Goal: Task Accomplishment & Management: Manage account settings

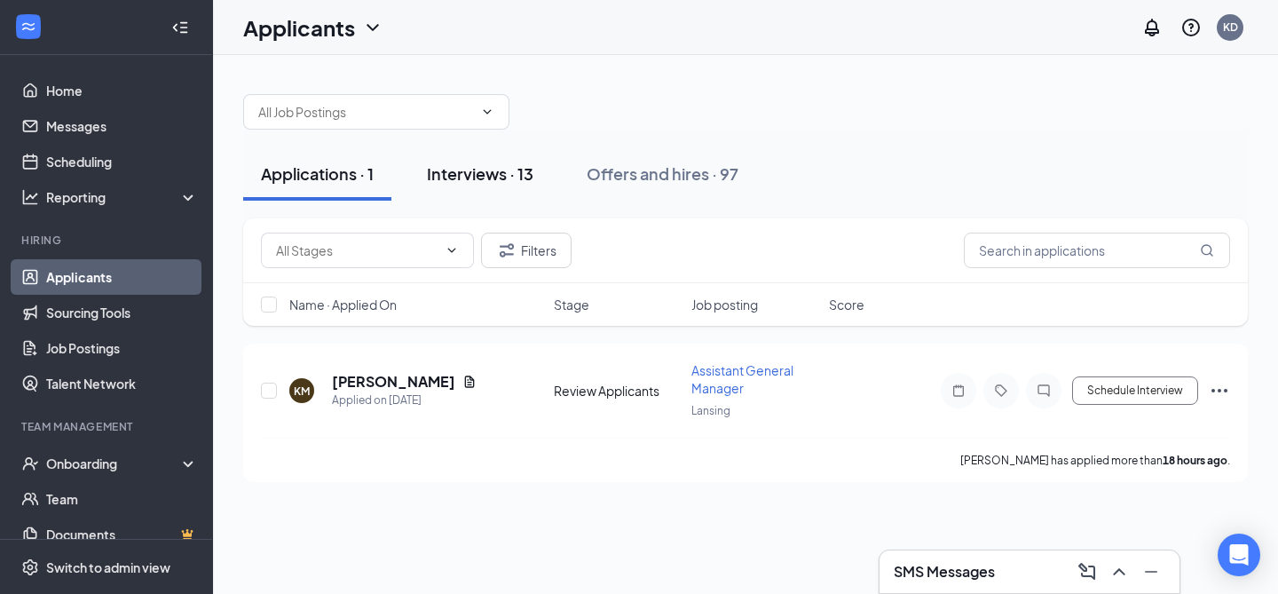
click at [517, 176] on div "Interviews · 13" at bounding box center [480, 173] width 106 height 22
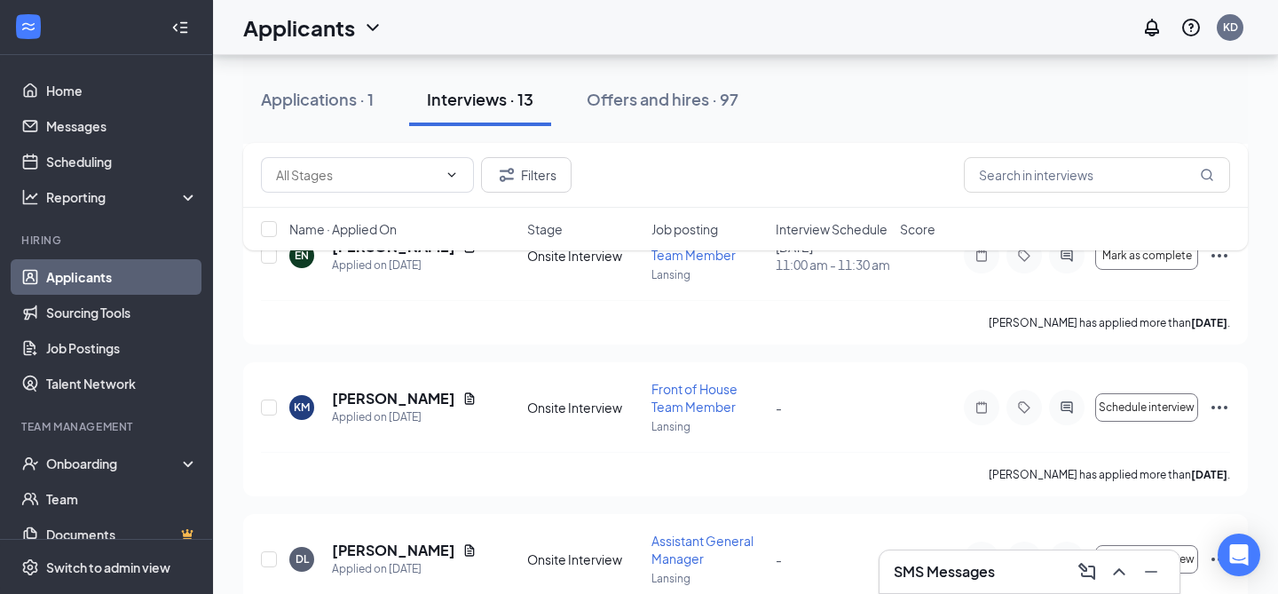
scroll to position [1023, 0]
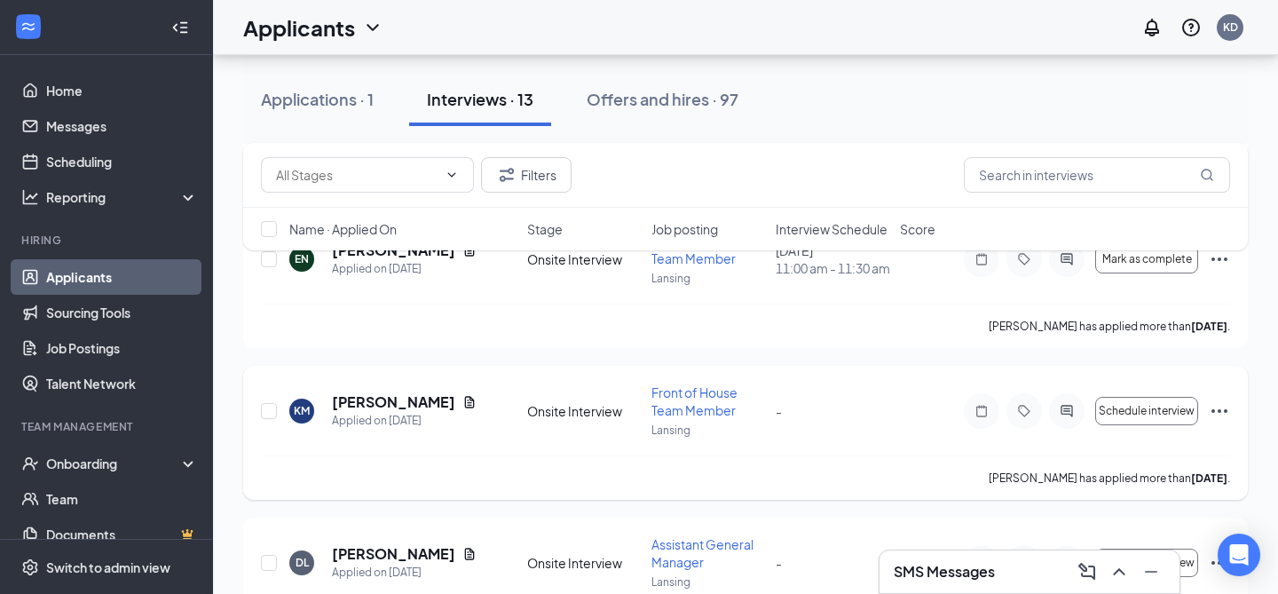
click at [1221, 422] on icon "Ellipses" at bounding box center [1219, 410] width 21 height 21
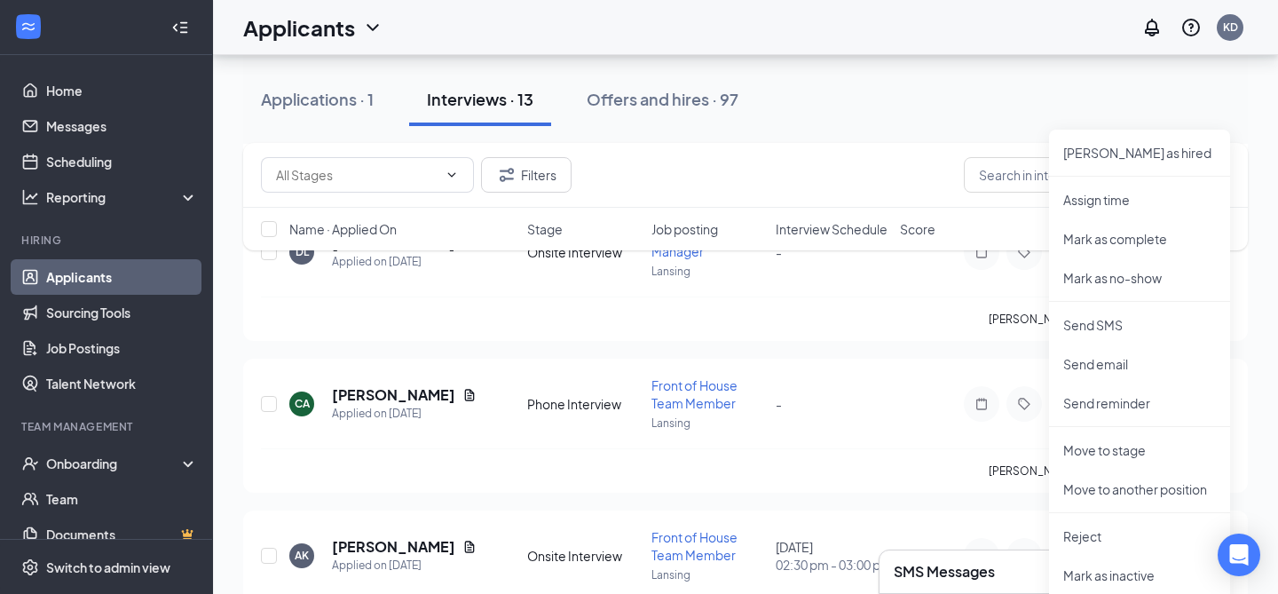
scroll to position [1332, 0]
click at [1096, 543] on p "Reject" at bounding box center [1139, 538] width 153 height 18
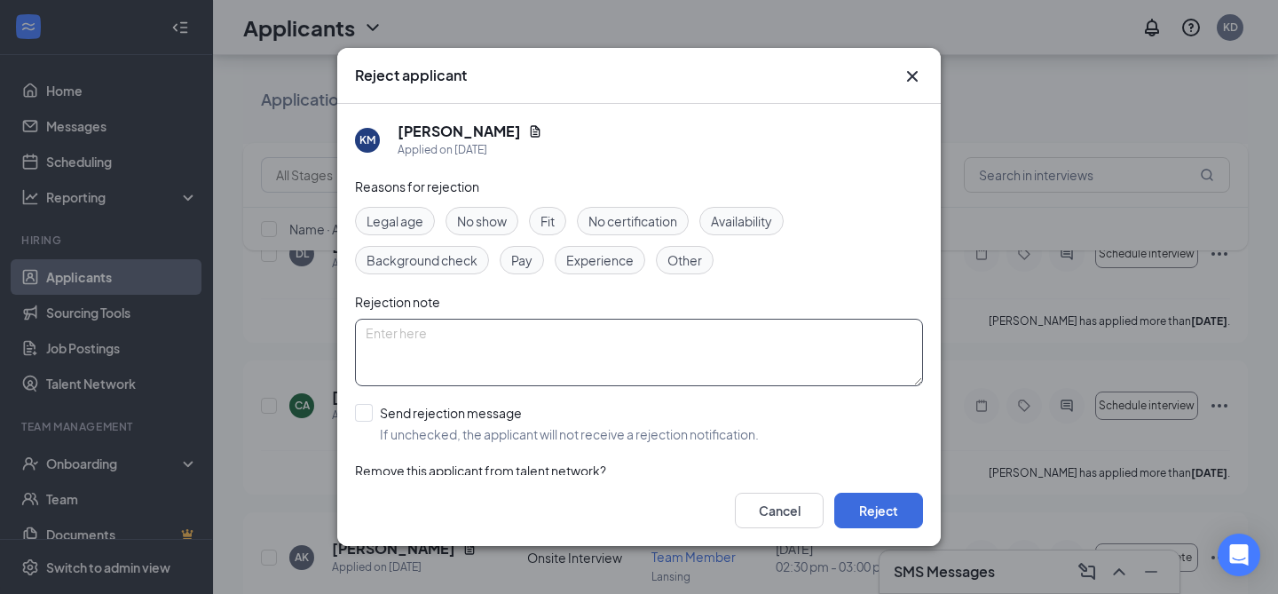
click at [596, 373] on textarea at bounding box center [639, 352] width 568 height 67
type textarea "no response"
click at [478, 411] on input "Send rejection message If unchecked, the applicant will not receive a rejection…" at bounding box center [557, 423] width 404 height 39
checkbox input "true"
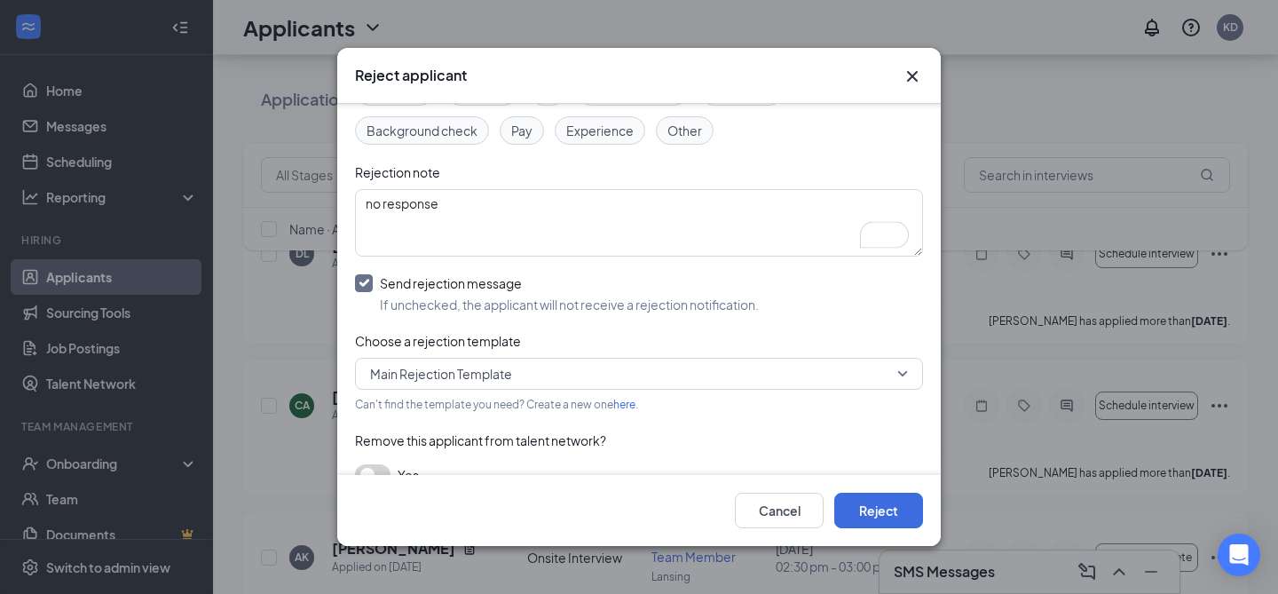
scroll to position [158, 0]
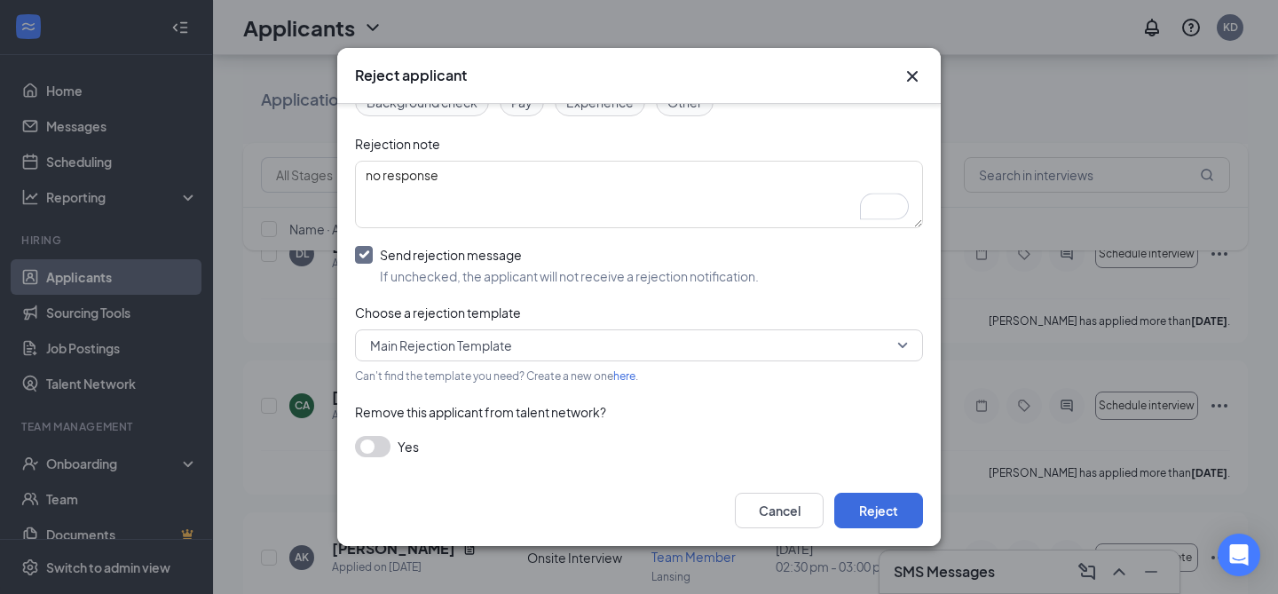
click at [384, 445] on button "button" at bounding box center [372, 446] width 35 height 21
click at [883, 508] on button "Reject" at bounding box center [878, 510] width 89 height 35
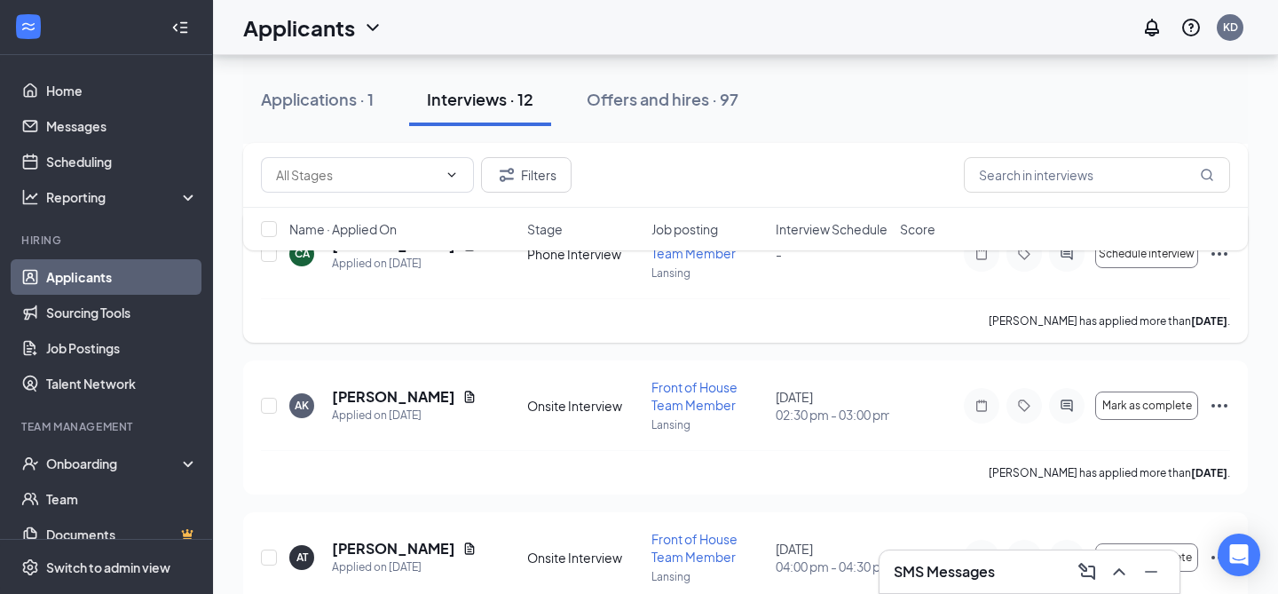
click at [1218, 256] on icon "Ellipses" at bounding box center [1219, 254] width 16 height 4
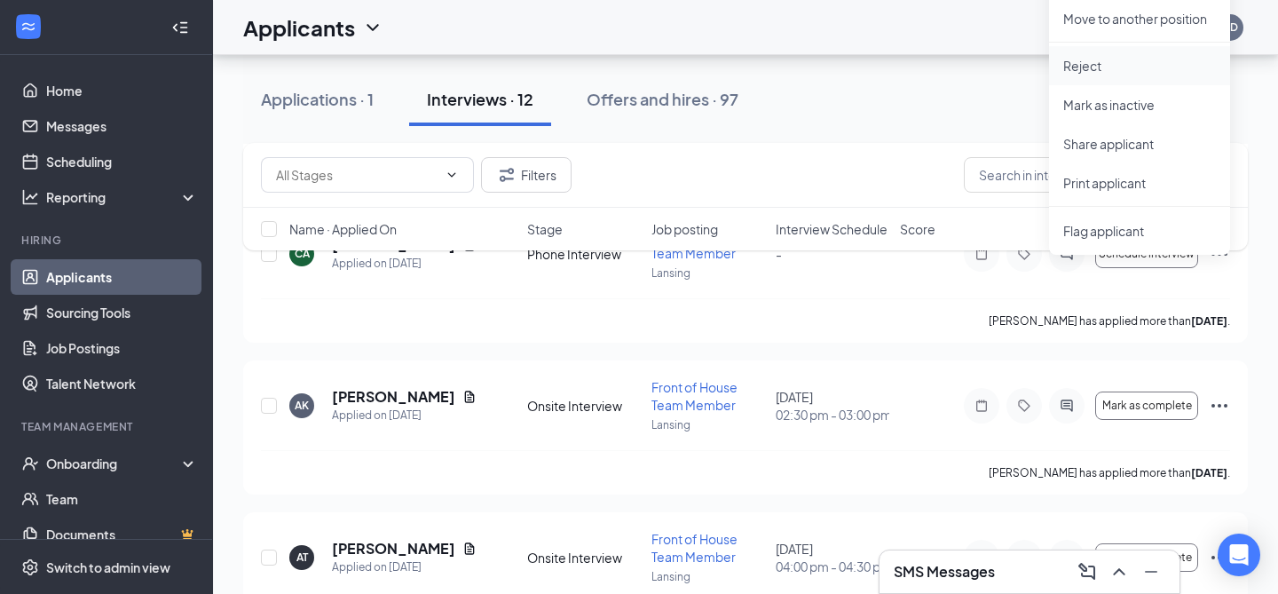
click at [1102, 72] on p "Reject" at bounding box center [1139, 66] width 153 height 18
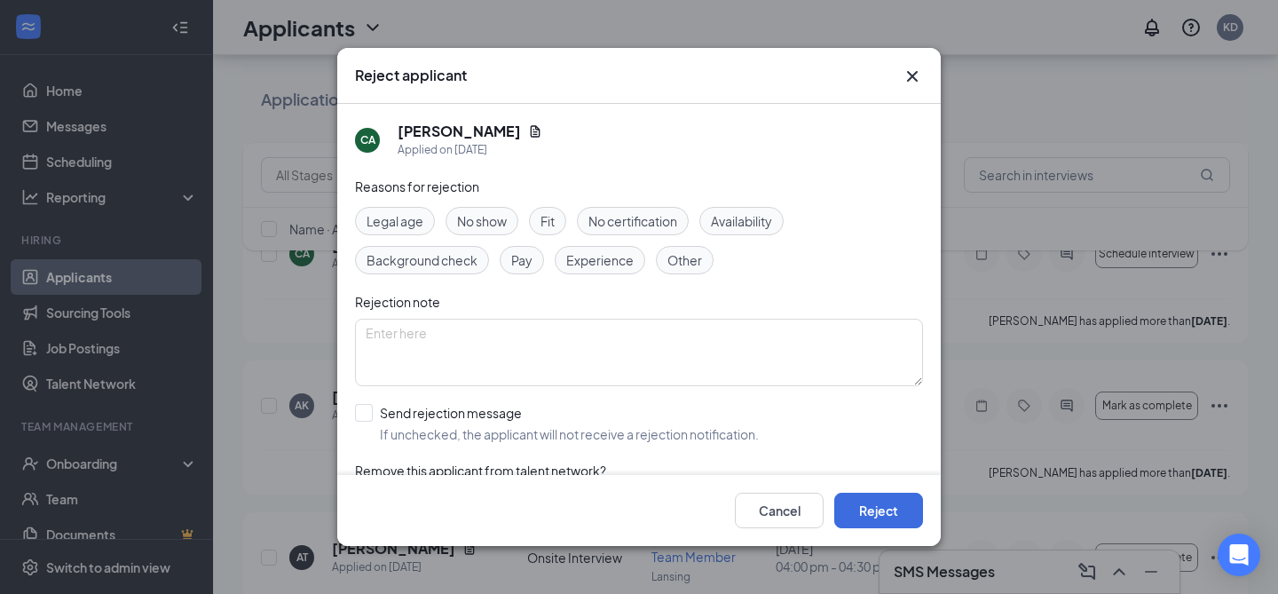
click at [438, 186] on span "Reasons for rejection" at bounding box center [417, 186] width 124 height 16
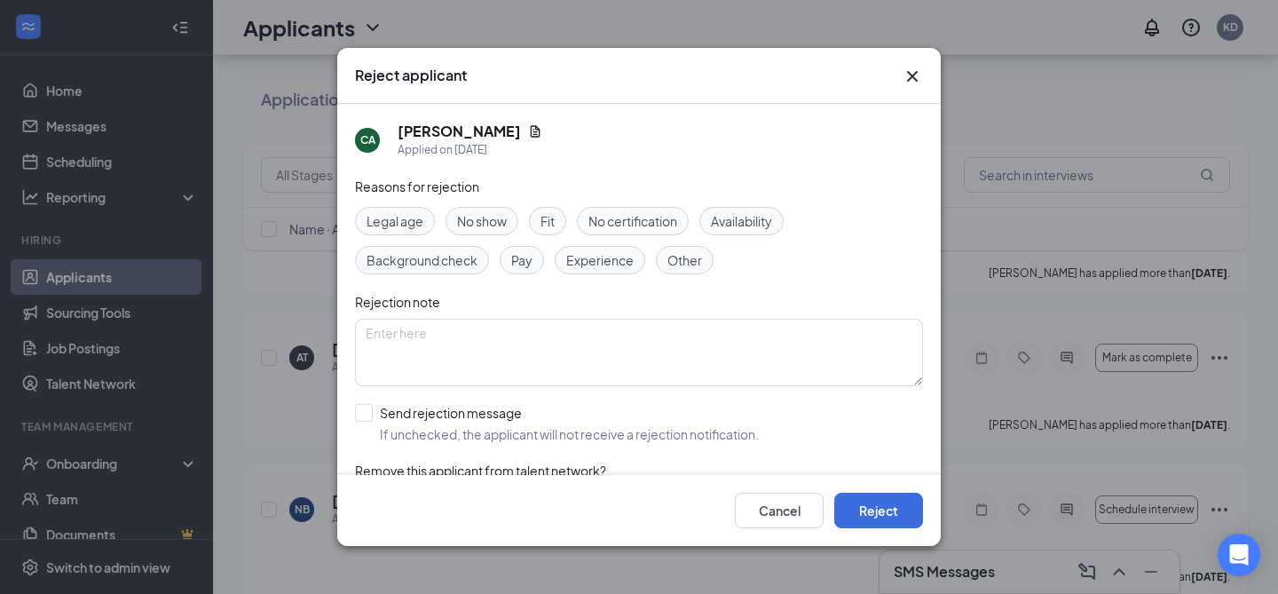
scroll to position [1573, 0]
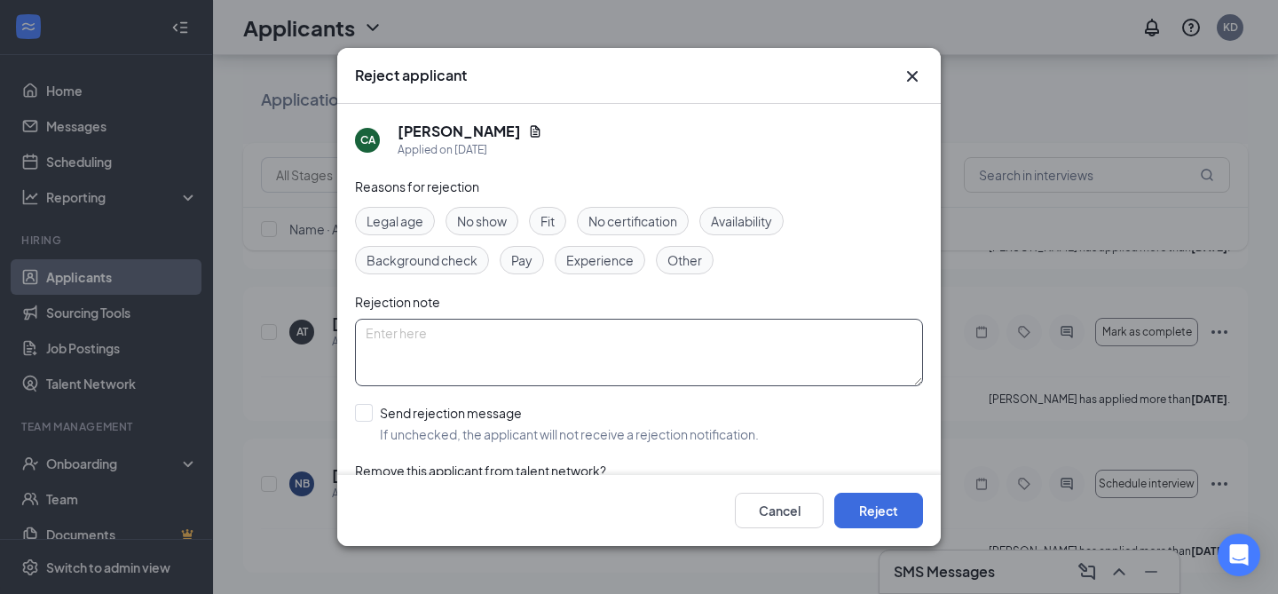
click at [445, 350] on textarea at bounding box center [639, 352] width 568 height 67
type textarea "no response"
click at [389, 436] on input "Send rejection message If unchecked, the applicant will not receive a rejection…" at bounding box center [557, 423] width 404 height 39
checkbox input "true"
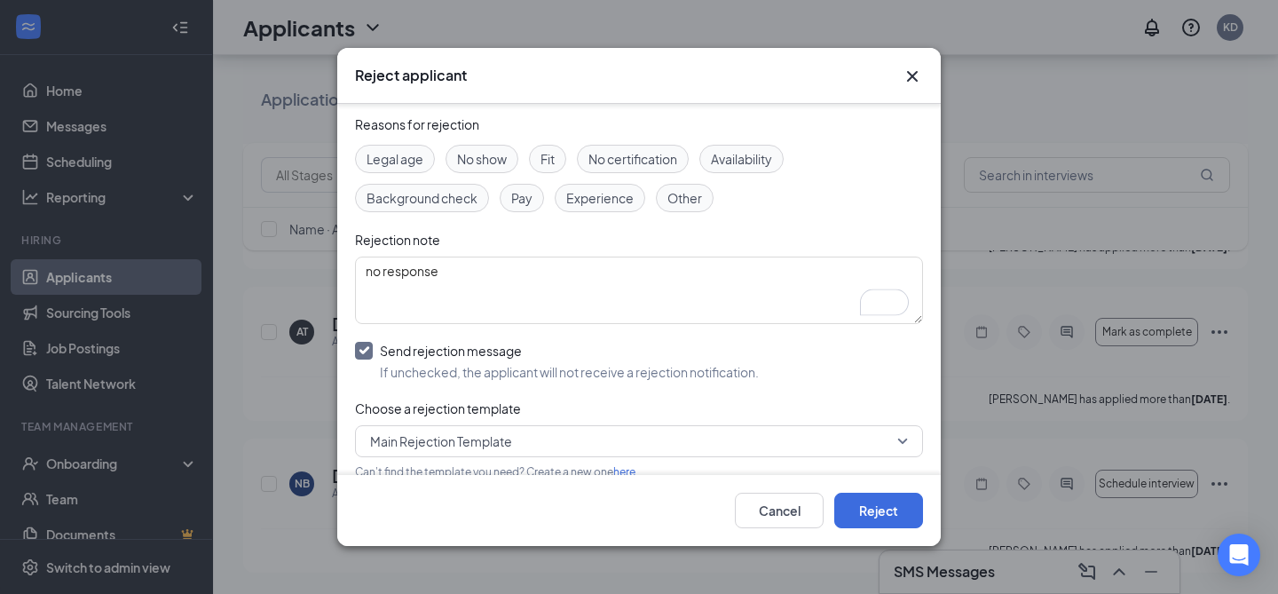
scroll to position [83, 0]
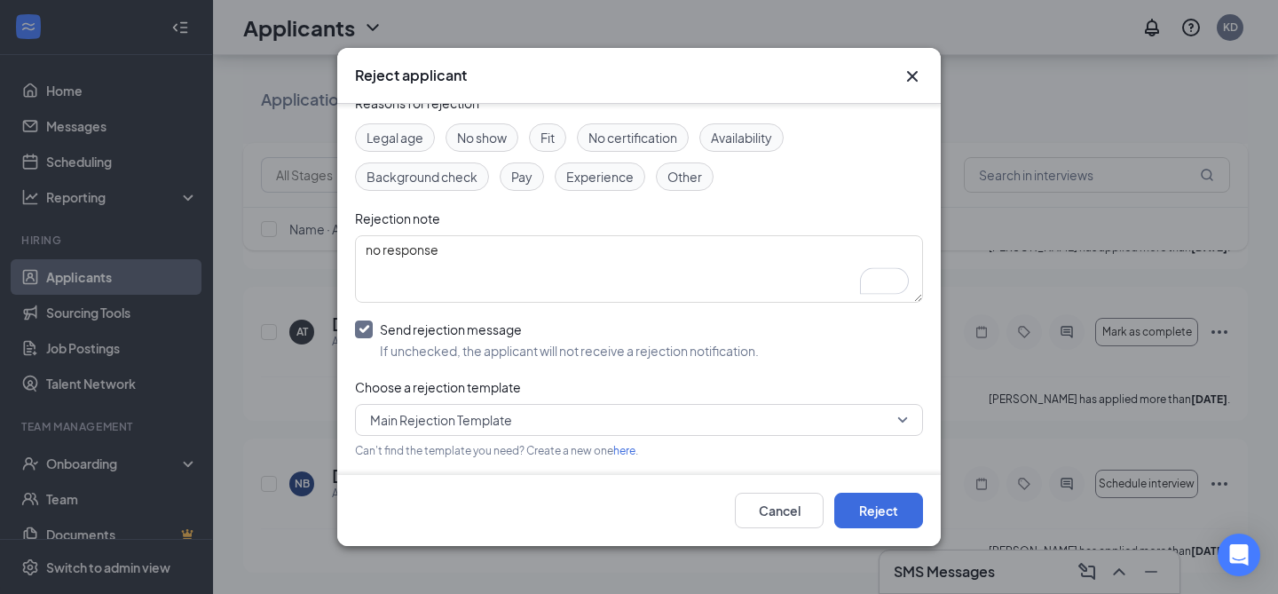
click at [390, 423] on span "Main Rejection Template" at bounding box center [441, 419] width 142 height 27
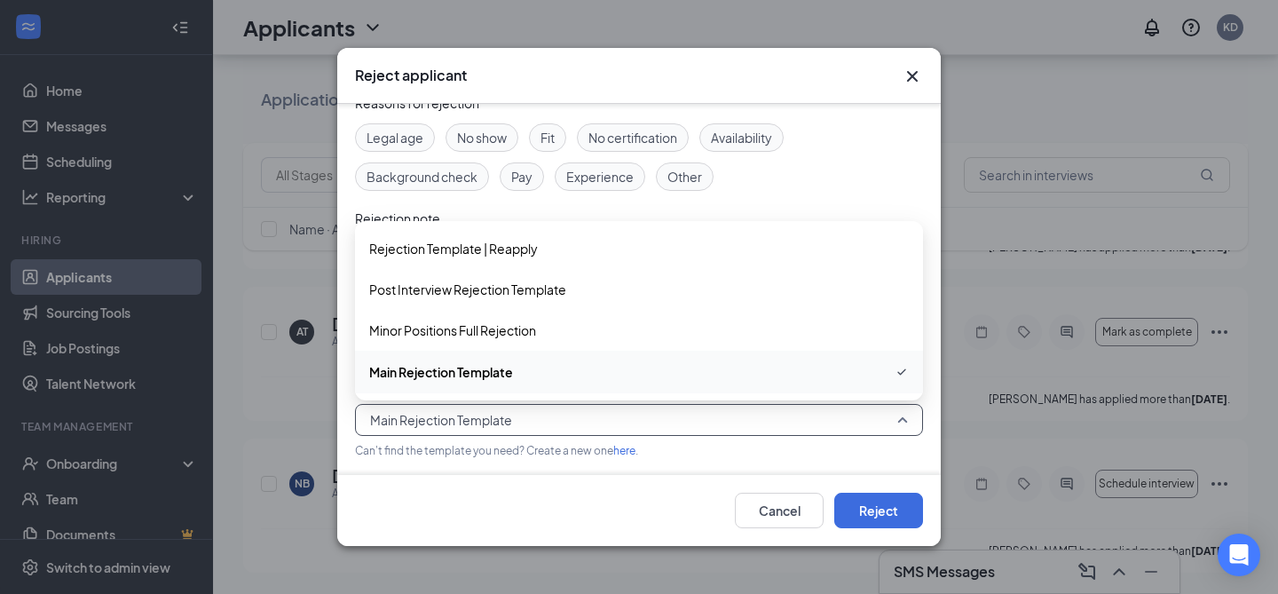
click at [390, 423] on span "Main Rejection Template" at bounding box center [441, 419] width 142 height 27
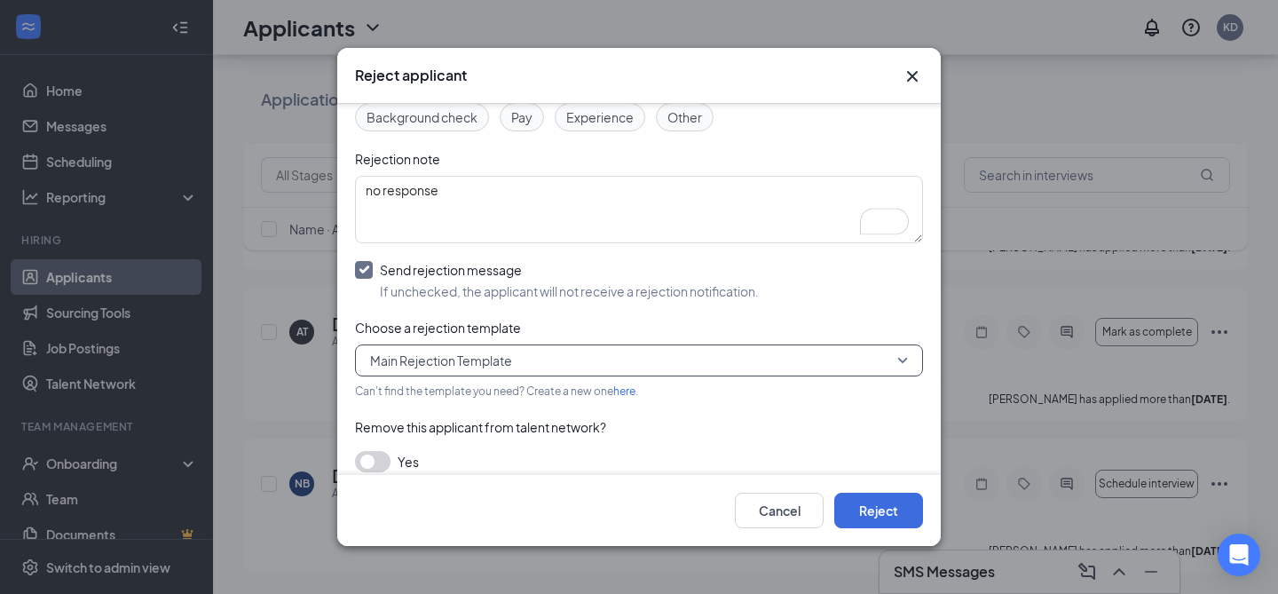
scroll to position [158, 0]
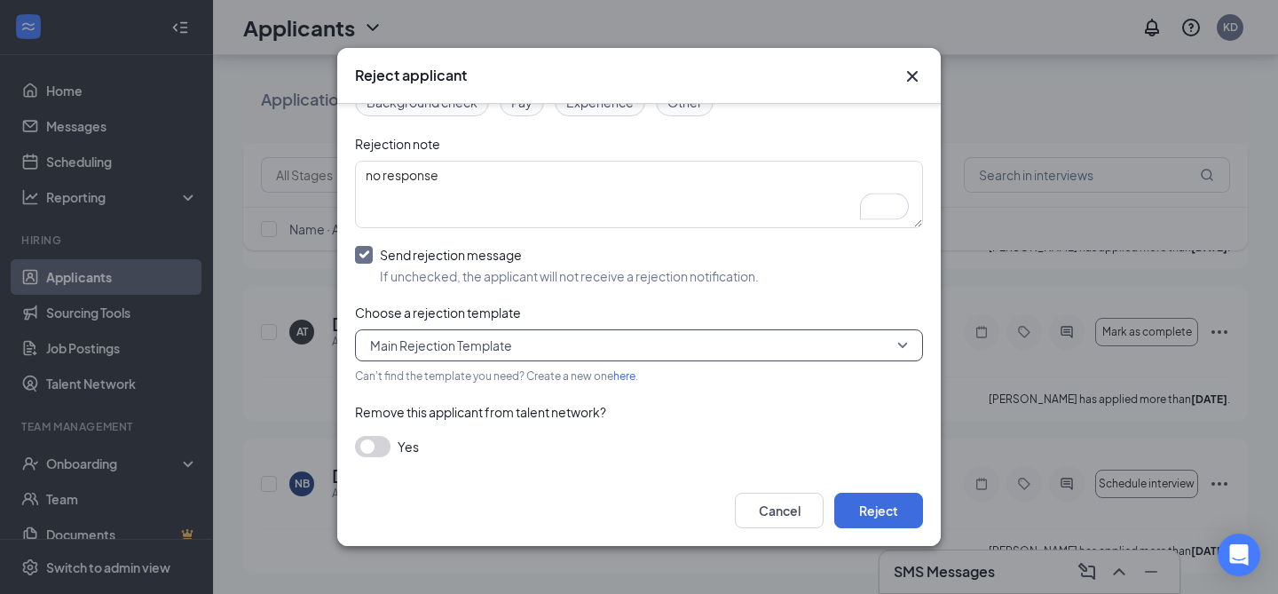
click at [390, 439] on div "Yes" at bounding box center [639, 446] width 568 height 21
click at [377, 445] on button "button" at bounding box center [372, 446] width 35 height 21
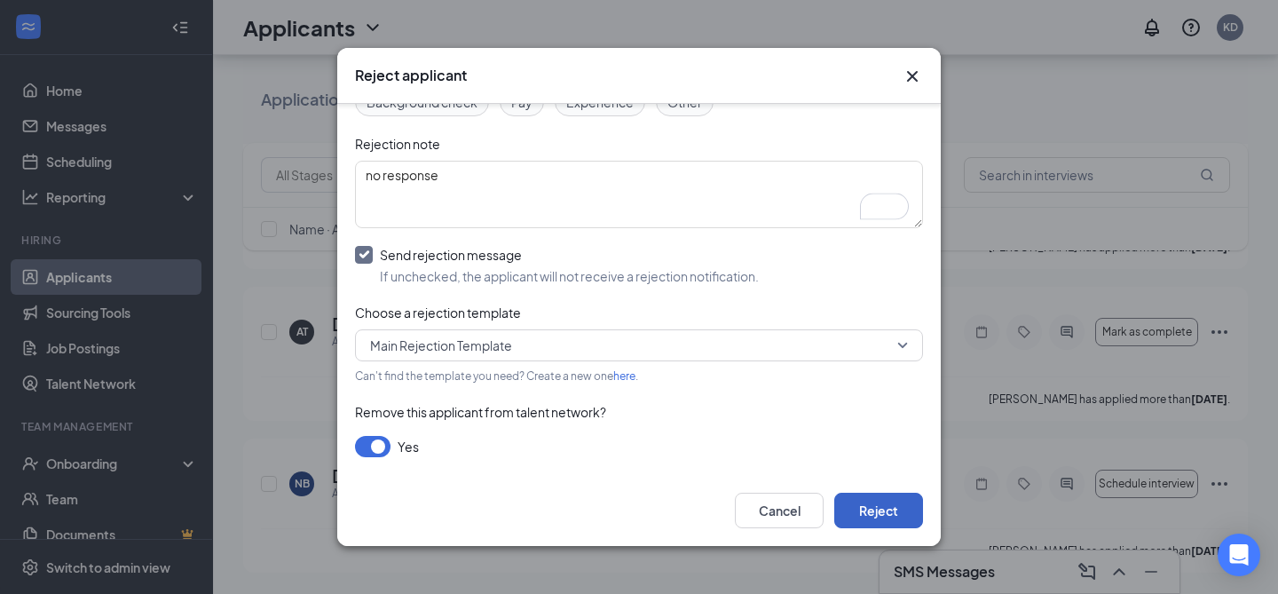
click at [883, 510] on button "Reject" at bounding box center [878, 510] width 89 height 35
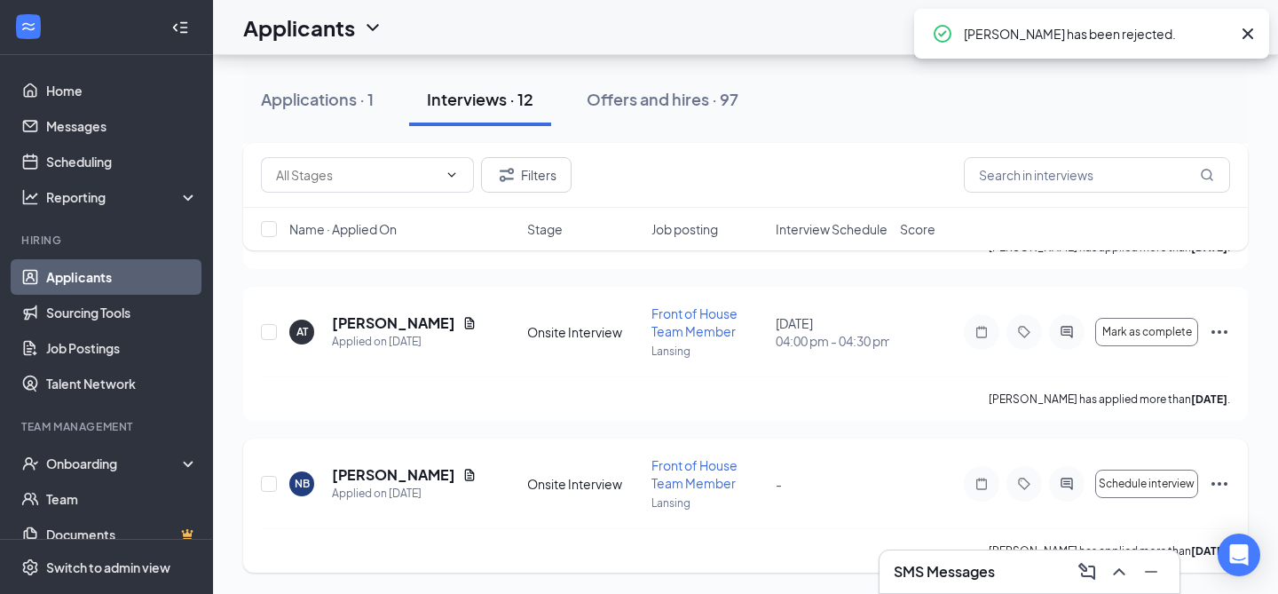
click at [1217, 490] on icon "Ellipses" at bounding box center [1219, 483] width 21 height 21
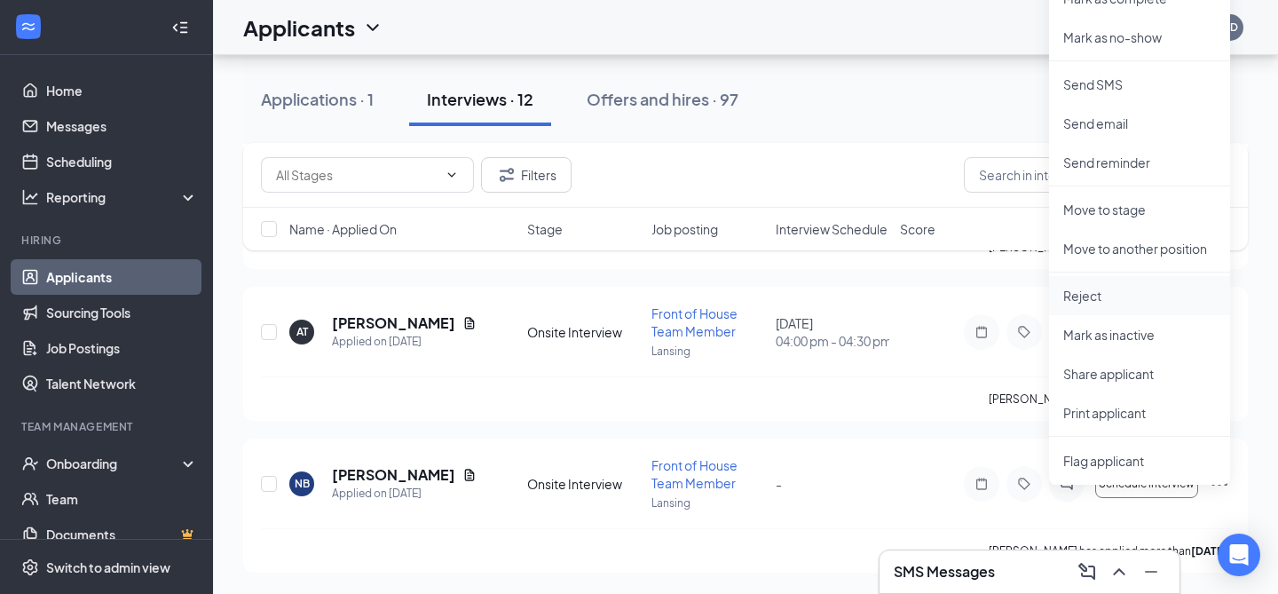
click at [1080, 287] on p "Reject" at bounding box center [1139, 296] width 153 height 18
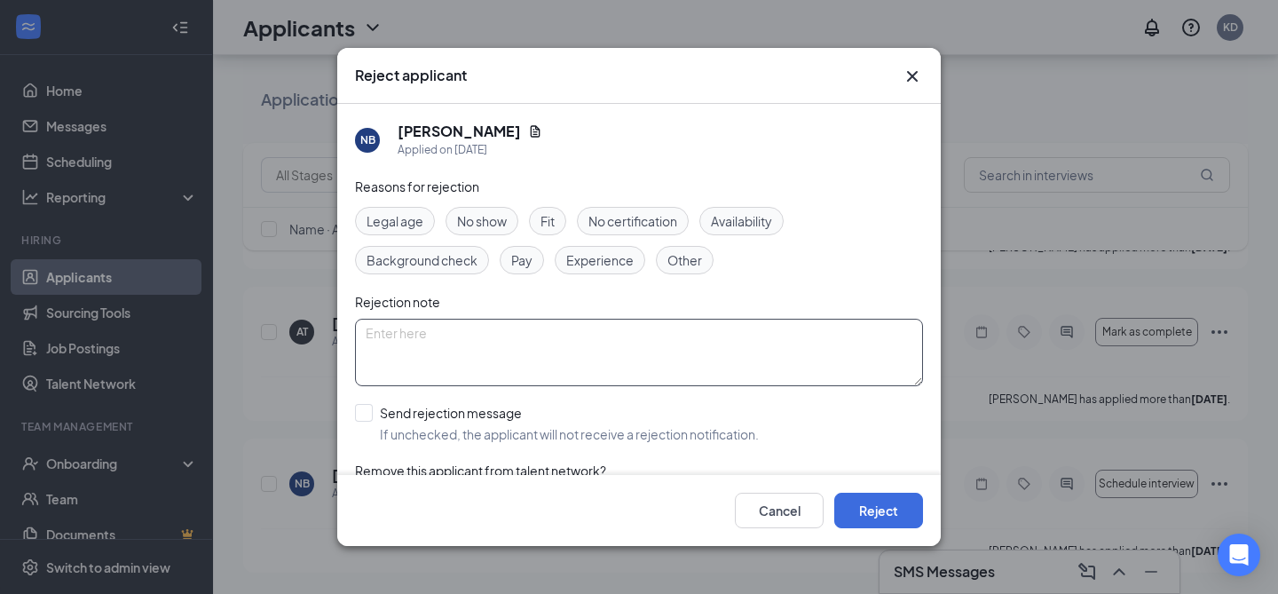
click at [447, 343] on textarea at bounding box center [639, 352] width 568 height 67
type textarea "no response"
click at [437, 421] on input "Send rejection message If unchecked, the applicant will not receive a rejection…" at bounding box center [557, 423] width 404 height 39
checkbox input "true"
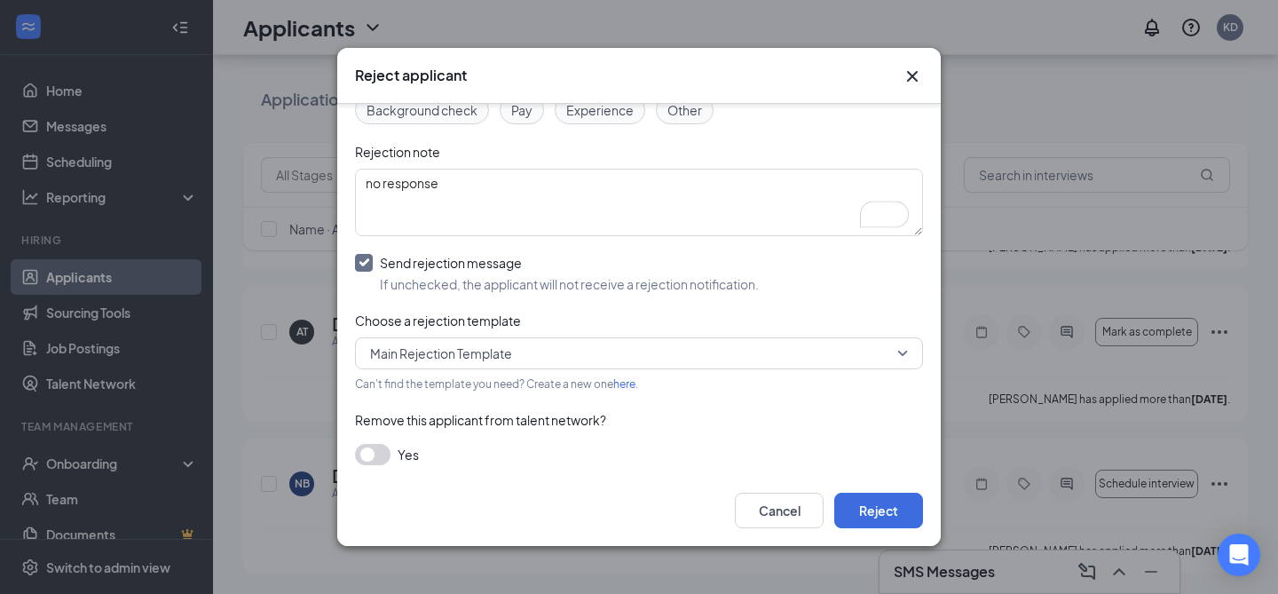
scroll to position [155, 0]
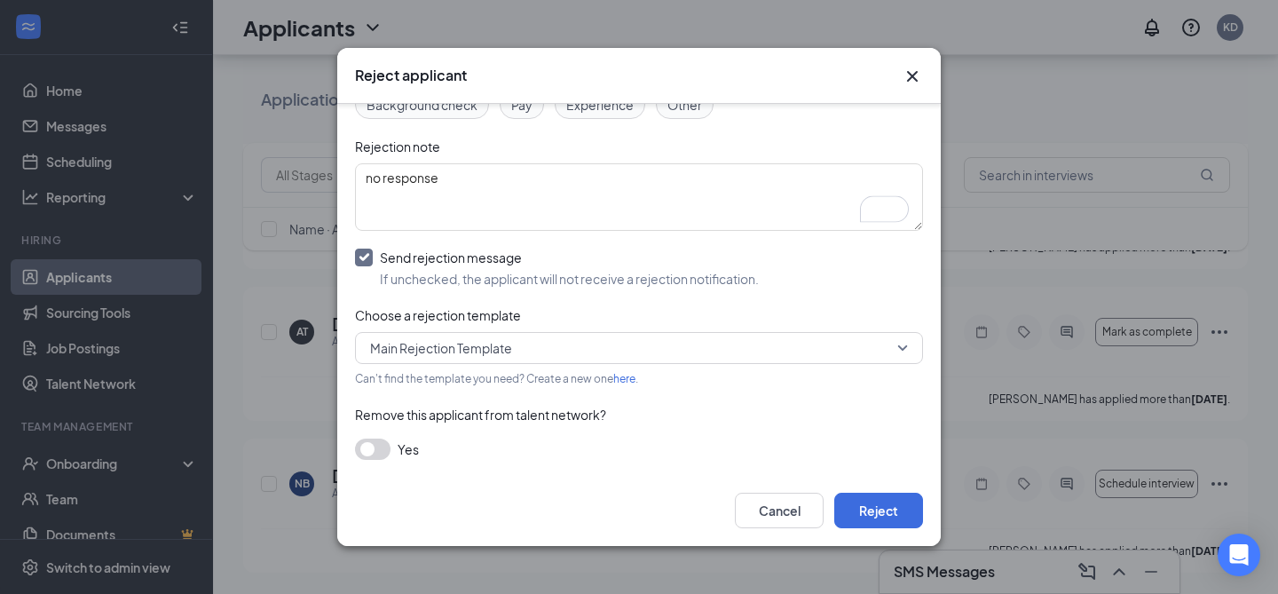
click at [364, 454] on button "button" at bounding box center [372, 448] width 35 height 21
click at [891, 523] on button "Reject" at bounding box center [878, 510] width 89 height 35
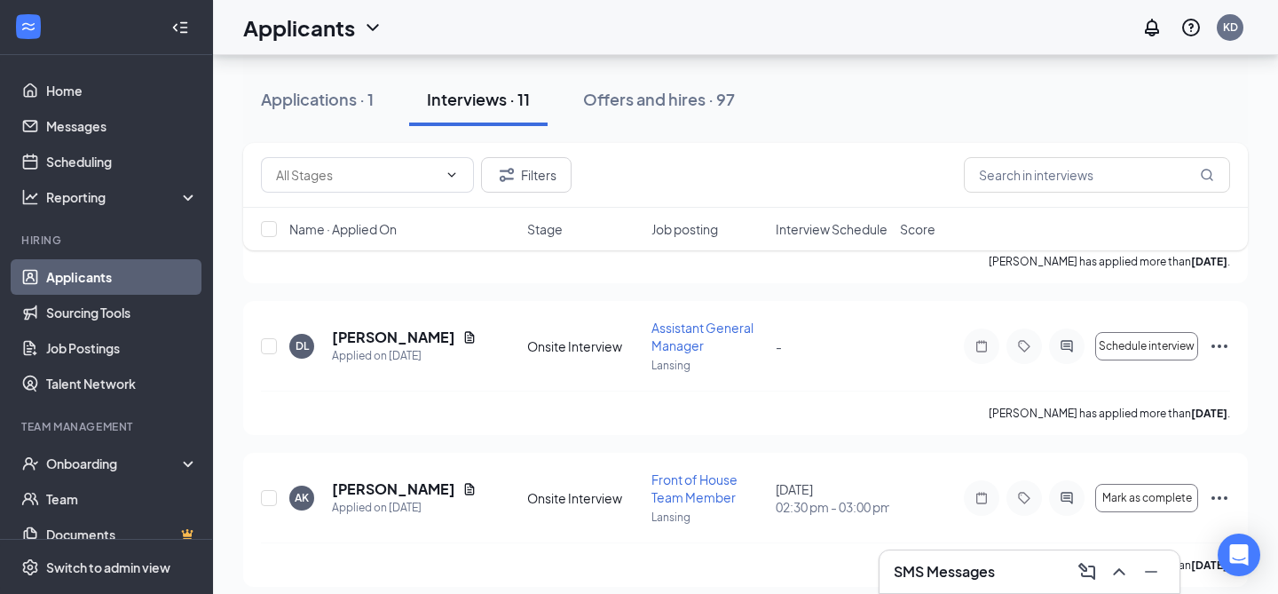
scroll to position [2585, 0]
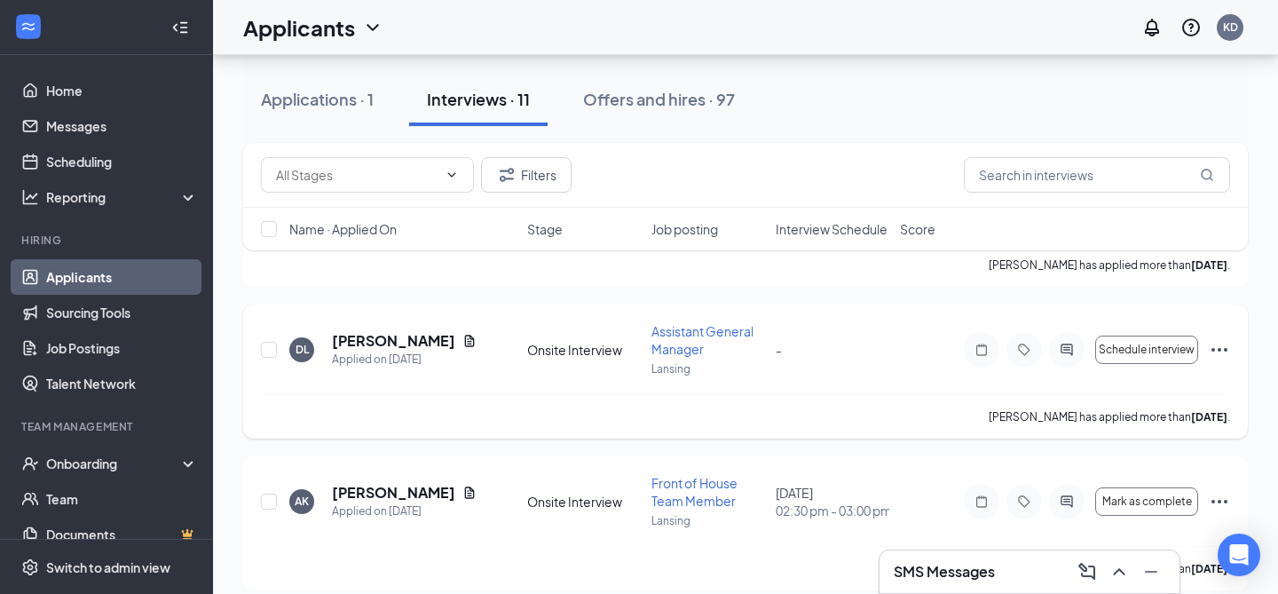
click at [1219, 351] on icon "Ellipses" at bounding box center [1219, 350] width 16 height 4
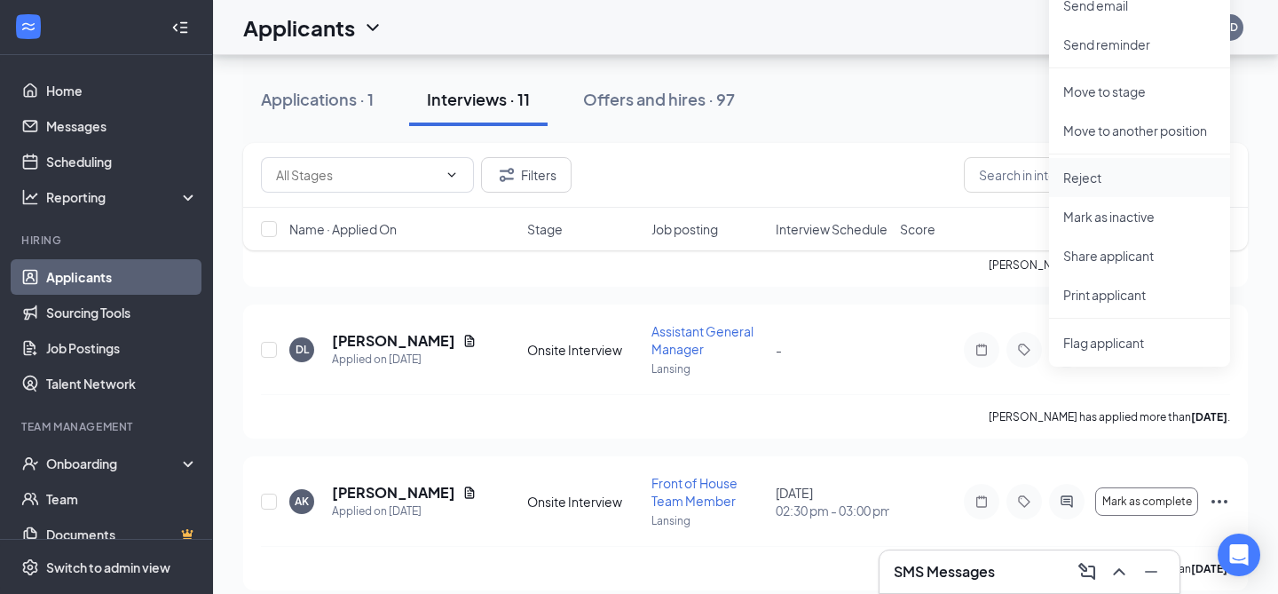
click at [1084, 177] on p "Reject" at bounding box center [1139, 178] width 153 height 18
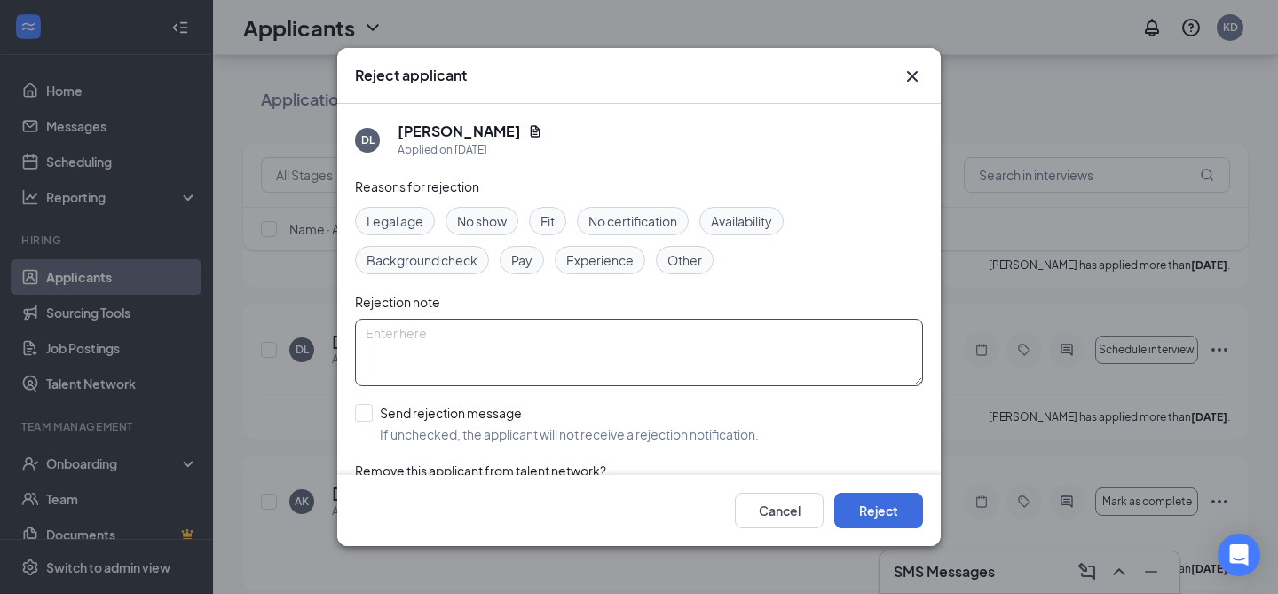
click at [531, 360] on textarea at bounding box center [639, 352] width 568 height 67
type textarea "no response"
click at [469, 426] on input "Send rejection message If unchecked, the applicant will not receive a rejection…" at bounding box center [557, 423] width 404 height 39
checkbox input "true"
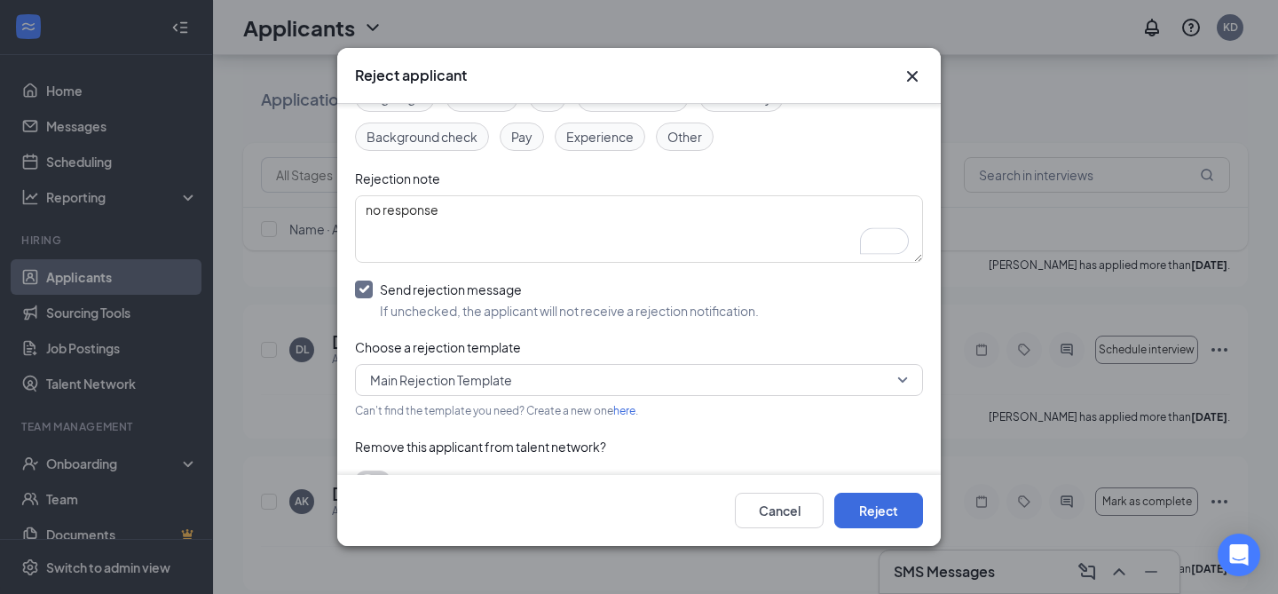
scroll to position [150, 0]
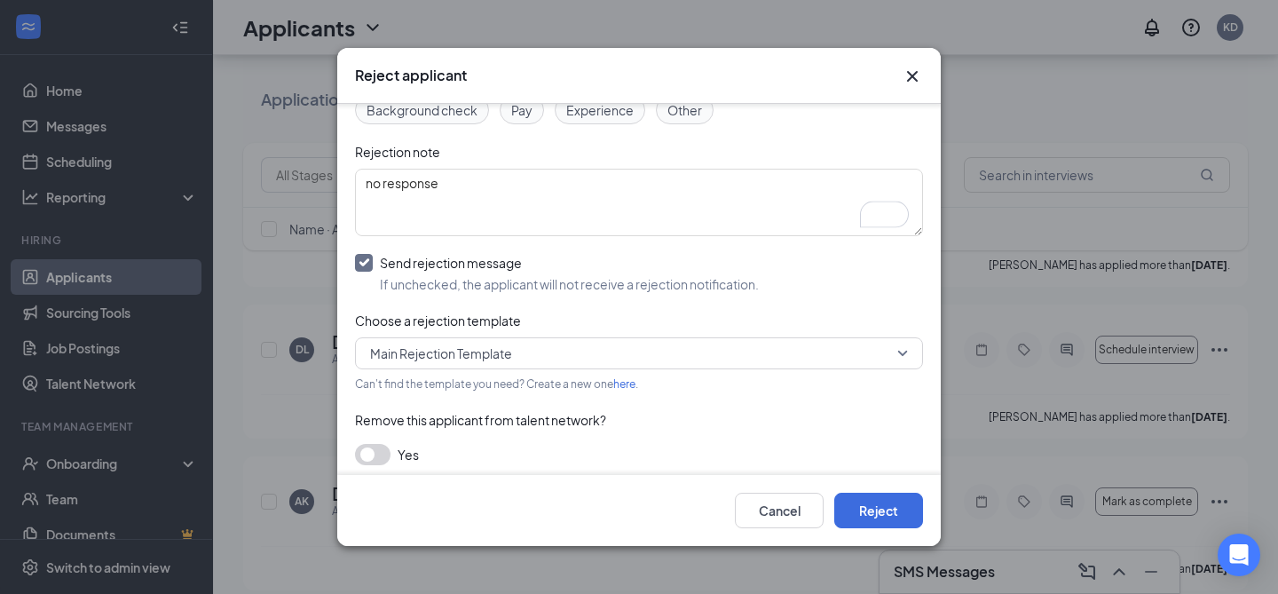
click at [378, 445] on button "button" at bounding box center [372, 454] width 35 height 21
click at [920, 500] on button "Reject" at bounding box center [878, 510] width 89 height 35
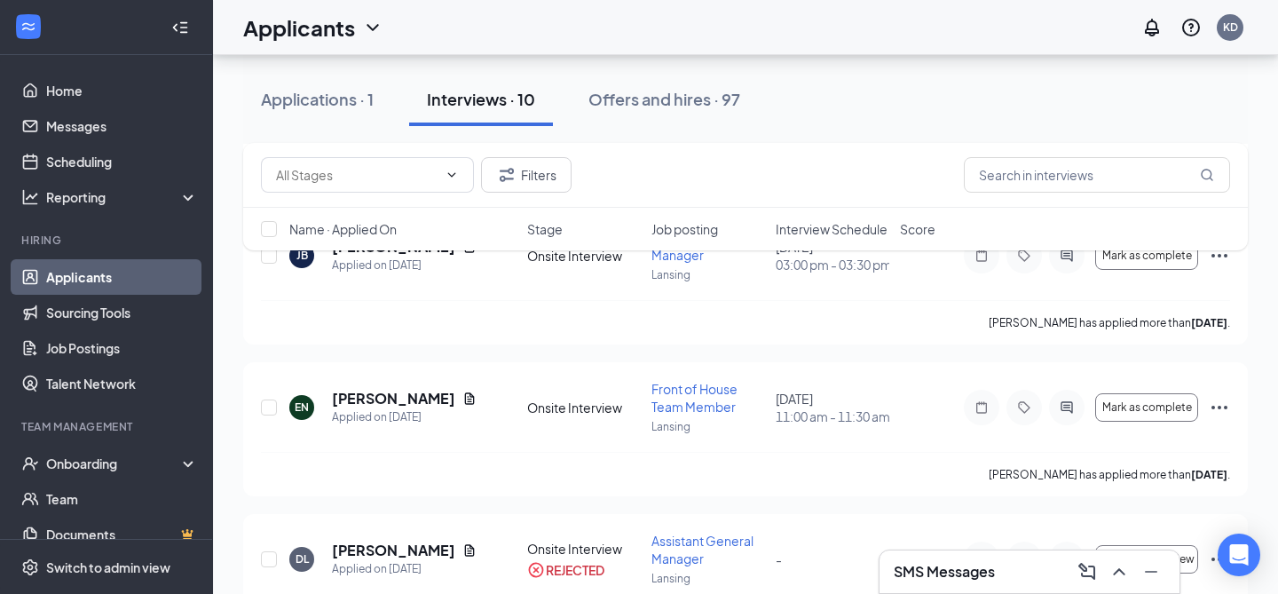
scroll to position [493, 0]
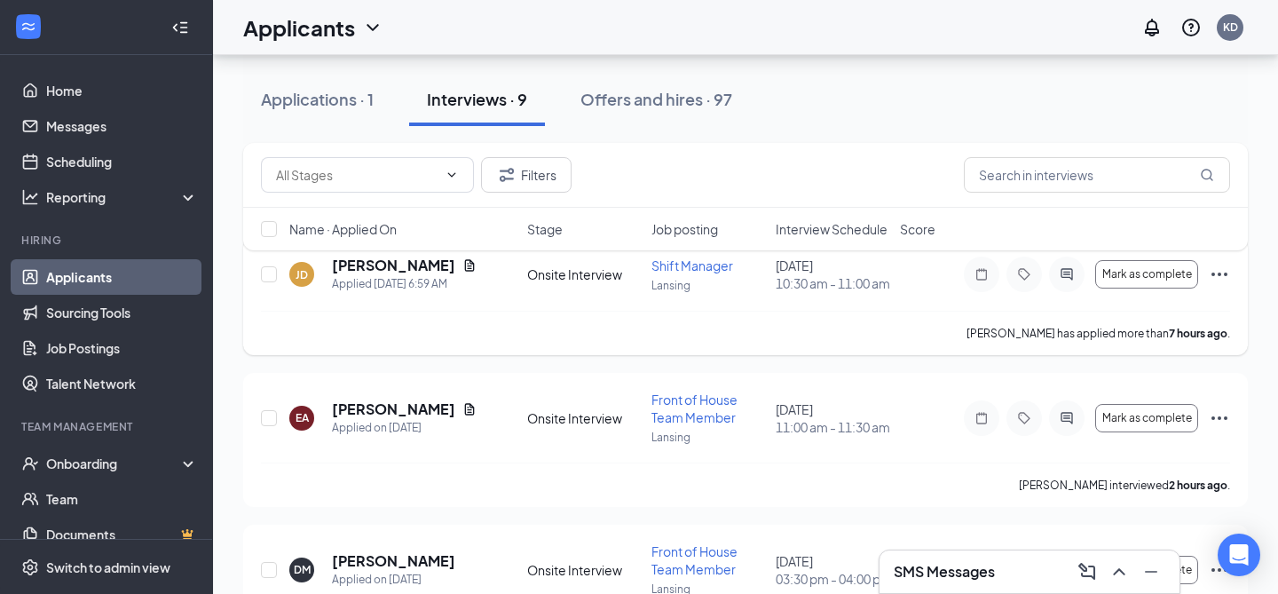
scroll to position [131, 0]
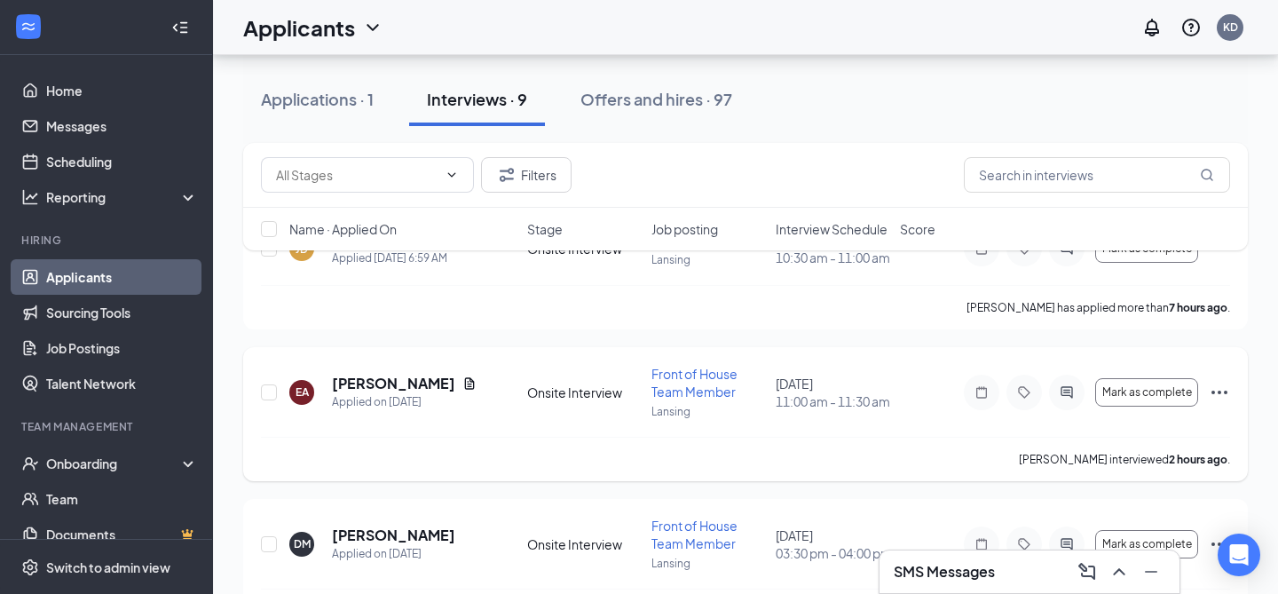
click at [1220, 403] on icon "Ellipses" at bounding box center [1219, 392] width 21 height 21
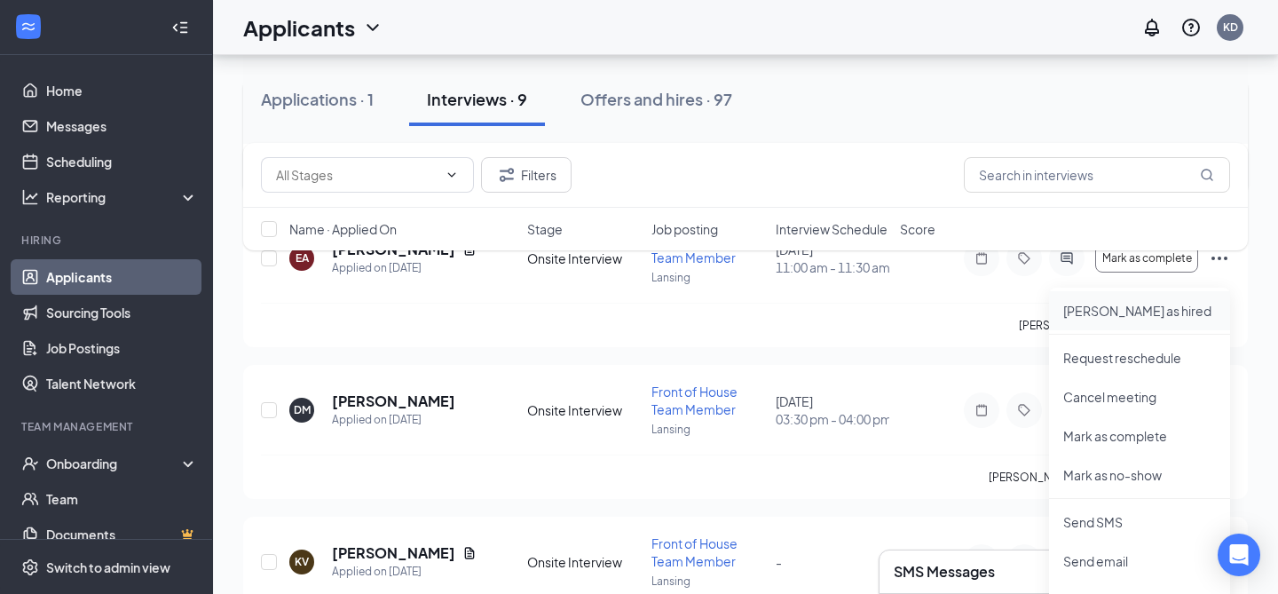
scroll to position [267, 0]
click at [1147, 472] on p "Mark as no-show" at bounding box center [1139, 473] width 153 height 18
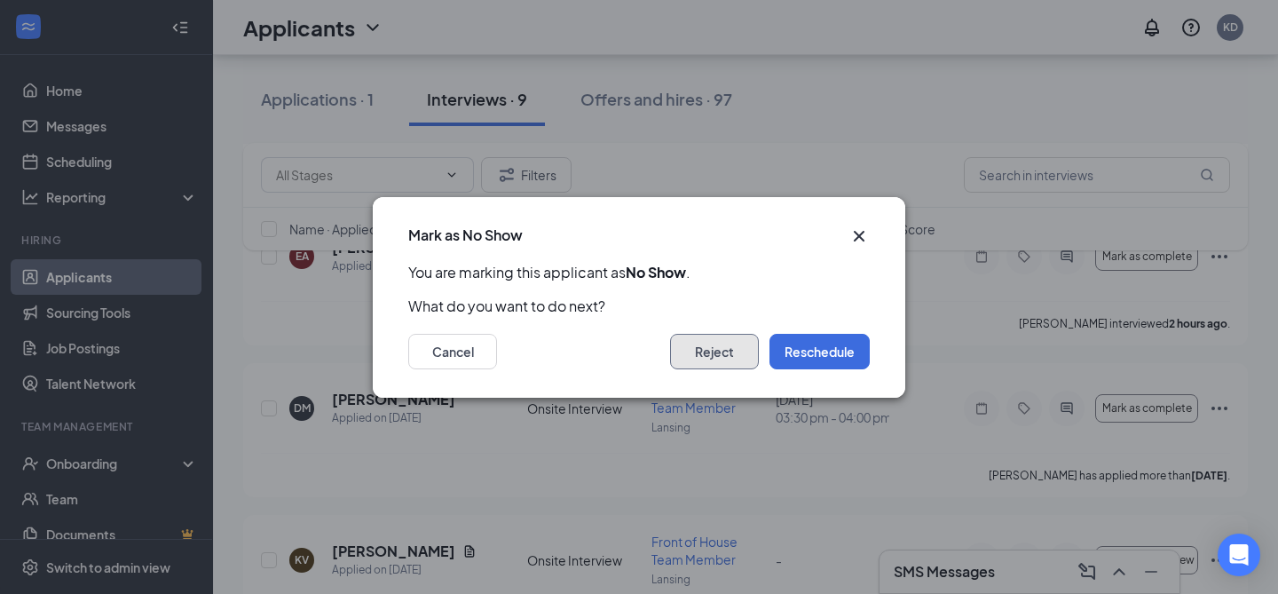
click at [734, 350] on button "Reject" at bounding box center [714, 351] width 89 height 35
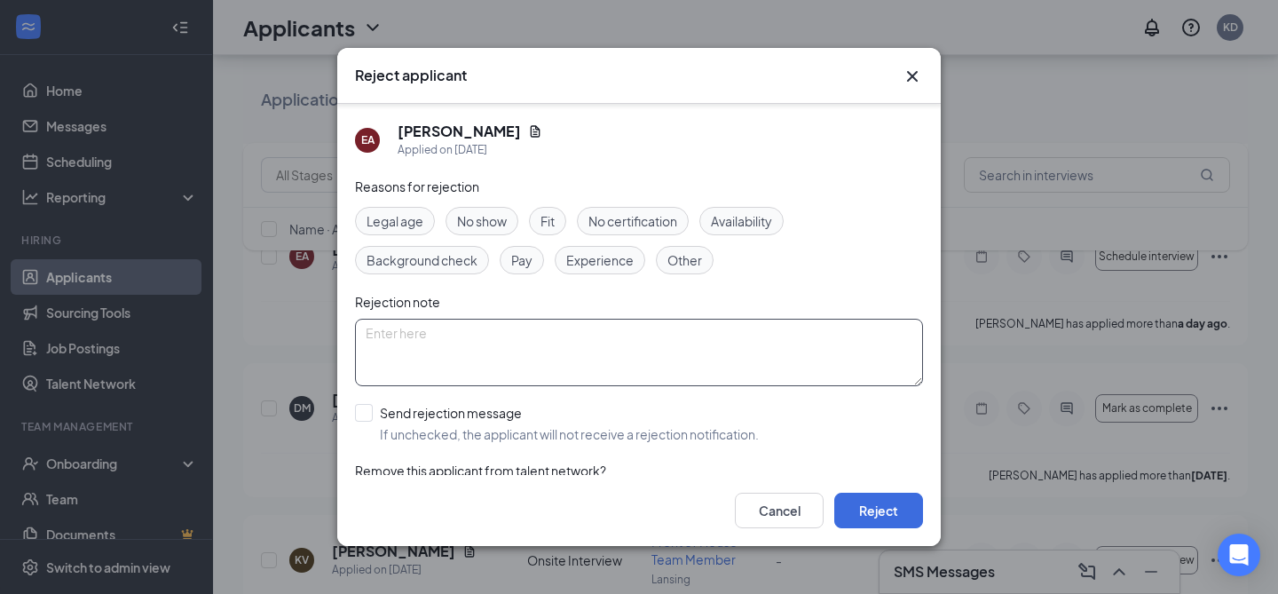
scroll to position [58, 0]
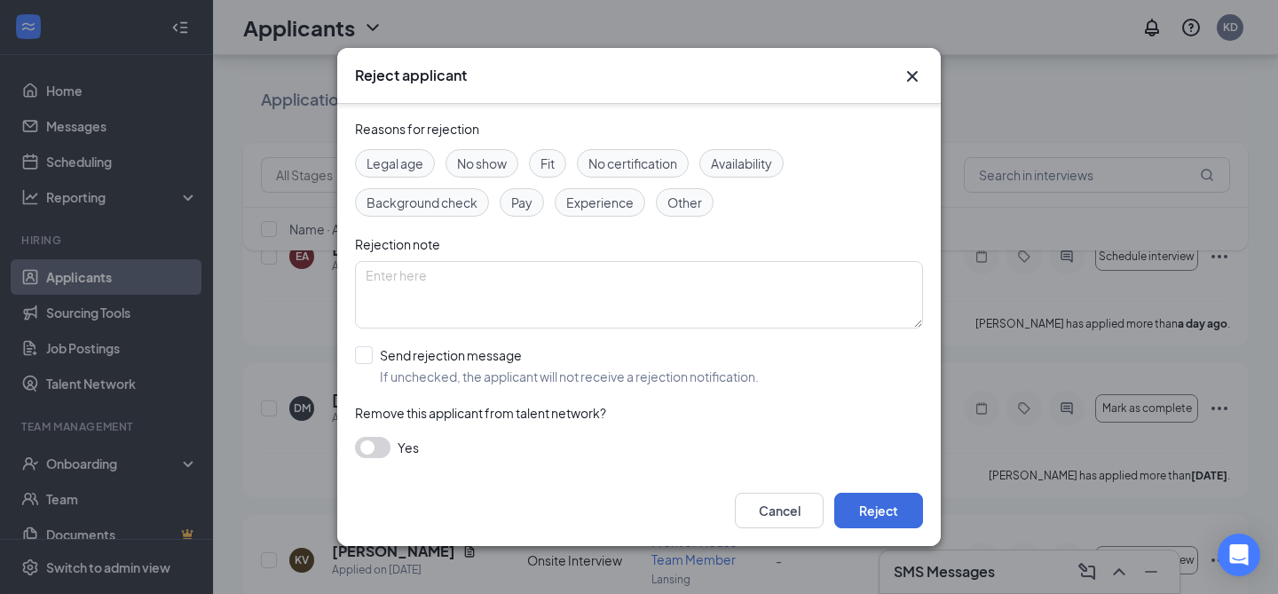
click at [368, 445] on button "button" at bounding box center [372, 447] width 35 height 21
click at [486, 162] on span "No show" at bounding box center [482, 164] width 50 height 20
click at [888, 511] on button "Reject" at bounding box center [878, 510] width 89 height 35
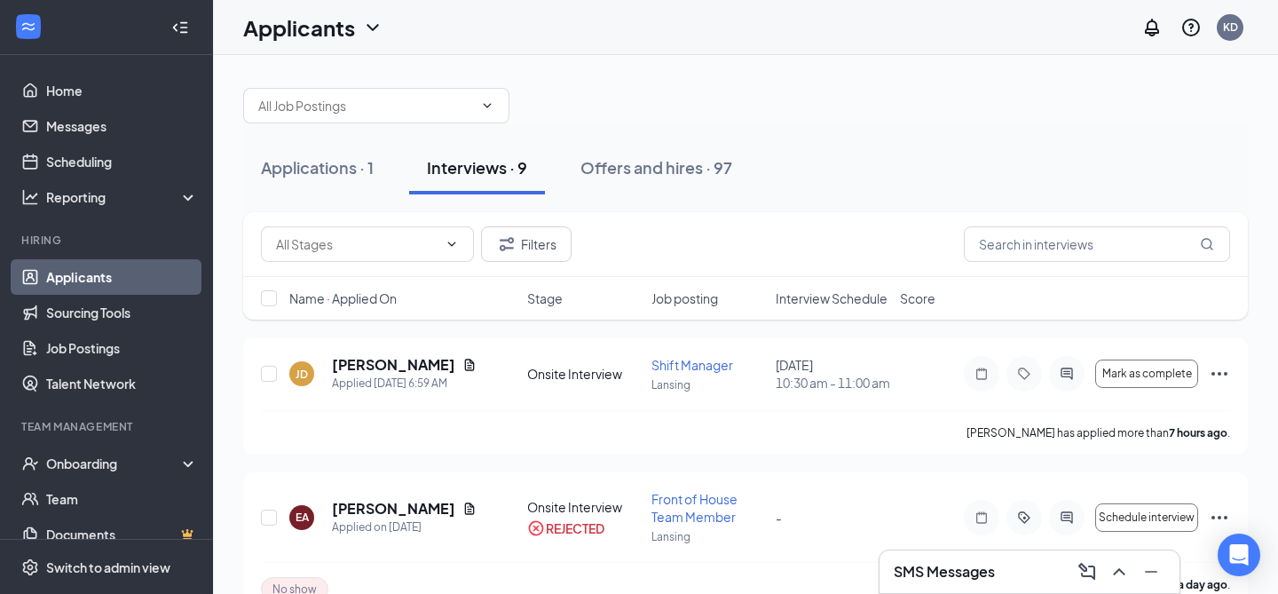
scroll to position [0, 0]
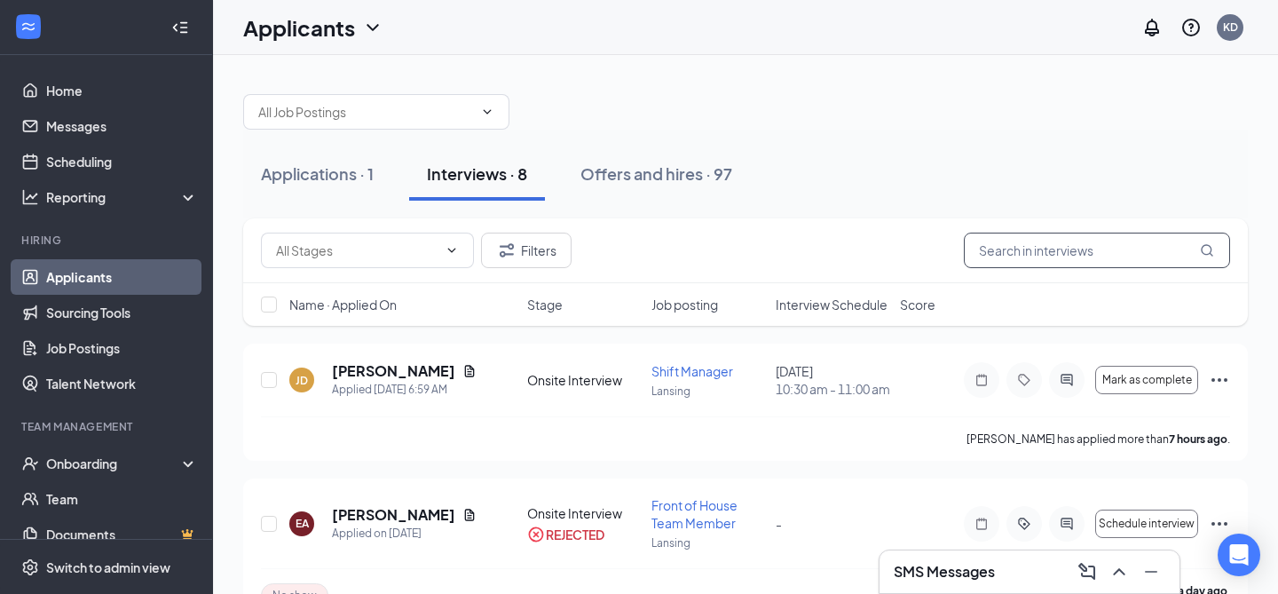
click at [1004, 238] on input "text" at bounding box center [1097, 250] width 266 height 35
type input "caroline"
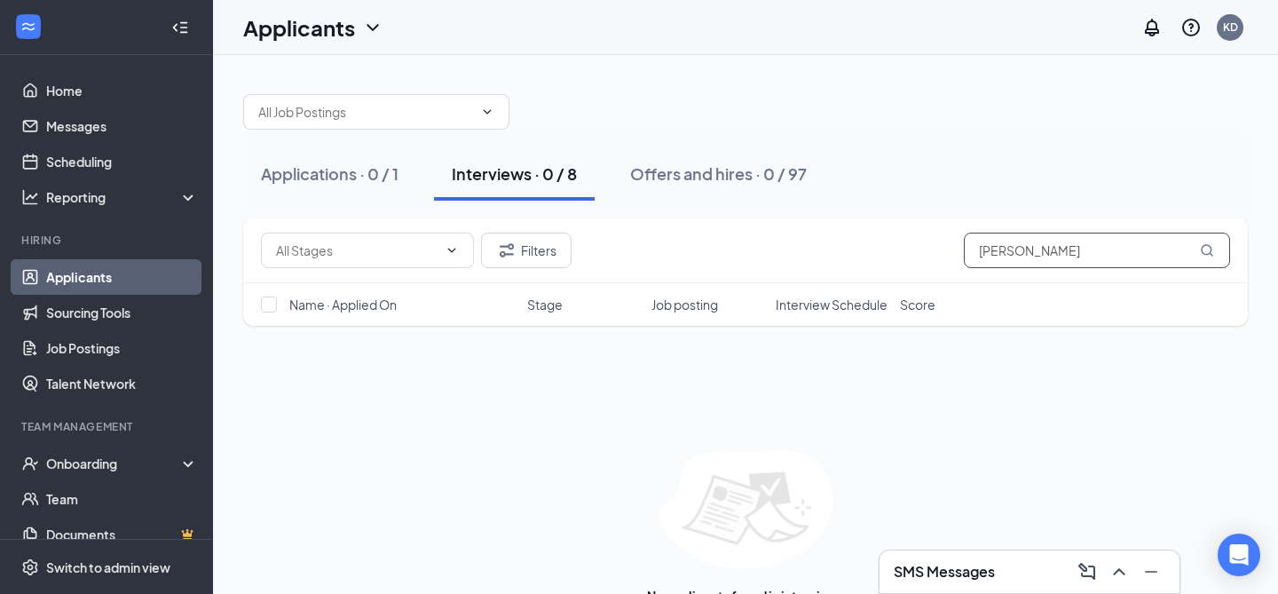
drag, startPoint x: 1037, startPoint y: 253, endPoint x: 934, endPoint y: 248, distance: 104.0
click at [931, 250] on div "Filters caroline" at bounding box center [745, 250] width 969 height 35
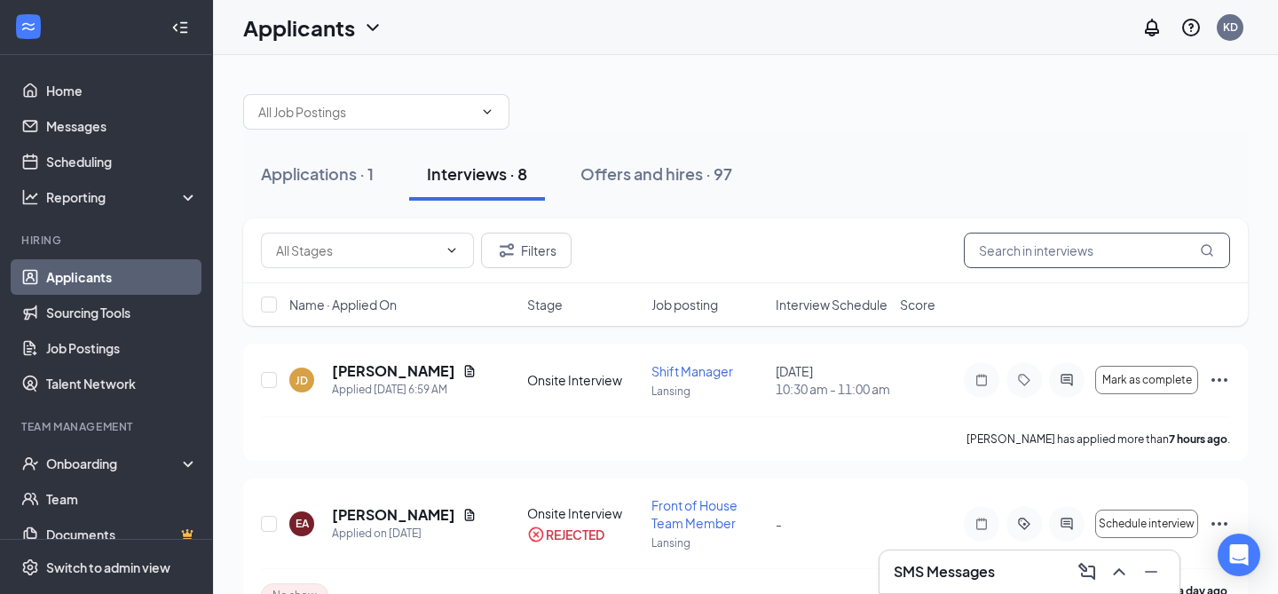
click at [1023, 256] on input "text" at bounding box center [1097, 250] width 266 height 35
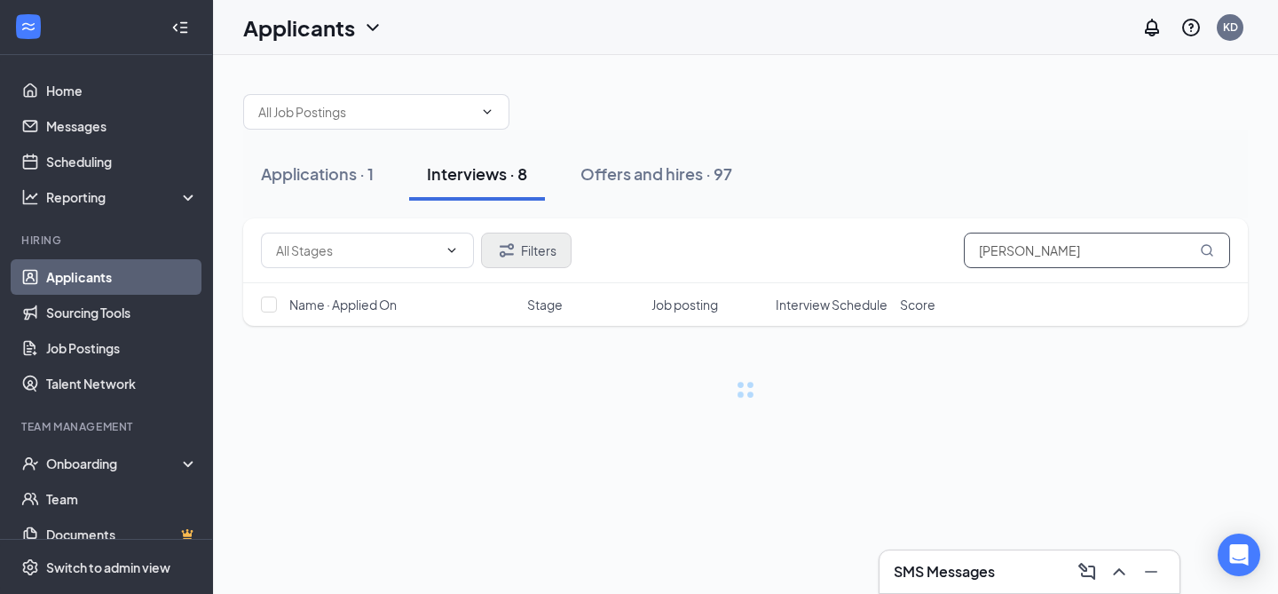
type input "amspaugh"
click at [561, 254] on button "Filters" at bounding box center [526, 250] width 91 height 35
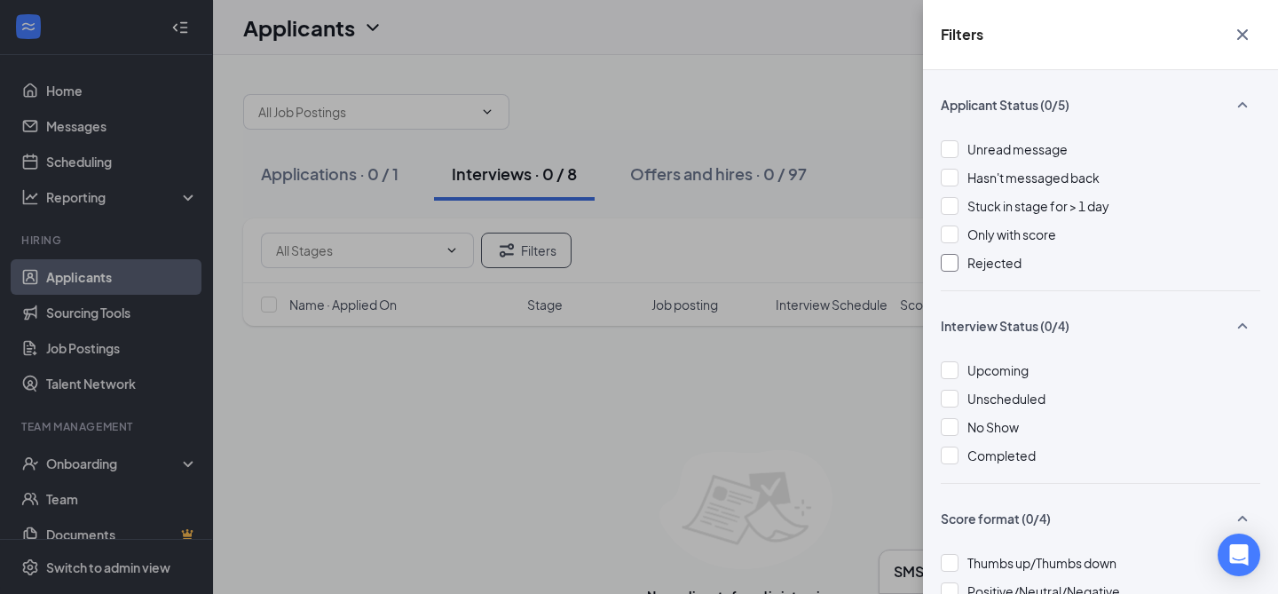
click at [948, 263] on div at bounding box center [950, 263] width 18 height 18
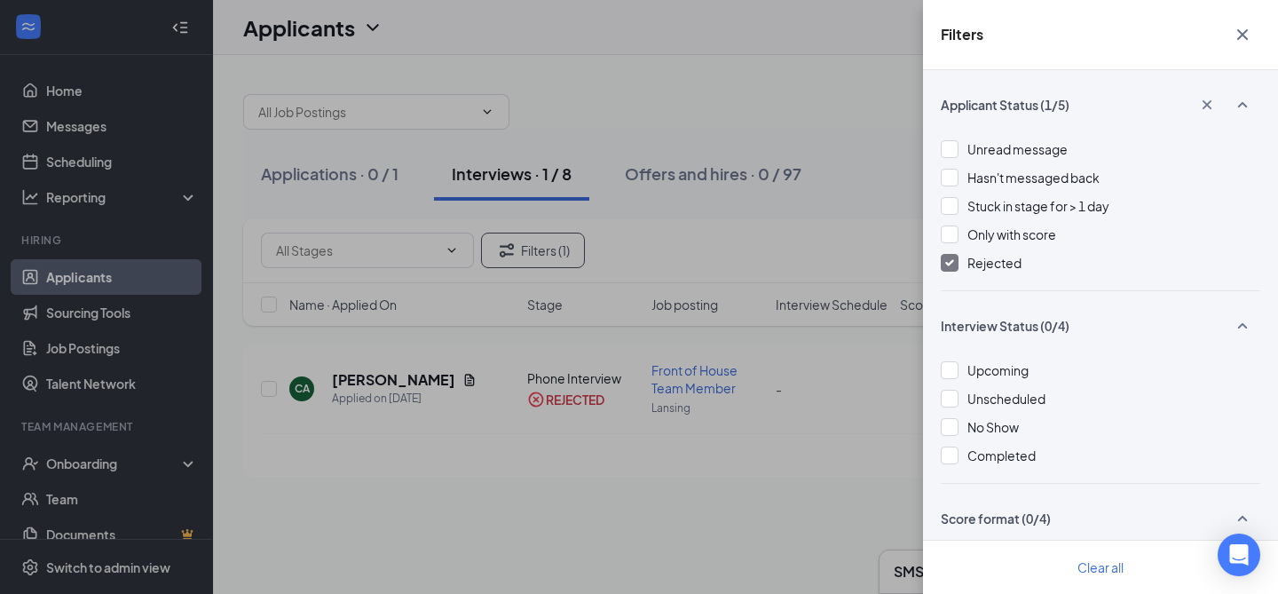
click at [734, 466] on div "Filters Applicant Status (1/5) Unread message Hasn't messaged back Stuck in sta…" at bounding box center [639, 297] width 1278 height 594
click at [1242, 35] on icon "Cross" at bounding box center [1242, 34] width 11 height 11
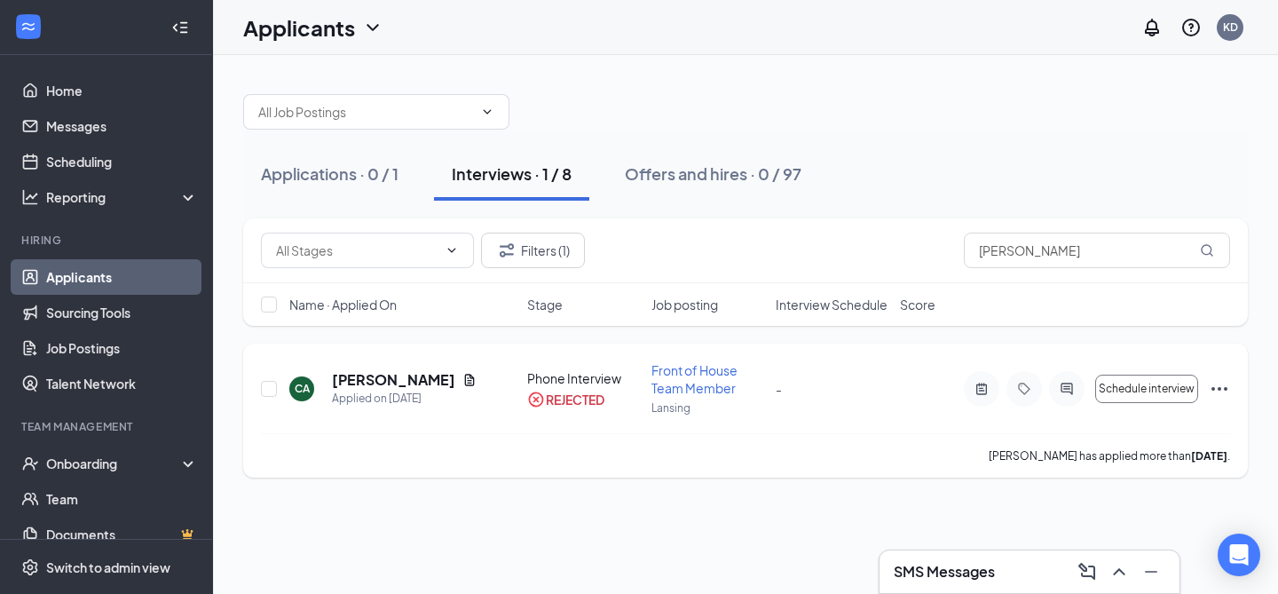
click at [1225, 385] on icon "Ellipses" at bounding box center [1219, 388] width 21 height 21
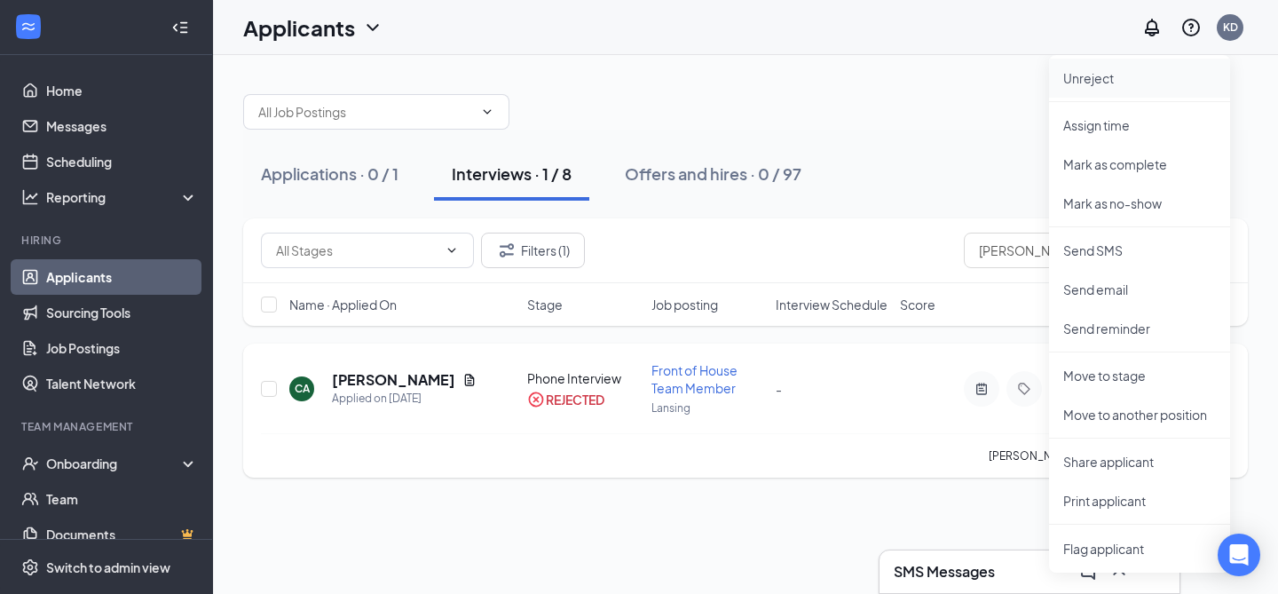
click at [1110, 83] on p "Unreject" at bounding box center [1139, 78] width 153 height 18
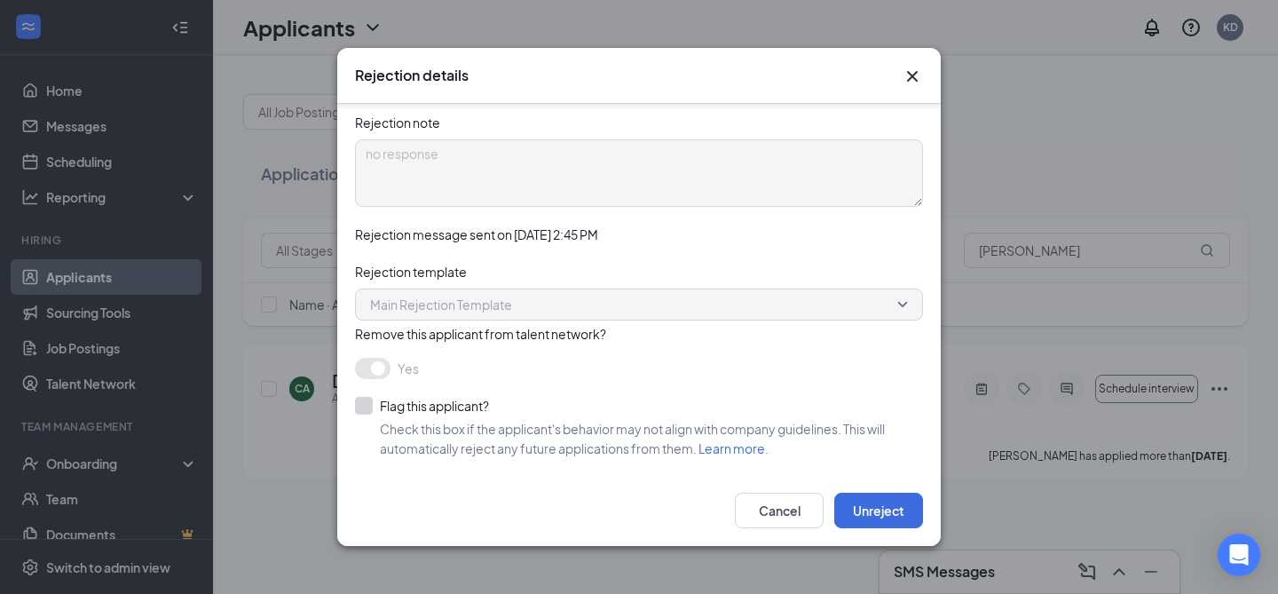
scroll to position [178, 0]
drag, startPoint x: 869, startPoint y: 517, endPoint x: 775, endPoint y: 510, distance: 94.3
click at [775, 510] on div "Cancel Unreject" at bounding box center [829, 510] width 188 height 35
click at [775, 510] on button "Cancel" at bounding box center [779, 510] width 89 height 35
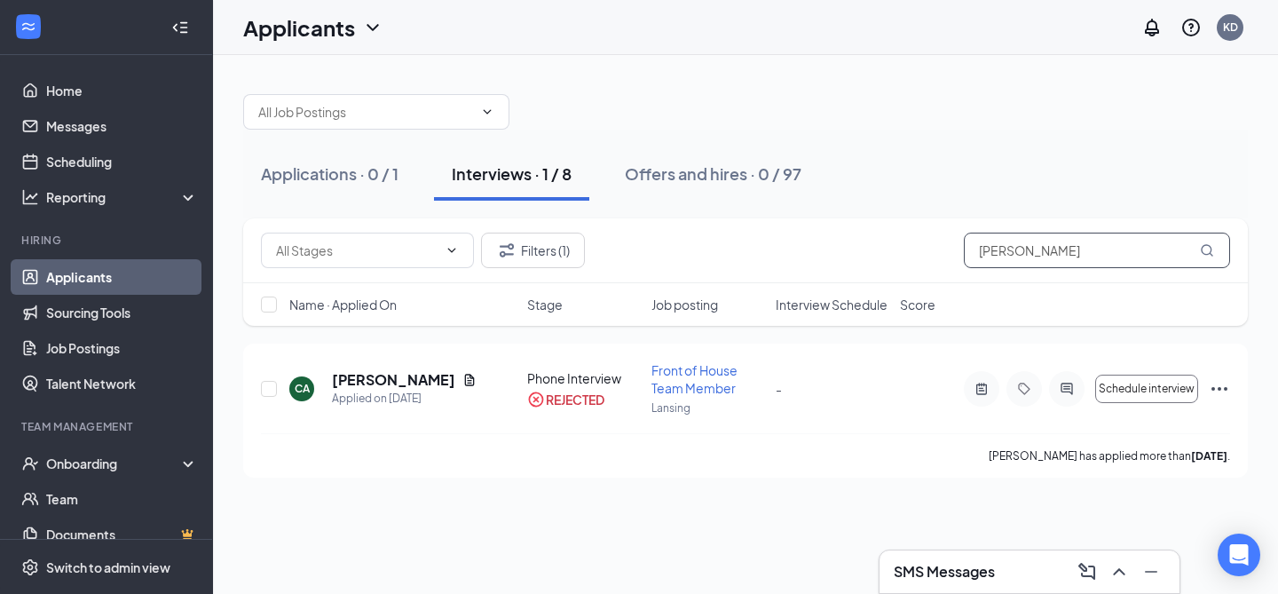
drag, startPoint x: 1060, startPoint y: 252, endPoint x: 921, endPoint y: 238, distance: 139.2
click at [921, 238] on div "Filters (1) amspaugh" at bounding box center [745, 250] width 969 height 35
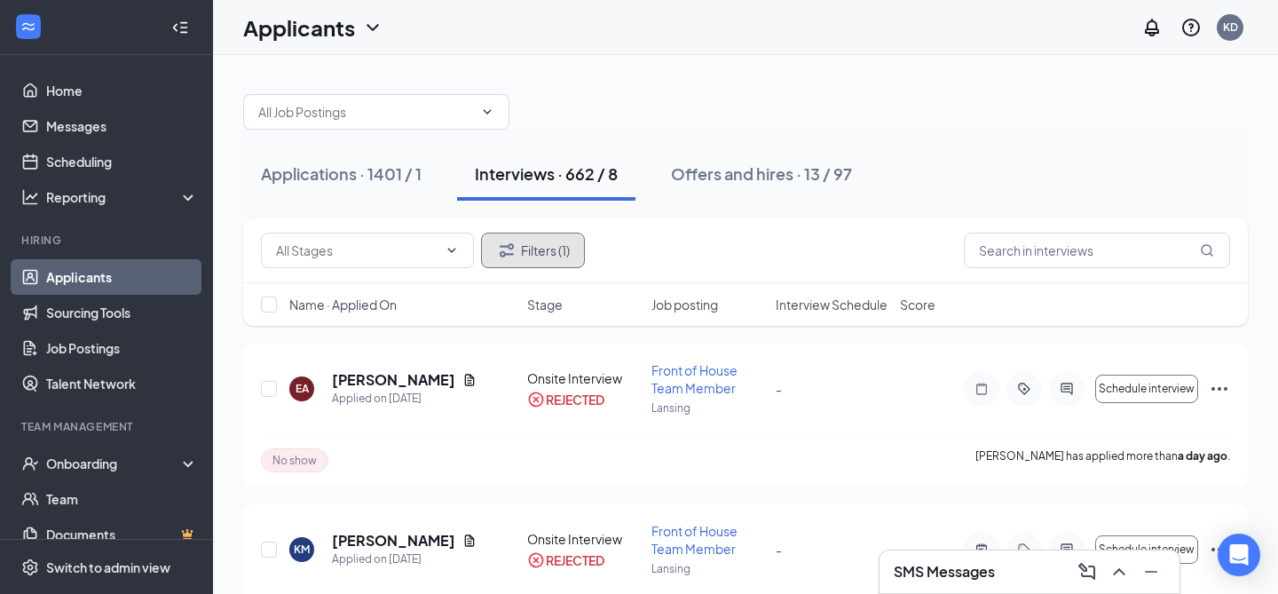
click at [536, 253] on button "Filters (1)" at bounding box center [533, 250] width 104 height 35
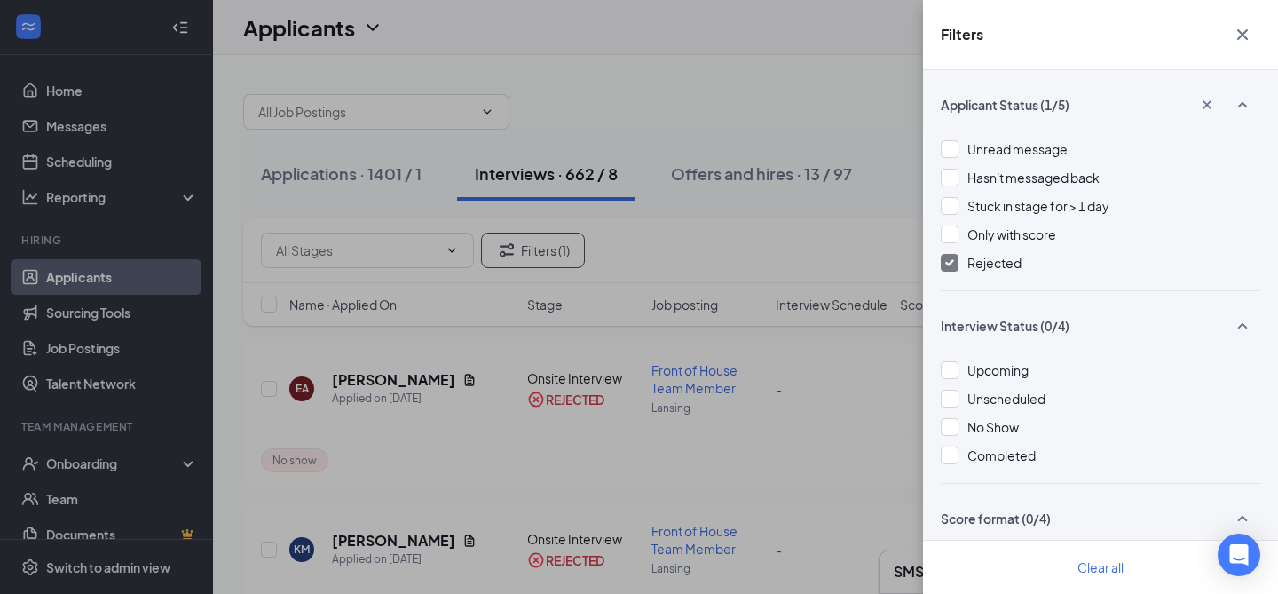
click at [967, 268] on span "Rejected" at bounding box center [994, 263] width 54 height 16
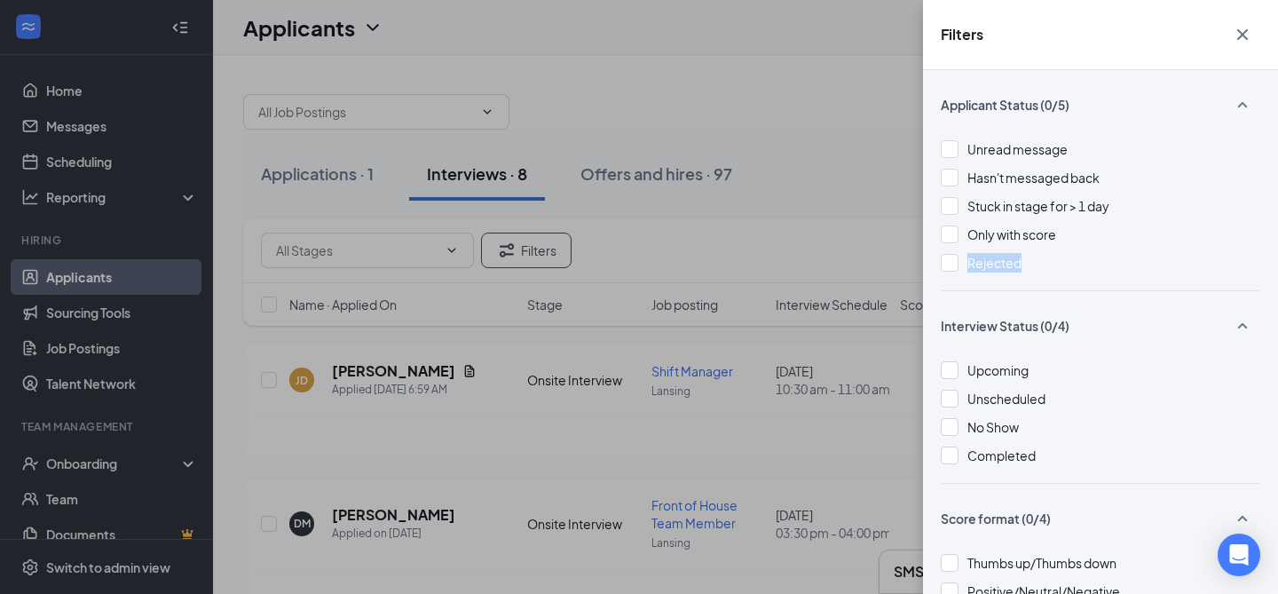
drag, startPoint x: 953, startPoint y: 262, endPoint x: 1040, endPoint y: 301, distance: 95.3
click at [1040, 301] on div "Applicant Status (0/5) Unread message Hasn't messaged back Stuck in stage for >…" at bounding box center [1100, 332] width 355 height 524
click at [774, 157] on div "Filters Applicant Status (0/5) Unread message Hasn't messaged back Stuck in sta…" at bounding box center [639, 297] width 1278 height 594
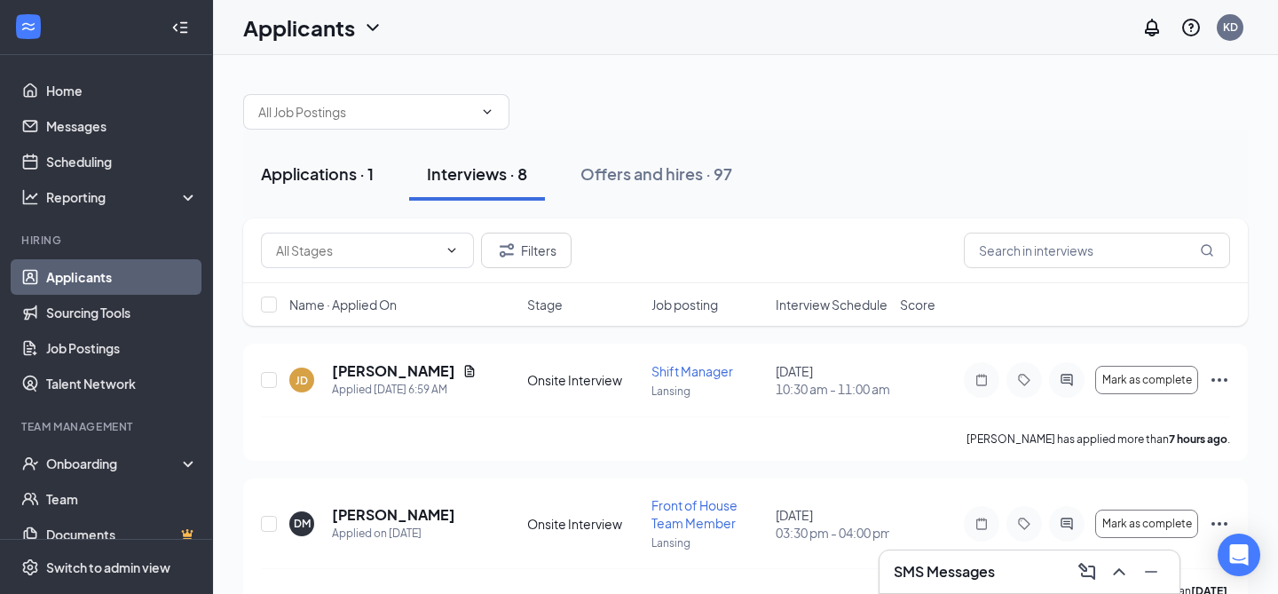
click at [340, 176] on div "Applications · 1" at bounding box center [317, 173] width 113 height 22
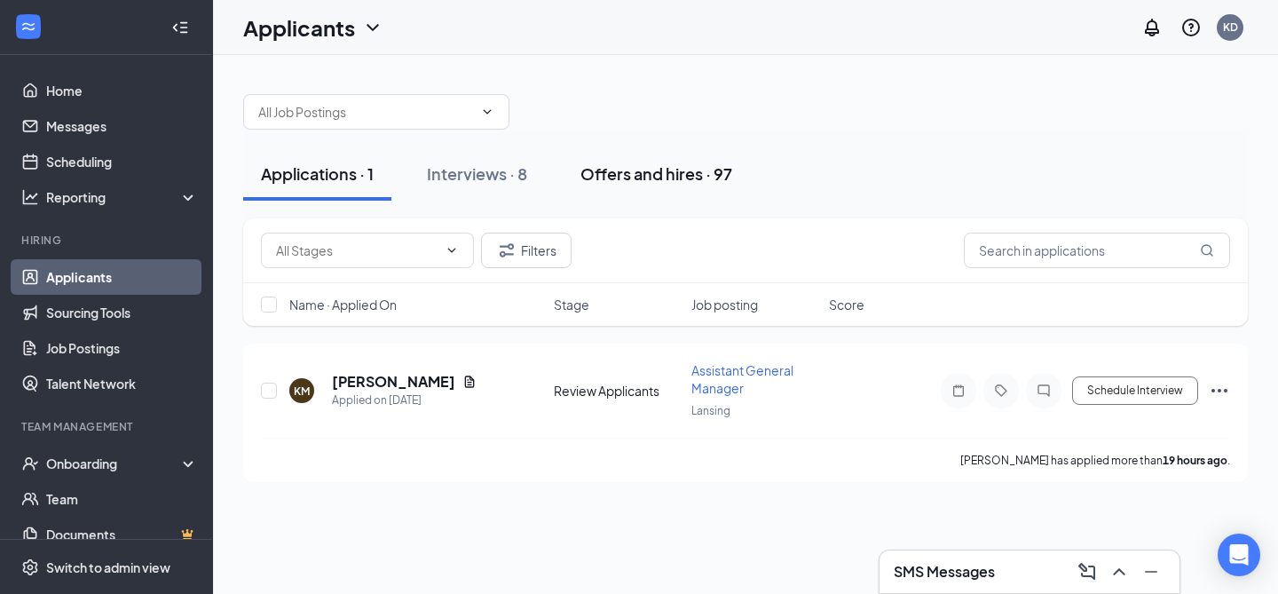
click at [692, 173] on div "Offers and hires · 97" at bounding box center [656, 173] width 152 height 22
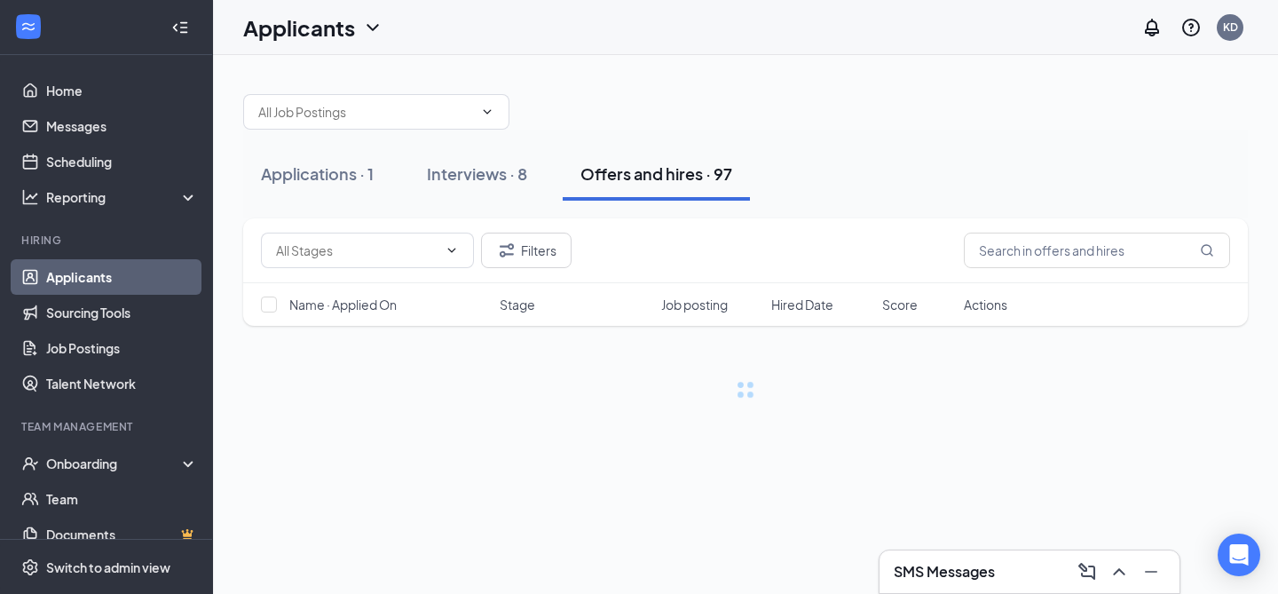
click at [1029, 242] on input "text" at bounding box center [1097, 250] width 266 height 35
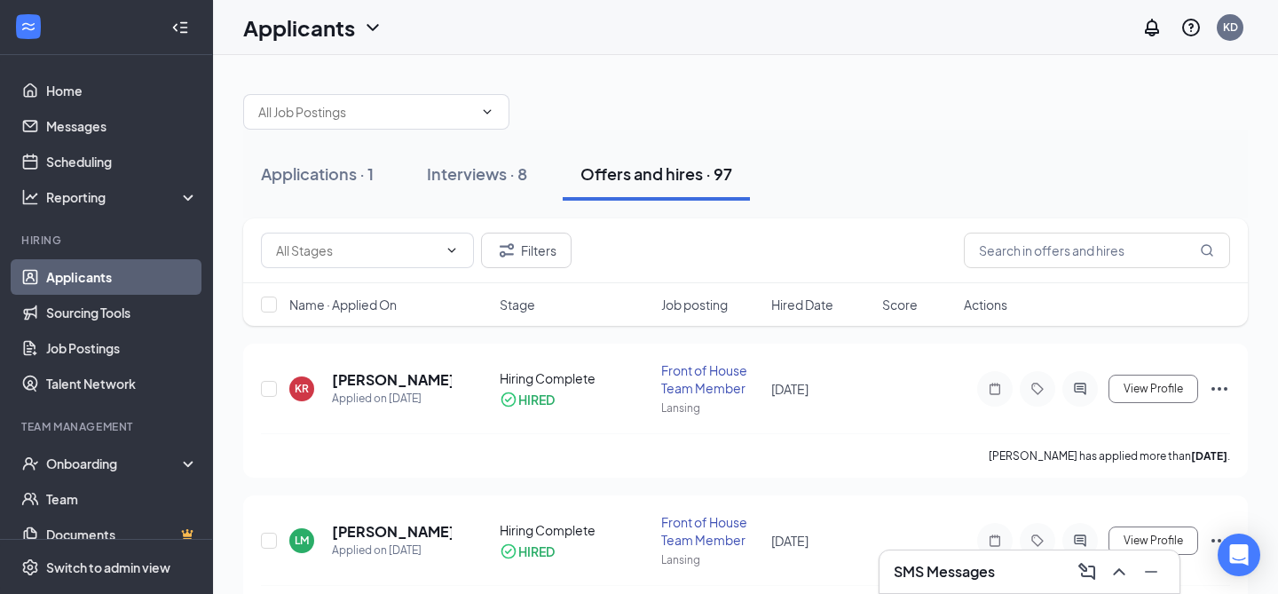
click at [1029, 242] on input "text" at bounding box center [1097, 250] width 266 height 35
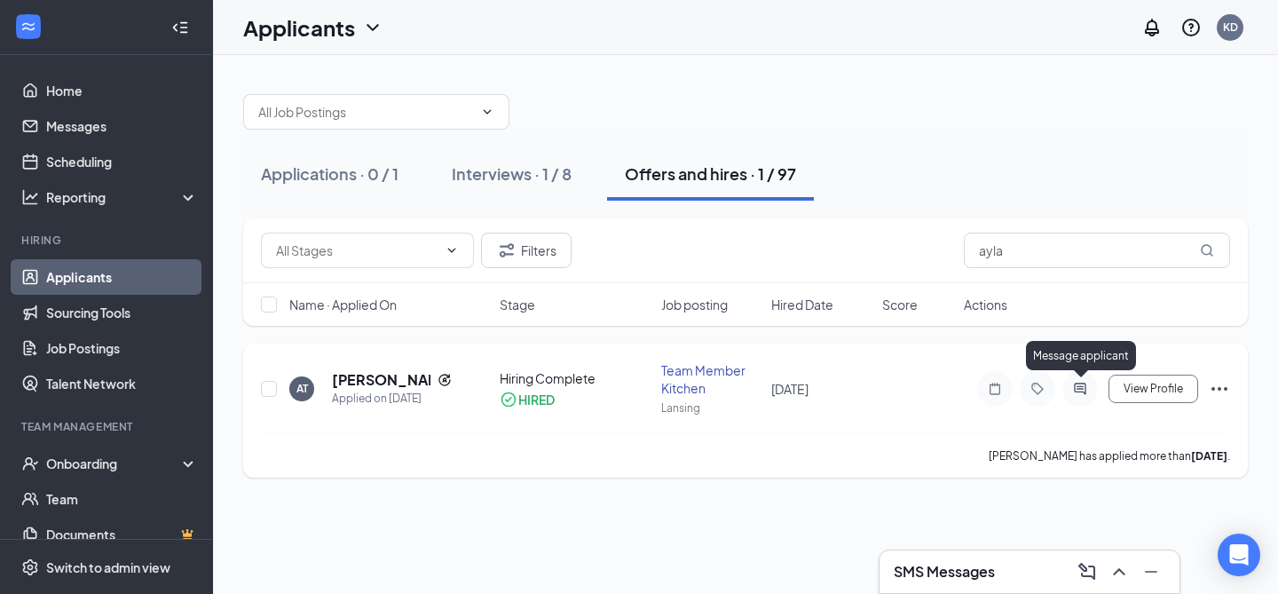
type input "ayla"
click at [1080, 390] on icon "ActiveChat" at bounding box center [1079, 389] width 21 height 14
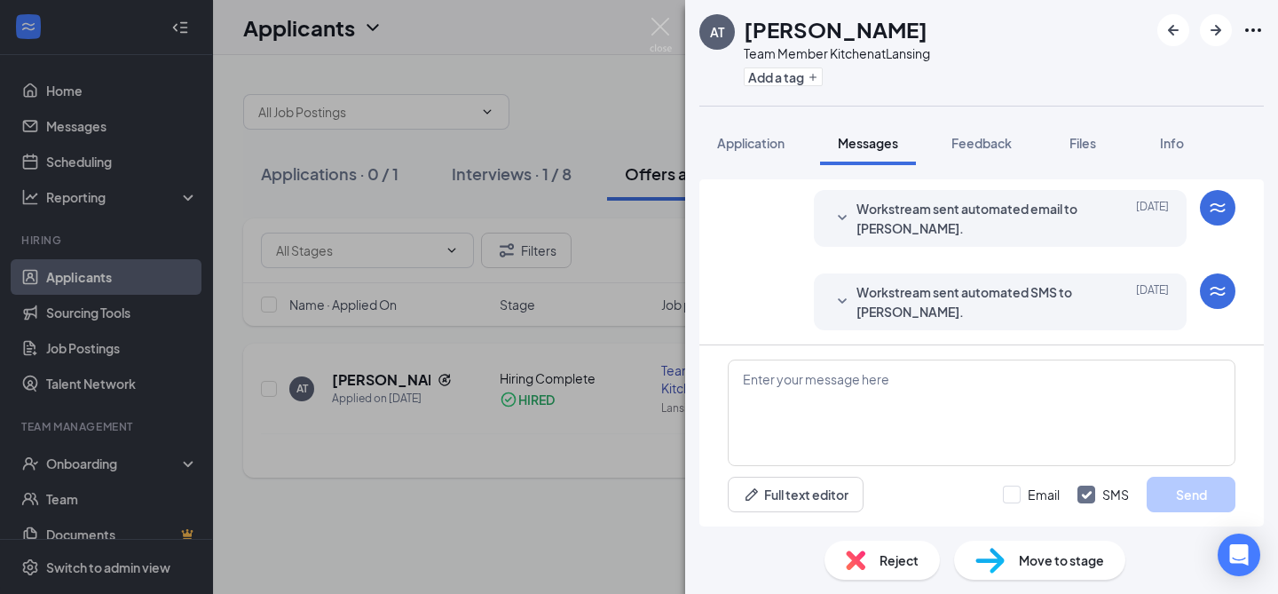
scroll to position [444, 0]
click at [1045, 387] on textarea at bounding box center [982, 412] width 508 height 106
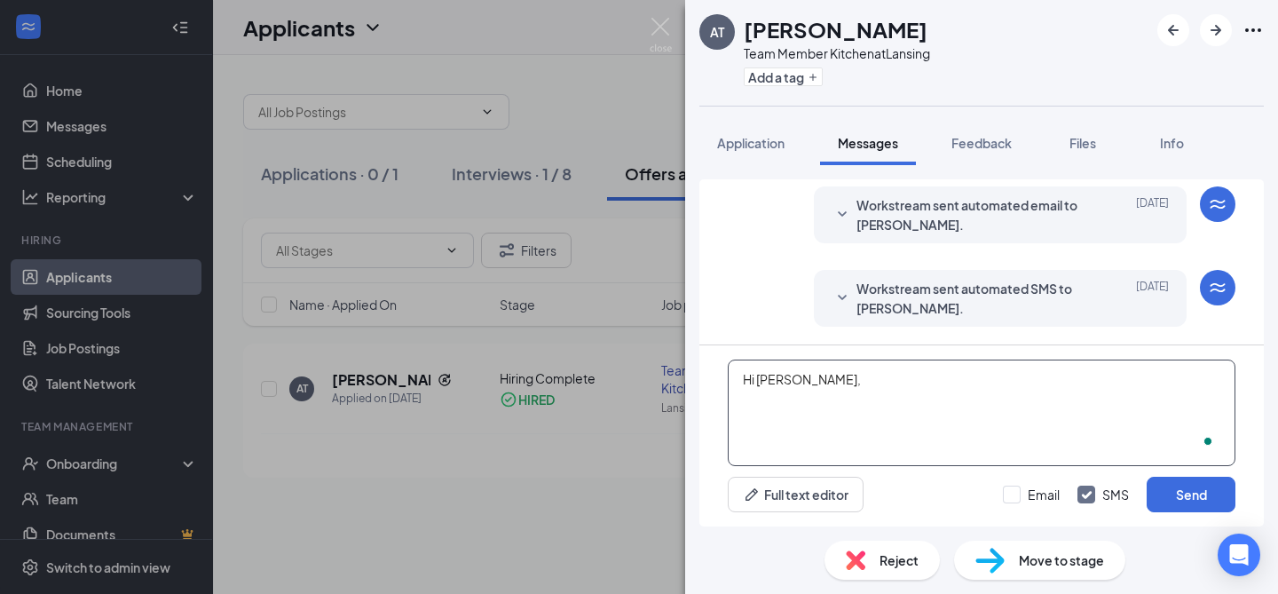
paste textarea "Hi All! Your uniform and shoes came in! Please pick up your uniforms as soon as…"
click at [738, 461] on textarea "Hi Ayla, Hi All! Your uniform and shoes came in! Please pick up your uniforms a…" at bounding box center [982, 412] width 508 height 106
click at [746, 453] on textarea "Hi Ayla, Hi All! Your uniform and shoes came in! Please pick up your uniforms a…" at bounding box center [982, 412] width 508 height 106
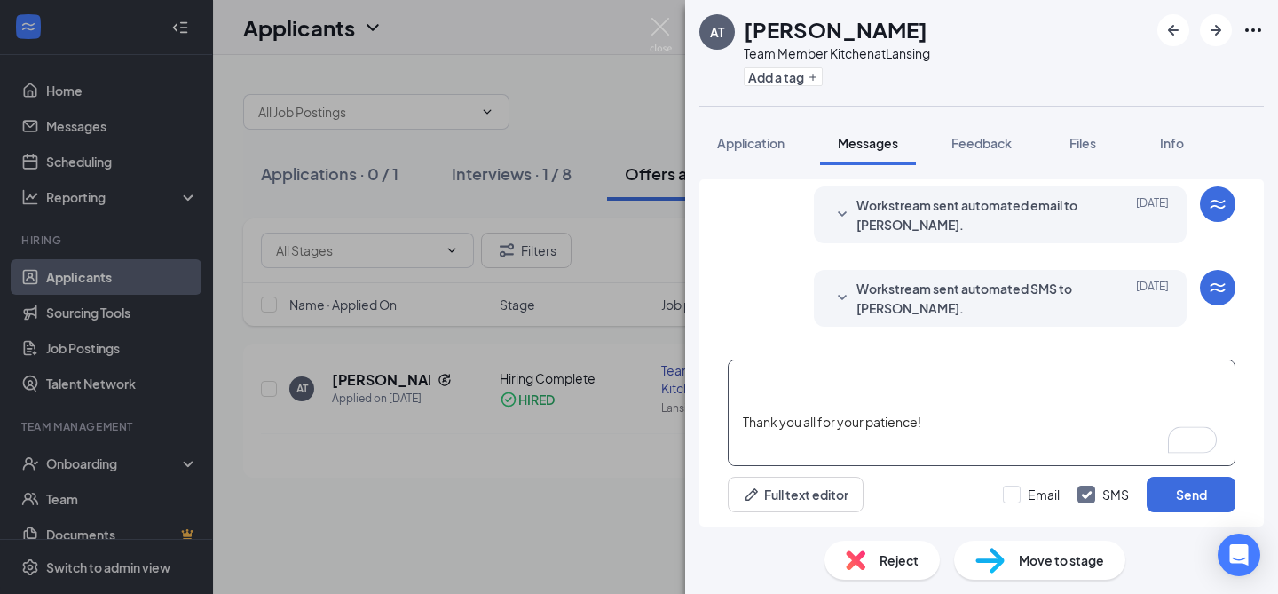
scroll to position [312, 0]
click at [745, 419] on textarea "Hi Ayla, Hi All! Your uniform and shoes came in! Please pick up your uniforms a…" at bounding box center [982, 412] width 508 height 106
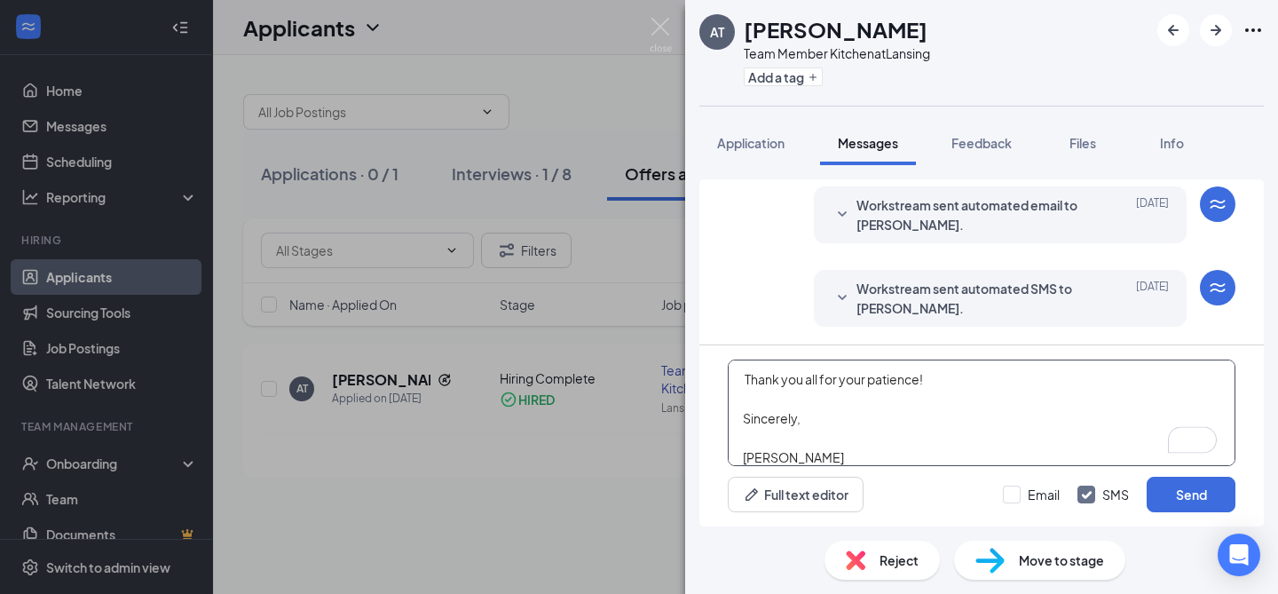
scroll to position [293, 0]
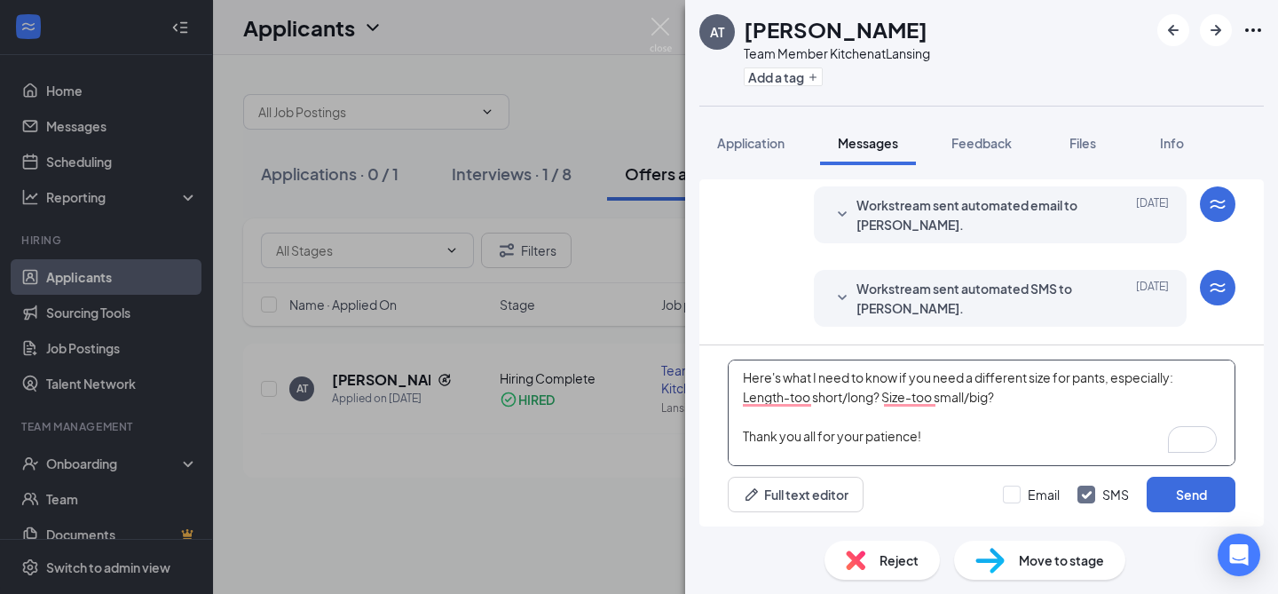
drag, startPoint x: 919, startPoint y: 439, endPoint x: 800, endPoint y: 432, distance: 119.1
click at [800, 432] on textarea "Hi Ayla, Hi All! Your uniform and shoes came in! Please pick up your uniforms a…" at bounding box center [982, 412] width 508 height 106
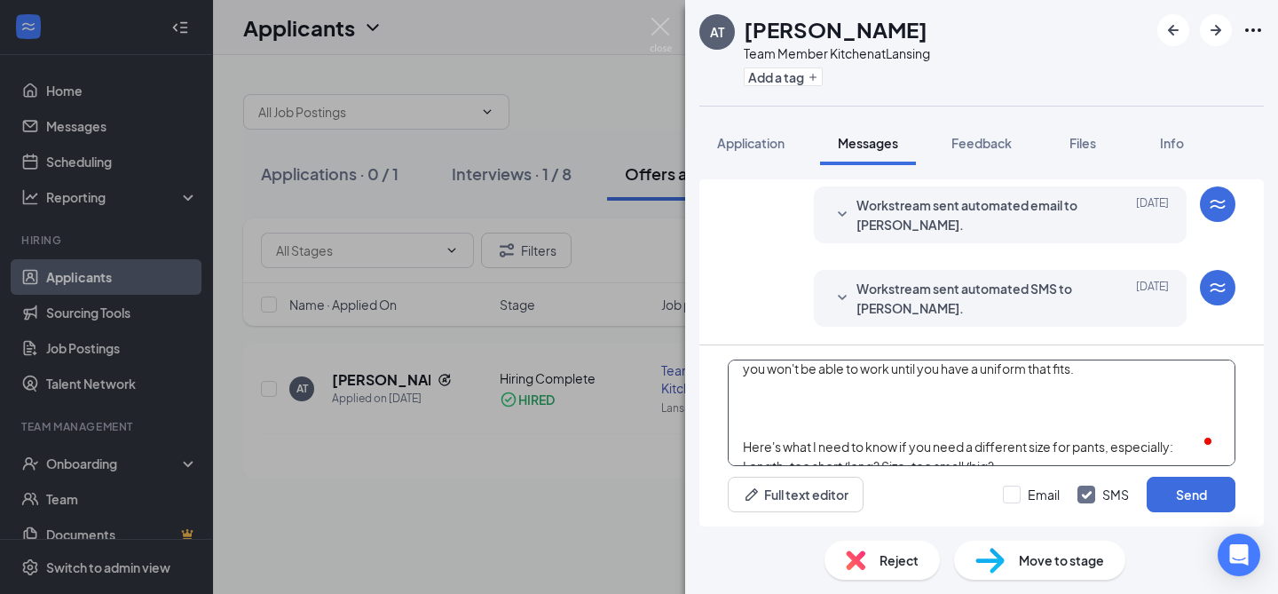
drag, startPoint x: 744, startPoint y: 431, endPoint x: 734, endPoint y: 388, distance: 44.6
click at [734, 388] on textarea "Hi Ayla, Hi All! Your uniform and shoes came in! Please pick up your uniforms a…" at bounding box center [982, 412] width 508 height 106
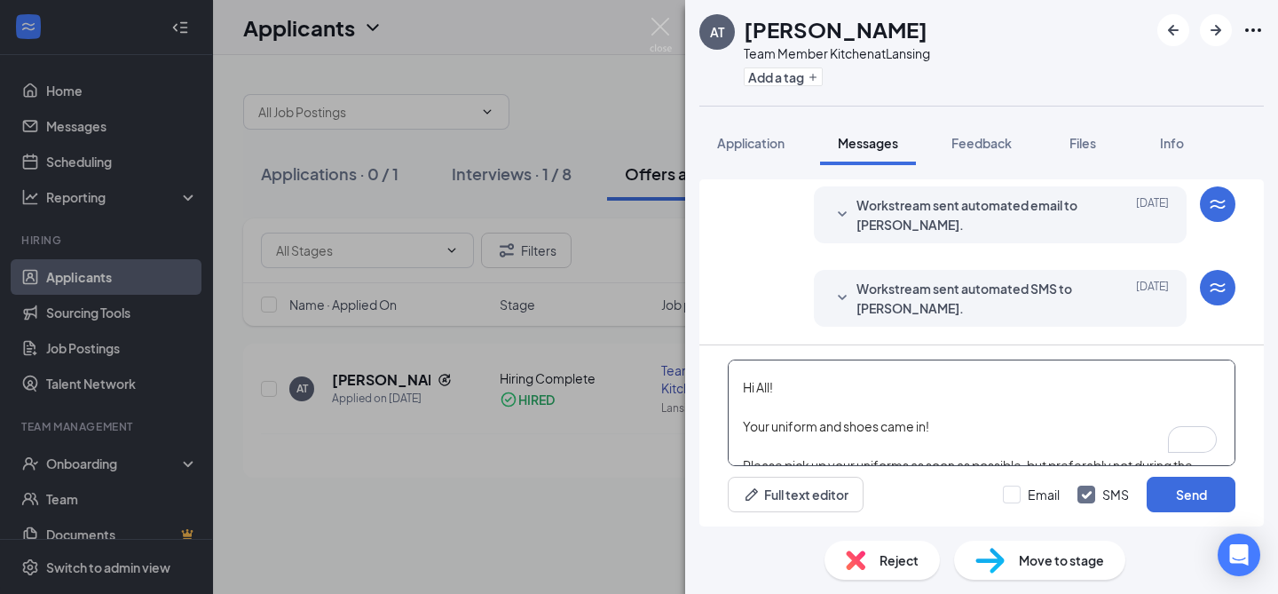
drag, startPoint x: 787, startPoint y: 395, endPoint x: 710, endPoint y: 390, distance: 77.3
click at [710, 390] on div "Hi Ayla, Hi All! Your uniform and shoes came in! Please pick up your uniforms a…" at bounding box center [981, 435] width 564 height 181
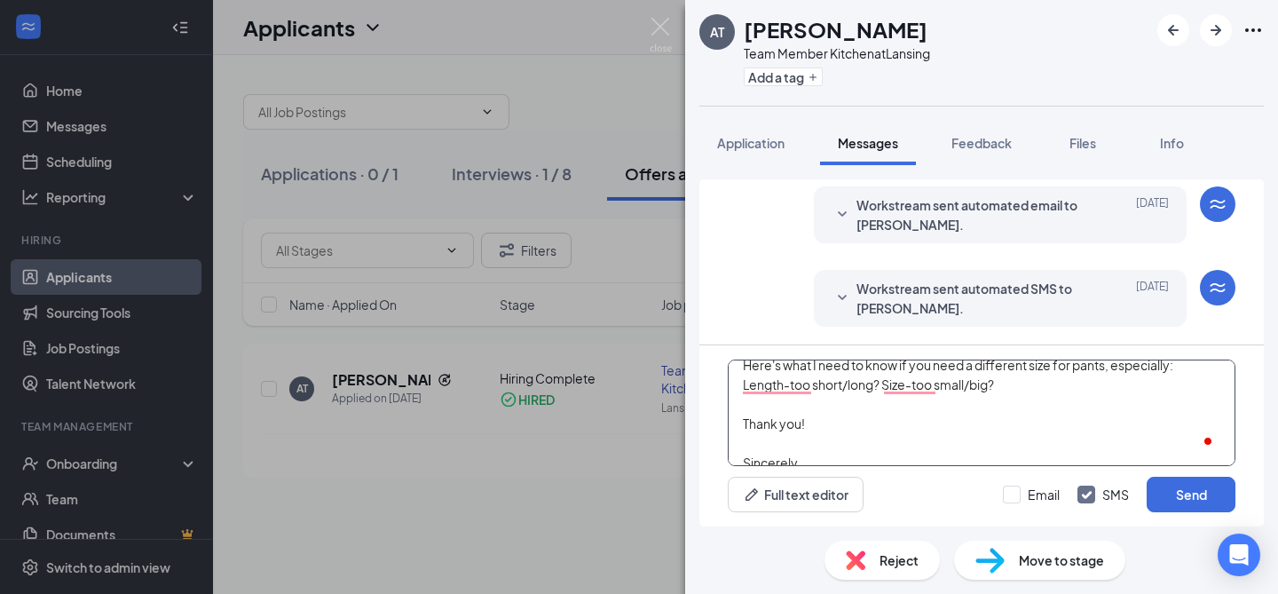
click at [758, 406] on textarea "Hi Ayla, Your uniform and shoes came in! Please pick up your uniforms as soon a…" at bounding box center [982, 412] width 508 height 106
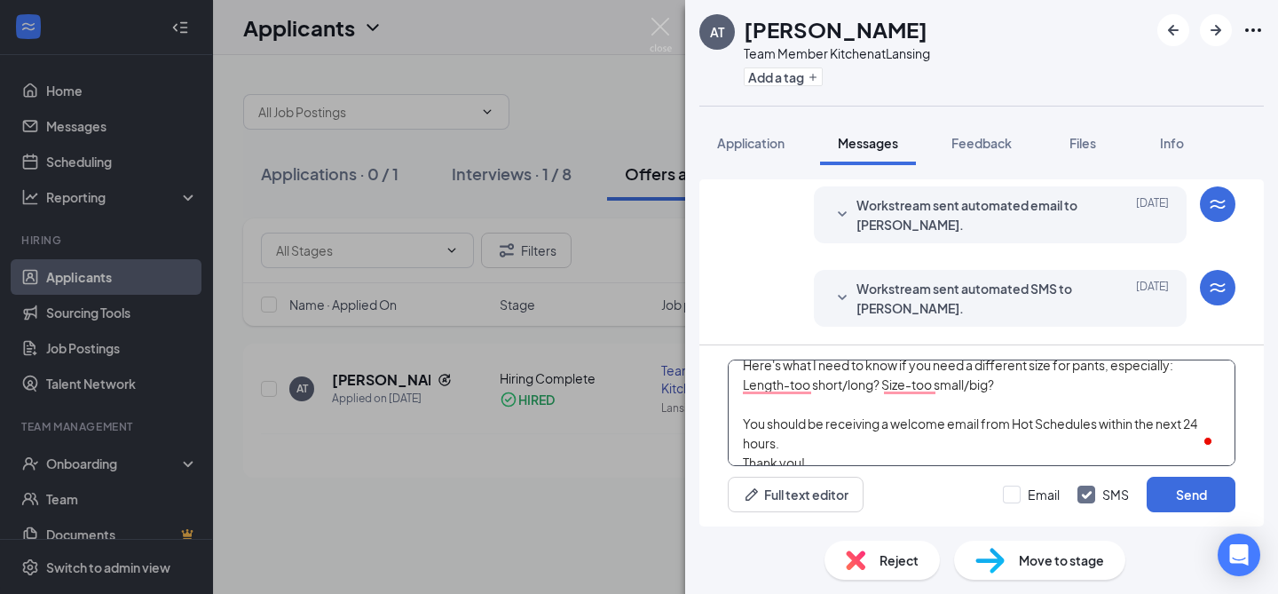
click at [861, 446] on textarea "Hi Ayla, Your uniform and shoes came in! Please pick up your uniforms as soon a…" at bounding box center [982, 412] width 508 height 106
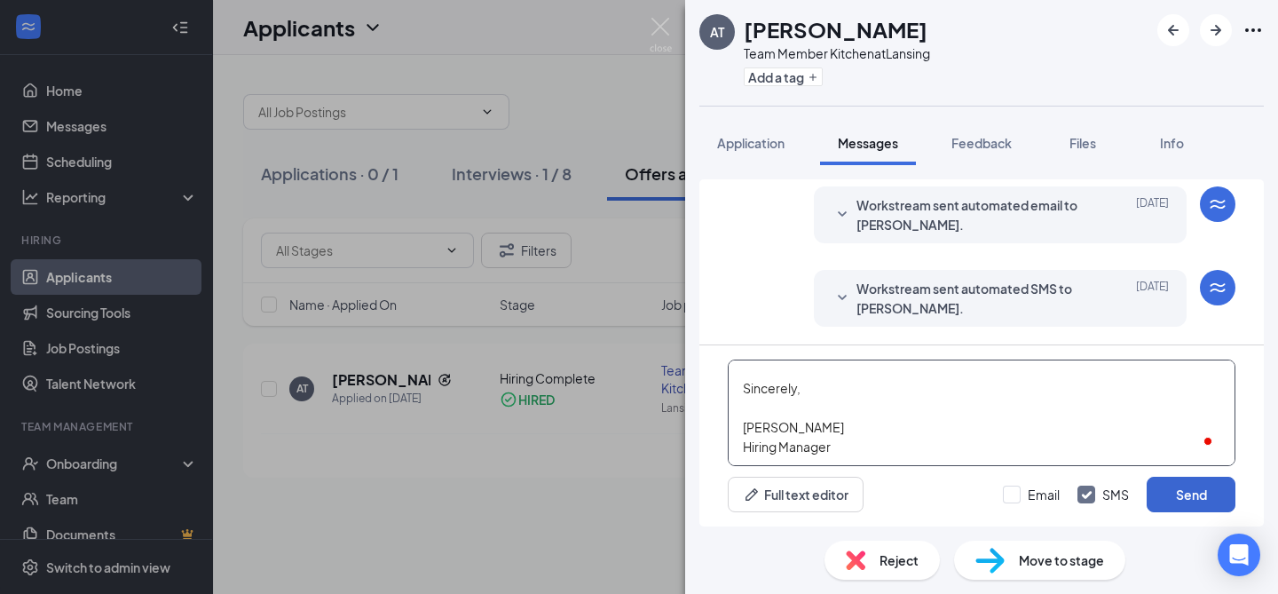
type textarea "Hi Ayla, Your uniform and shoes came in! Please pick up your uniforms as soon a…"
click at [1206, 493] on button "Send" at bounding box center [1191, 494] width 89 height 35
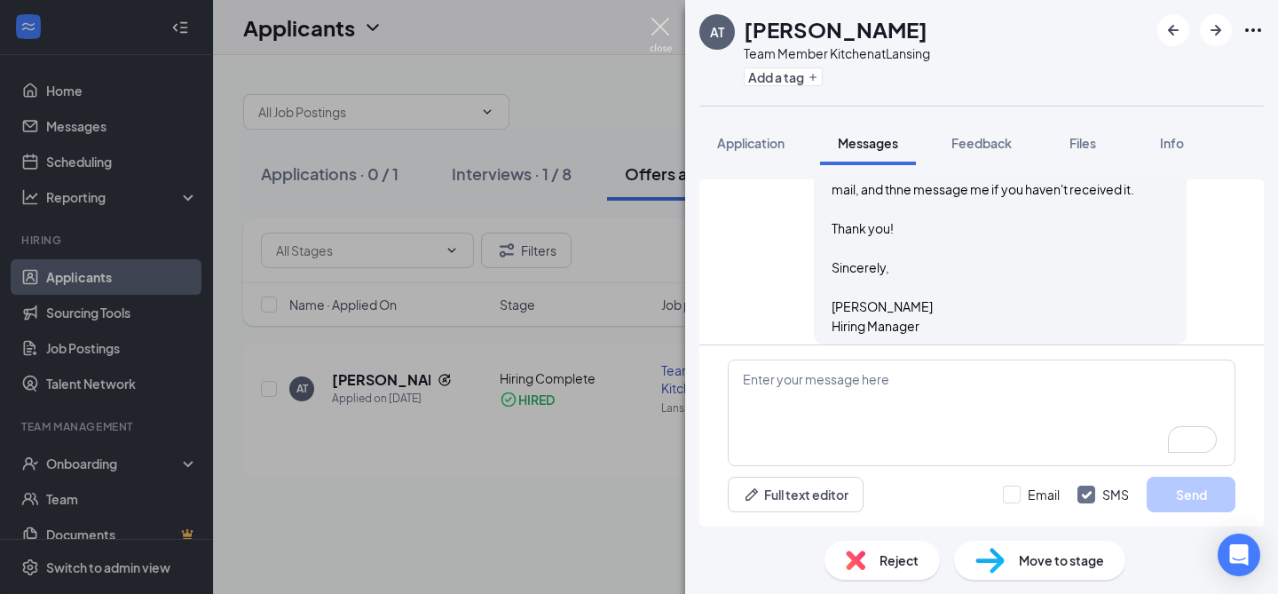
click at [658, 25] on img at bounding box center [661, 35] width 22 height 35
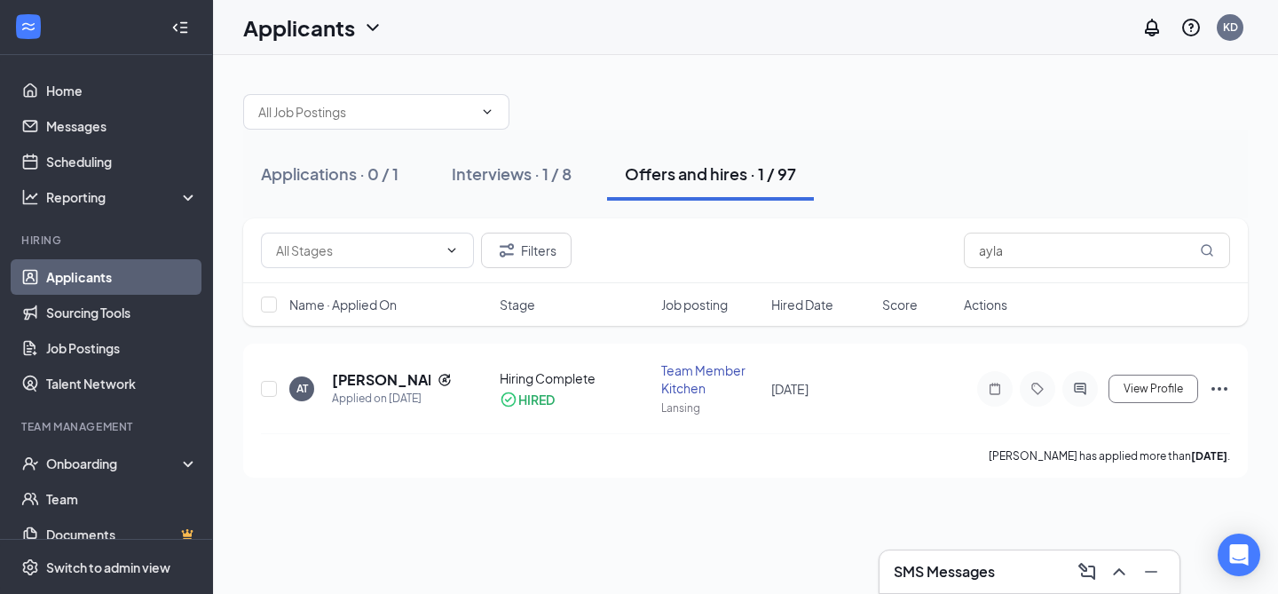
click at [658, 25] on div "Applicants KD" at bounding box center [745, 27] width 1065 height 55
drag, startPoint x: 973, startPoint y: 250, endPoint x: 856, endPoint y: 258, distance: 116.5
click at [856, 258] on div "Filters ayla" at bounding box center [745, 250] width 969 height 35
type input "a"
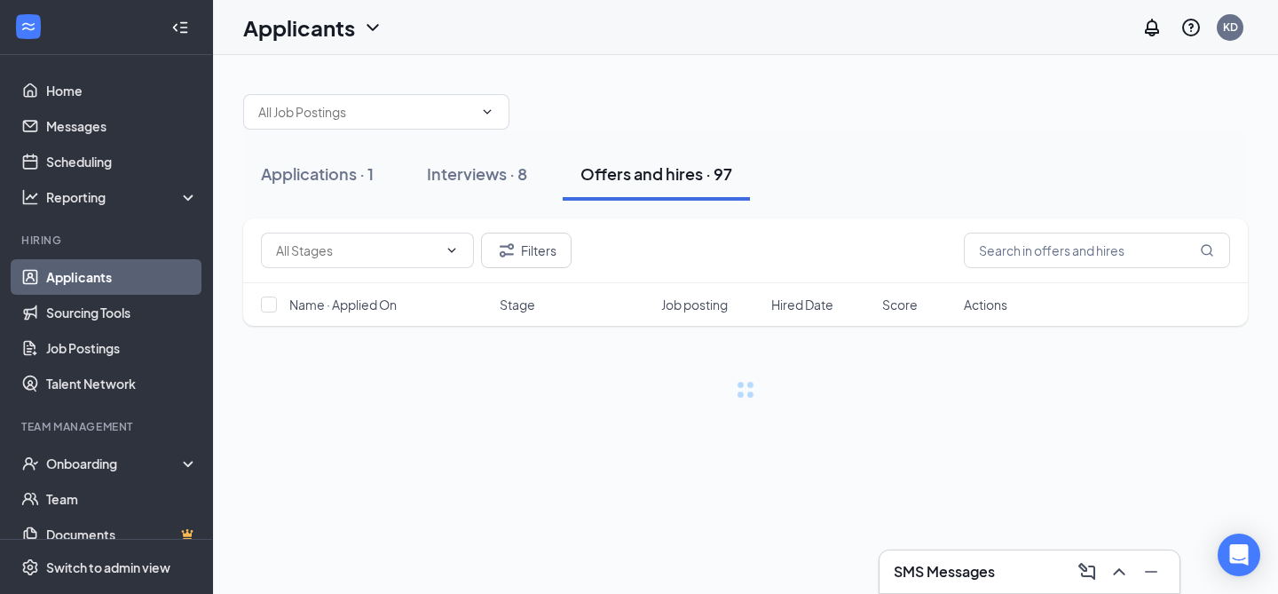
click at [847, 208] on div "Applications · 1 Interviews · 8 Offers and hires · 97" at bounding box center [745, 174] width 1005 height 89
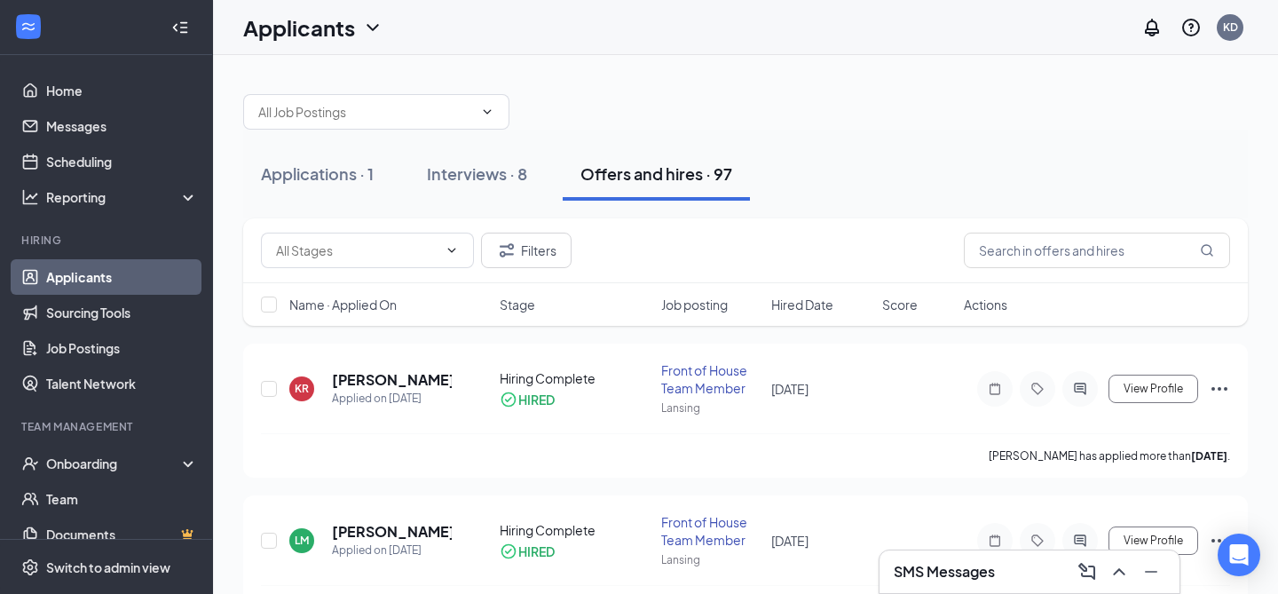
click at [854, 215] on div "Applications · 1 Interviews · 8 Offers and hires · 97" at bounding box center [745, 174] width 1005 height 89
click at [855, 212] on div "Applications · 1 Interviews · 8 Offers and hires · 97" at bounding box center [745, 174] width 1005 height 89
click at [1070, 266] on input "text" at bounding box center [1097, 250] width 266 height 35
click at [1044, 248] on input "text" at bounding box center [1097, 250] width 266 height 35
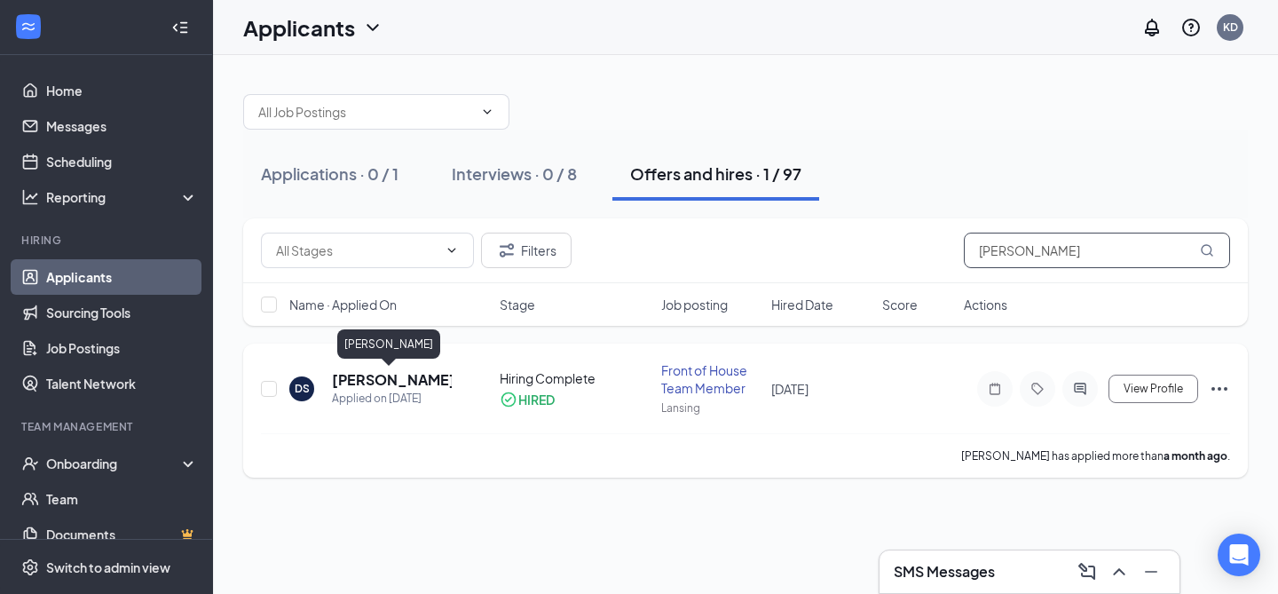
type input "deborah"
click at [354, 382] on h5 "Deborah Silva" at bounding box center [392, 380] width 120 height 20
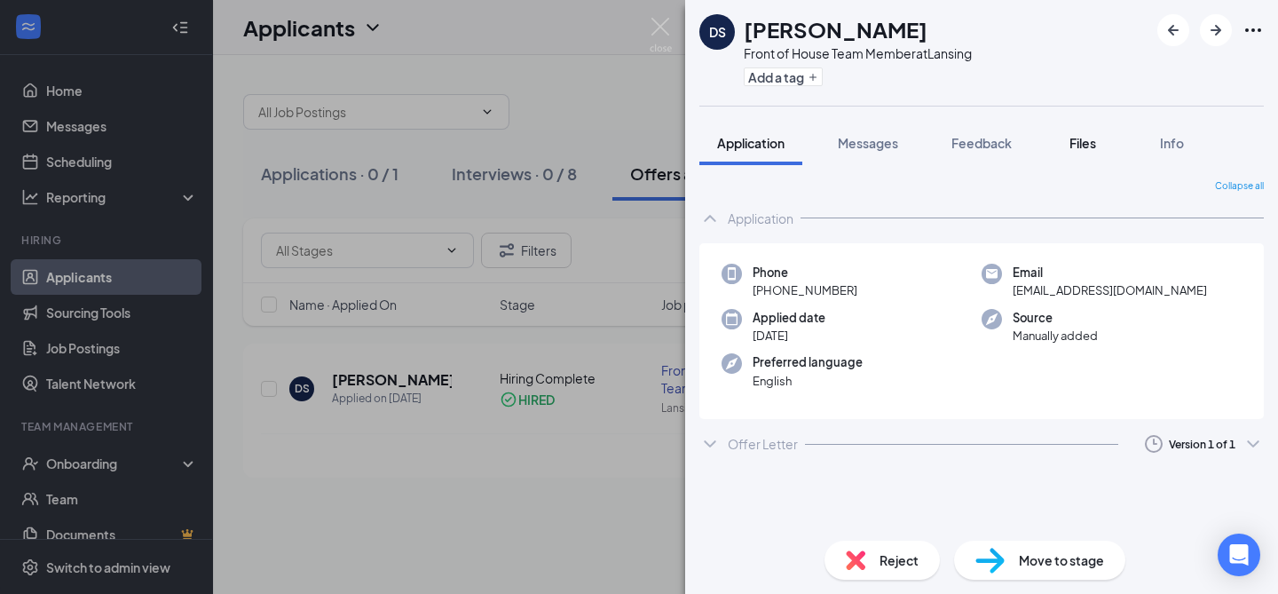
click at [1086, 149] on span "Files" at bounding box center [1082, 143] width 27 height 16
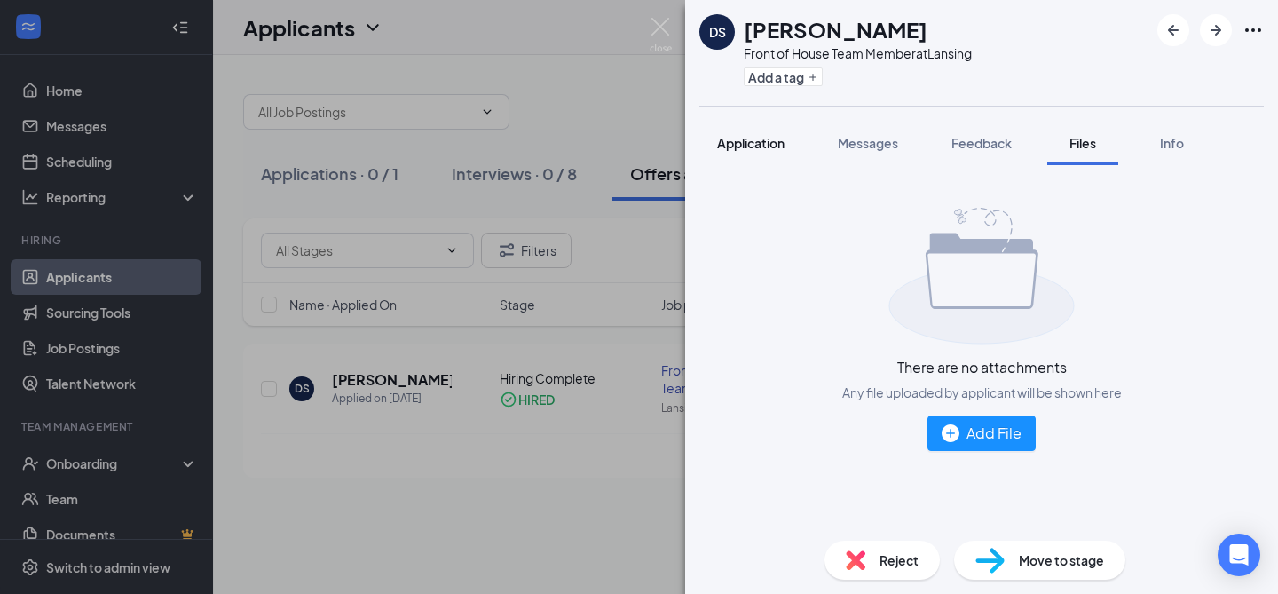
click at [722, 153] on button "Application" at bounding box center [750, 143] width 103 height 44
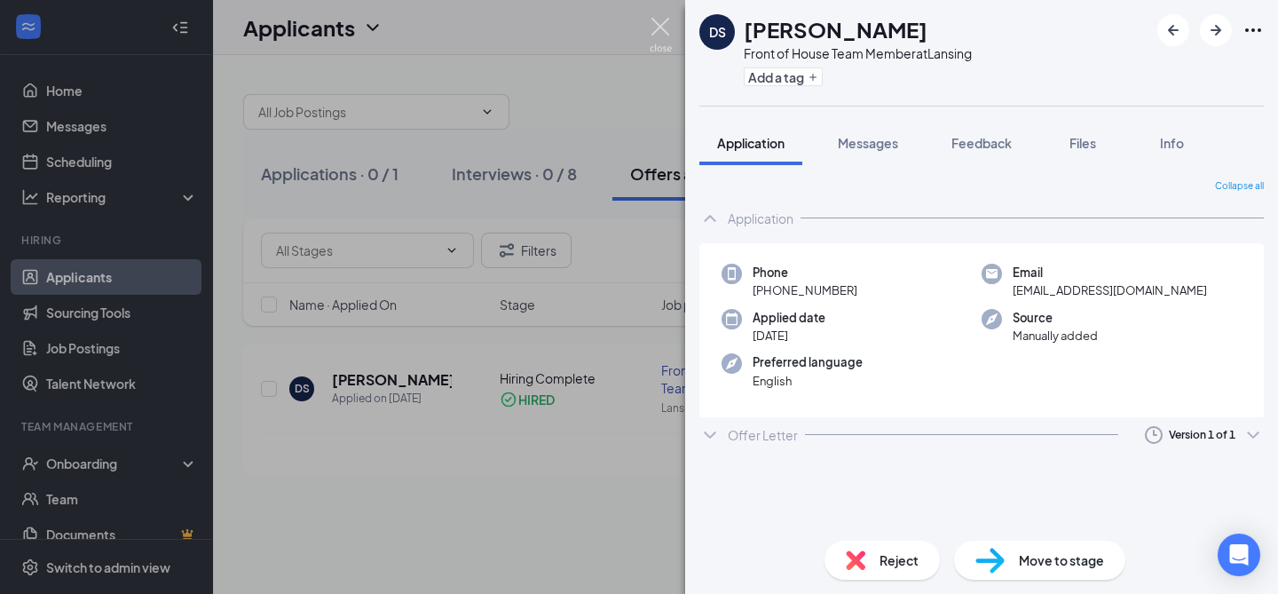
click at [671, 30] on img at bounding box center [661, 35] width 22 height 35
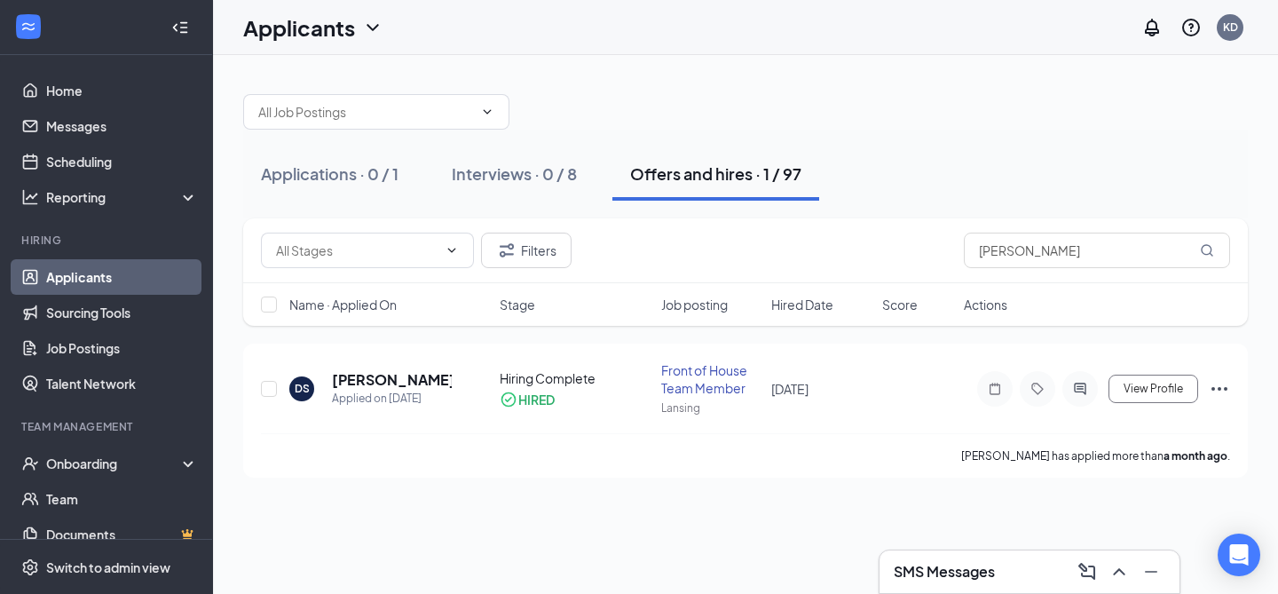
click at [671, 30] on div "Applicants KD" at bounding box center [745, 27] width 1065 height 55
drag, startPoint x: 1032, startPoint y: 256, endPoint x: 850, endPoint y: 238, distance: 182.9
click at [850, 238] on div "Filters deborah" at bounding box center [745, 250] width 969 height 35
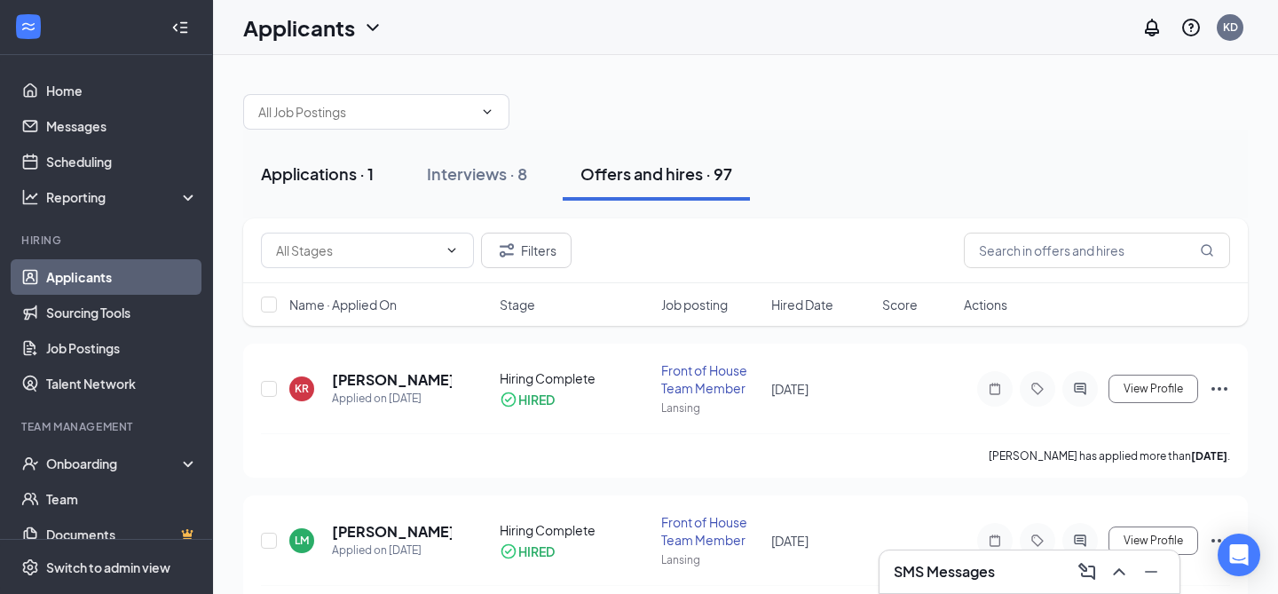
click at [287, 185] on button "Applications · 1" at bounding box center [317, 173] width 148 height 53
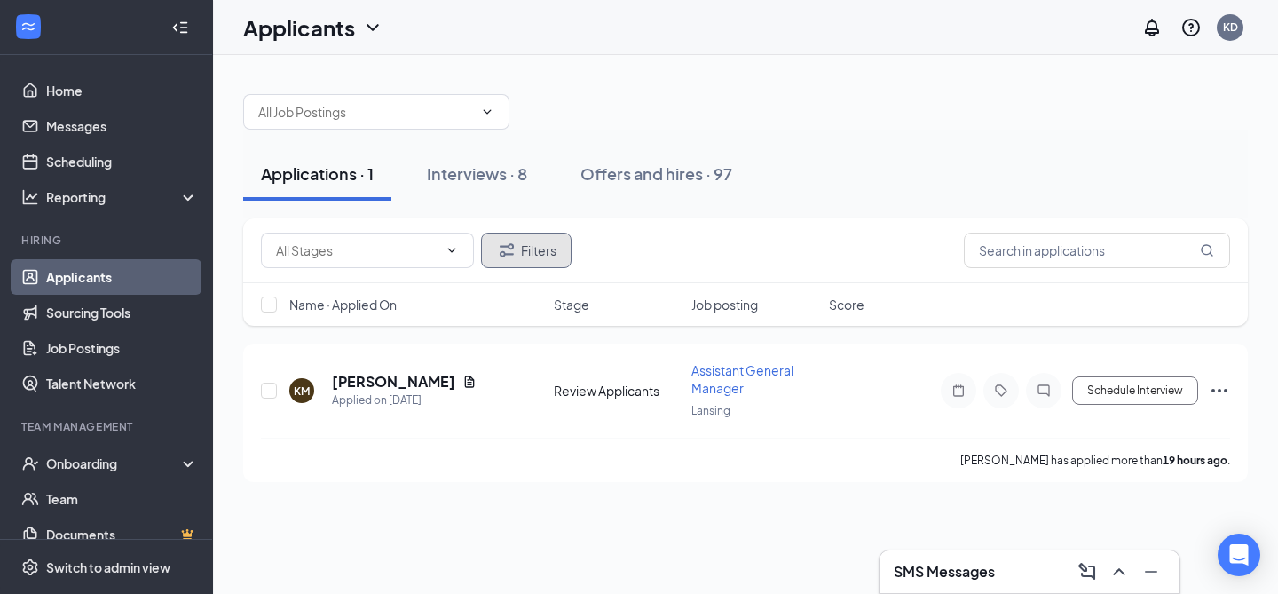
click at [563, 246] on button "Filters" at bounding box center [526, 250] width 91 height 35
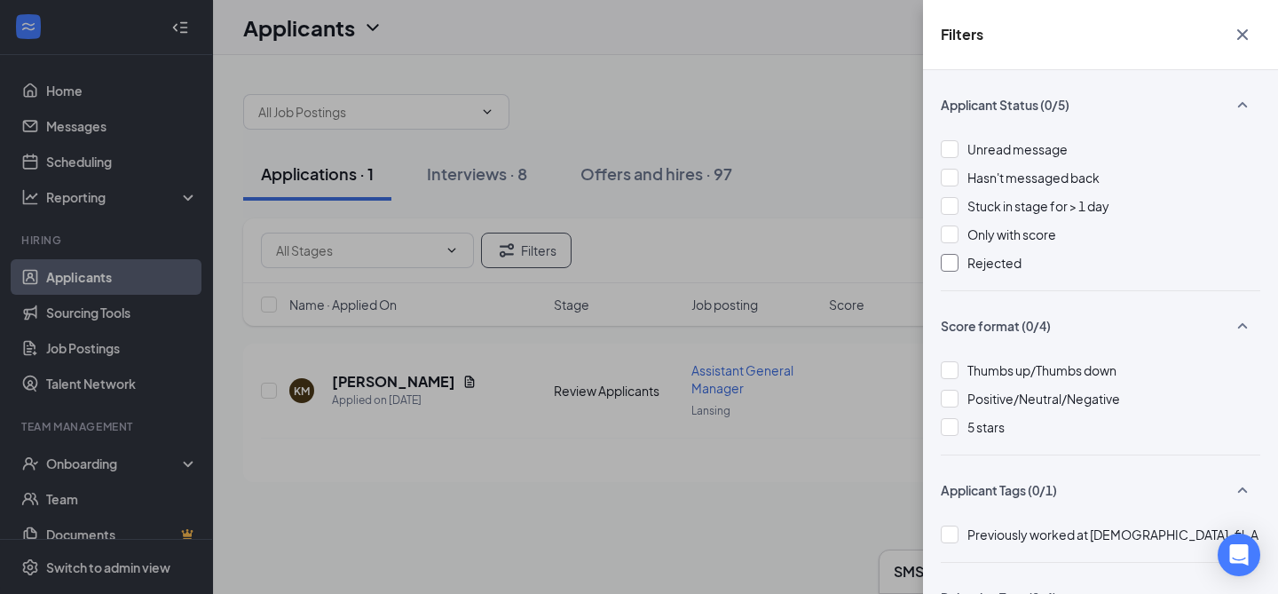
click at [1000, 266] on span "Rejected" at bounding box center [994, 263] width 54 height 16
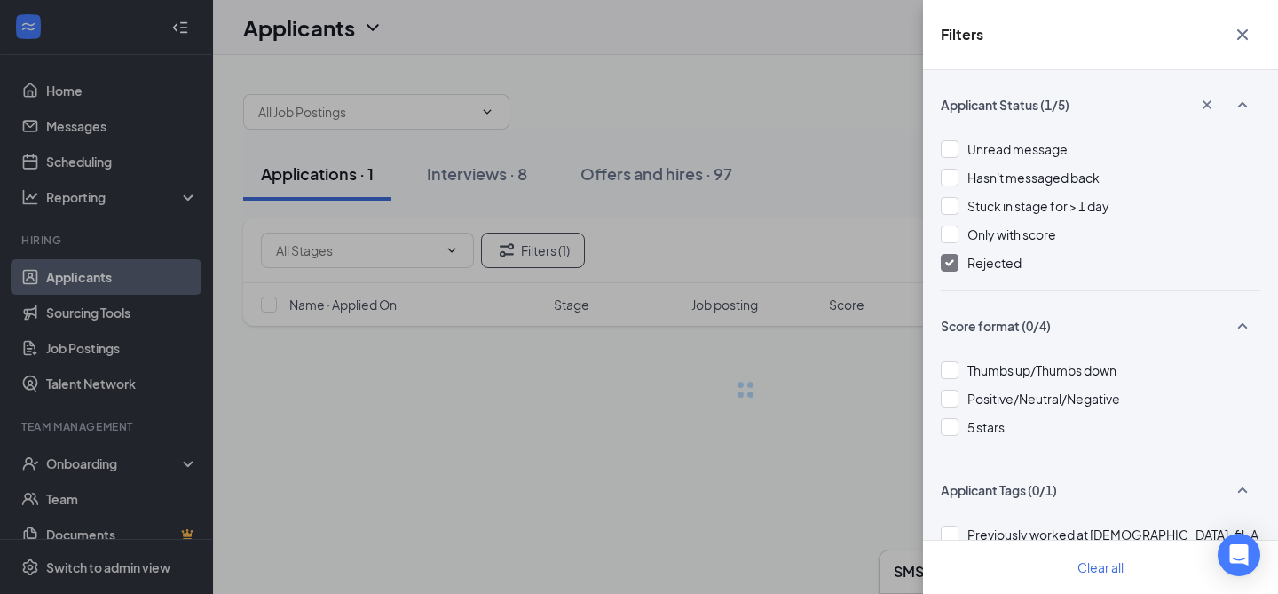
click at [1240, 35] on icon "Cross" at bounding box center [1242, 34] width 11 height 11
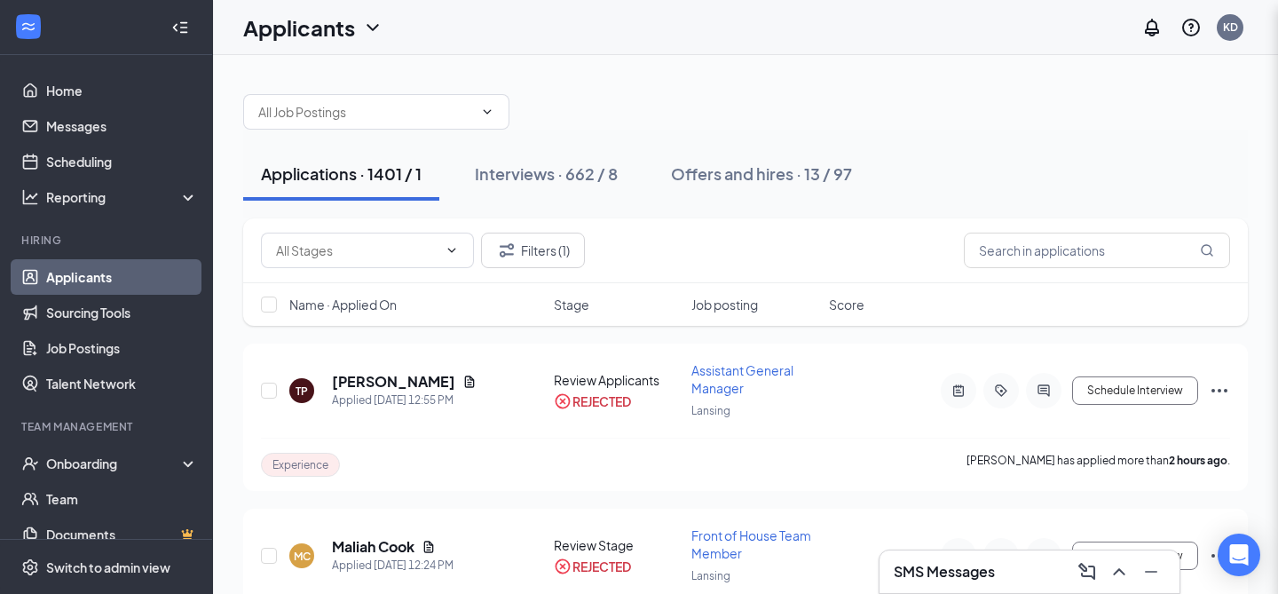
click at [1022, 246] on div "Filters Applicant Status (1/5) Unread message Hasn't messaged back Stuck in sta…" at bounding box center [639, 297] width 1278 height 594
click at [1022, 240] on input "text" at bounding box center [1097, 250] width 266 height 35
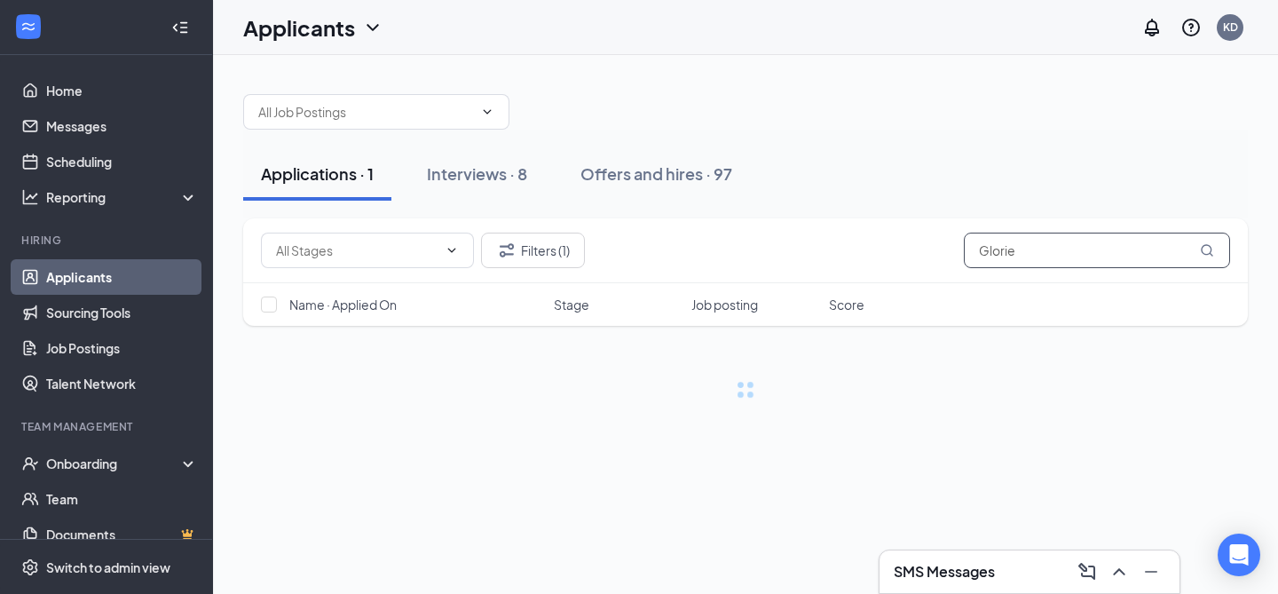
type input "Glorie"
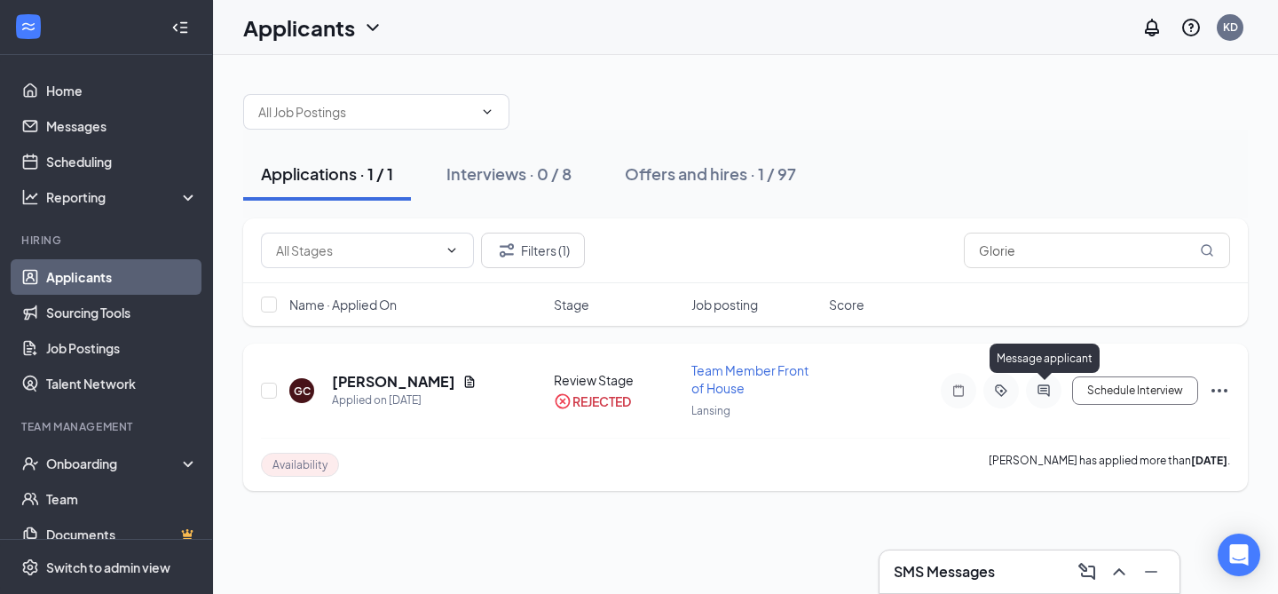
click at [1040, 387] on icon "ActiveChat" at bounding box center [1043, 390] width 21 height 14
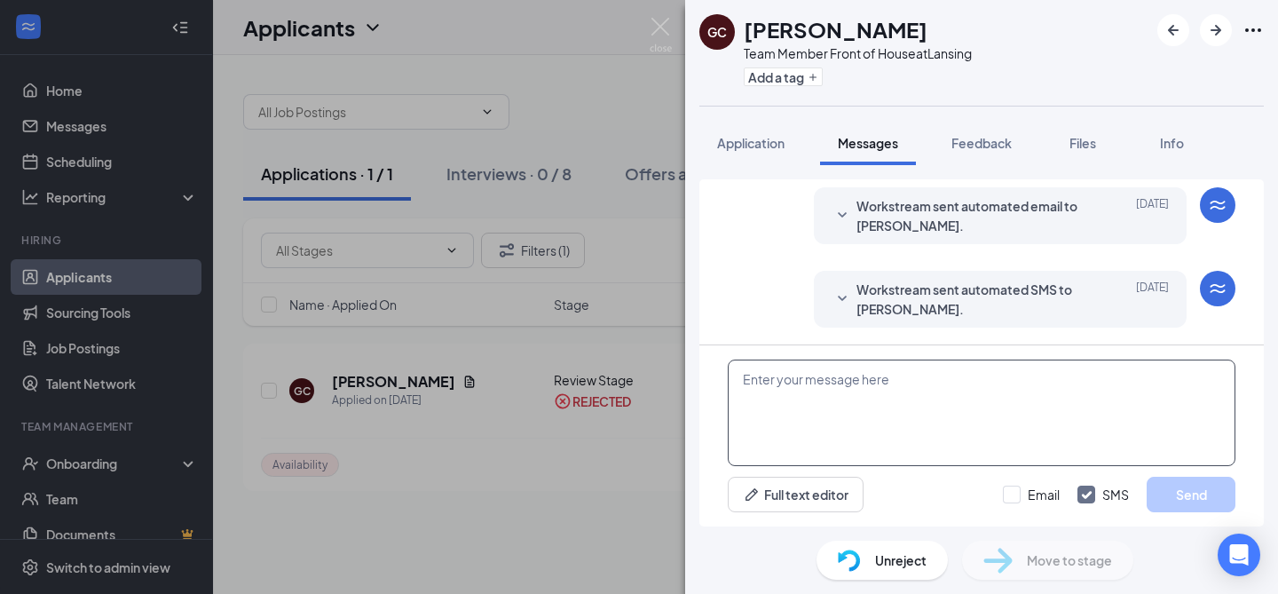
scroll to position [272, 0]
click at [896, 370] on textarea at bounding box center [982, 412] width 508 height 106
paste textarea "Dear Glorie, Thank you for taking the time to interview with us at Chick-fil-A …"
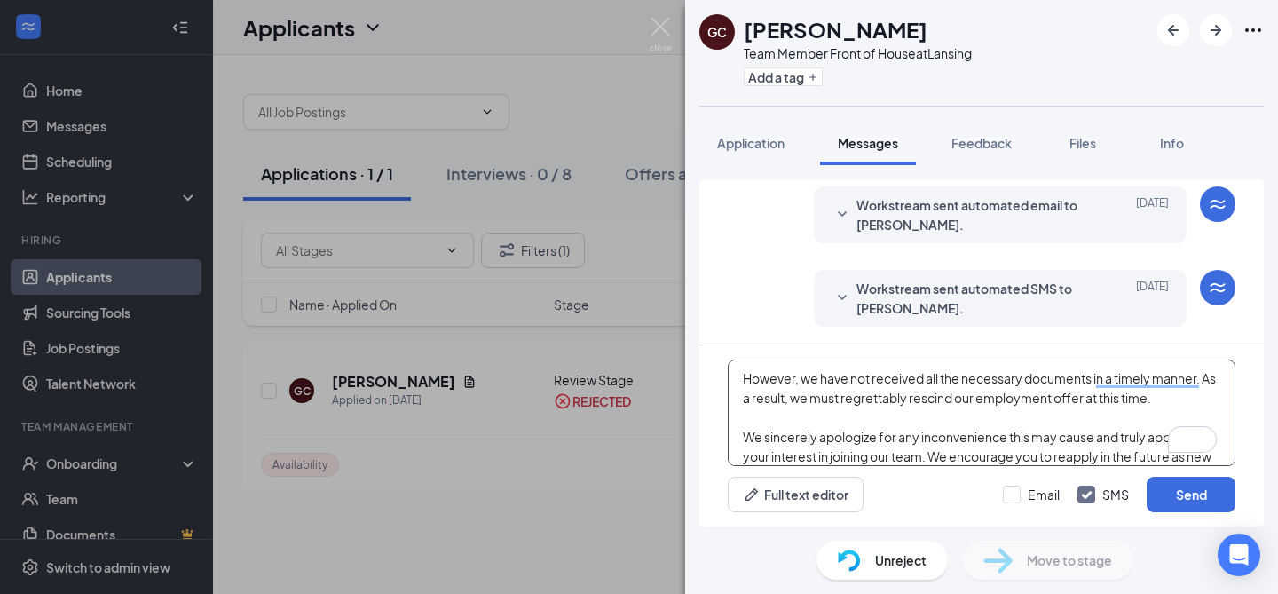
scroll to position [108, 0]
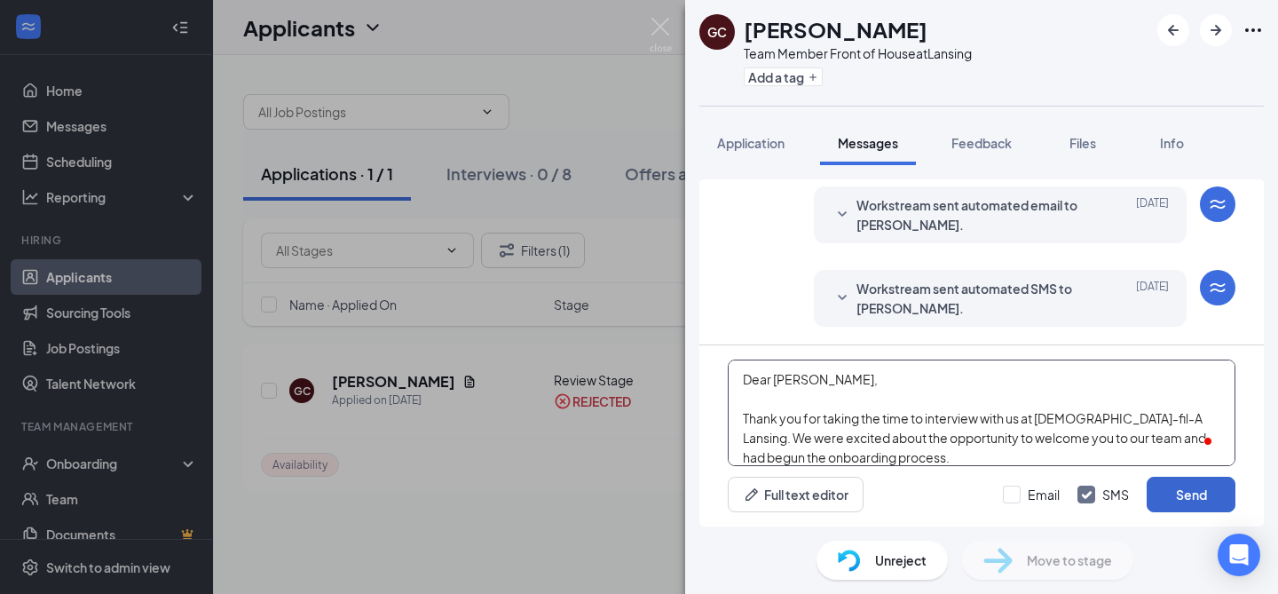
type textarea "Dear Glorie, Thank you for taking the time to interview with us at Chick-fil-A …"
click at [1186, 486] on button "Send" at bounding box center [1191, 494] width 89 height 35
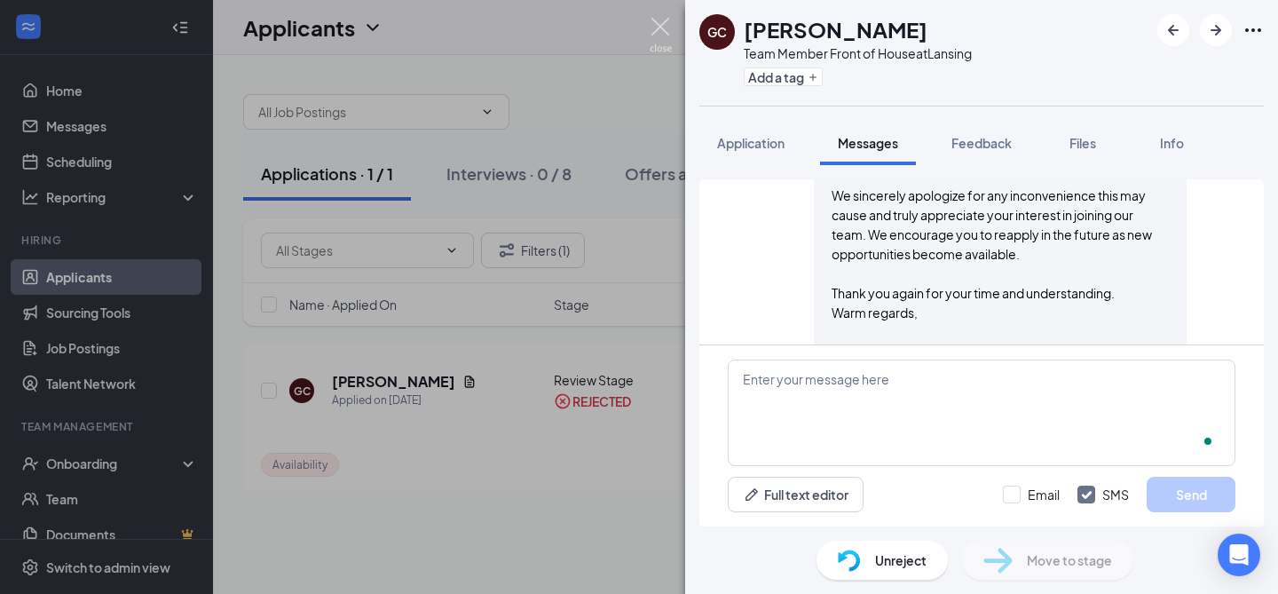
scroll to position [738, 0]
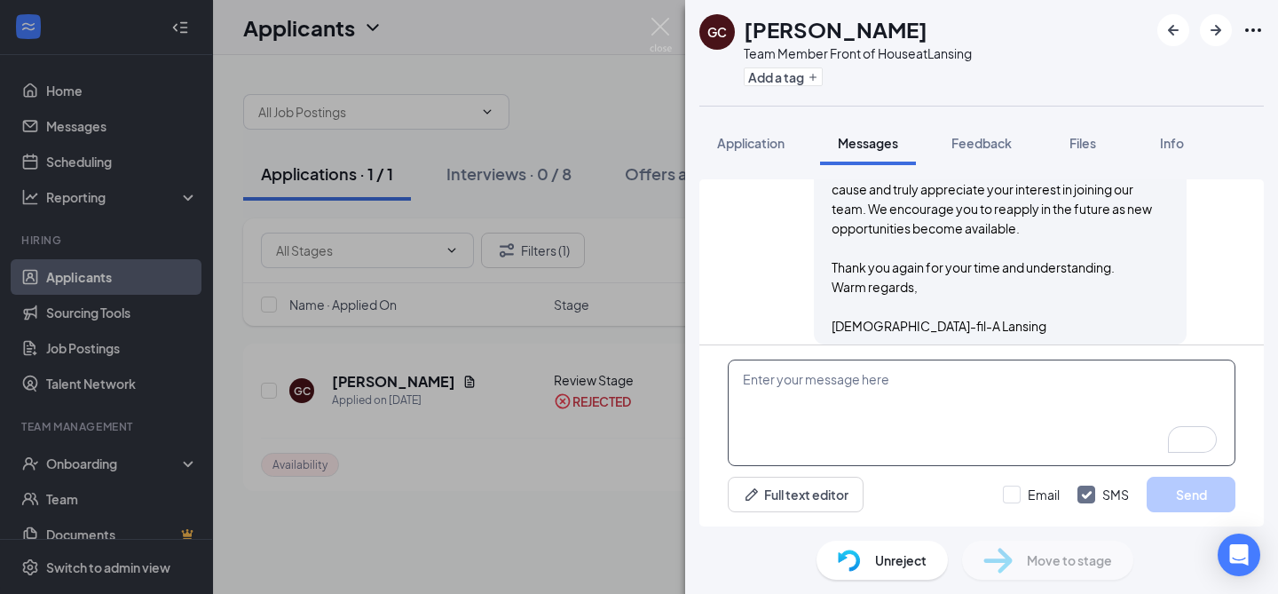
click at [880, 401] on textarea "To enrich screen reader interactions, please activate Accessibility in Grammarl…" at bounding box center [982, 412] width 508 height 106
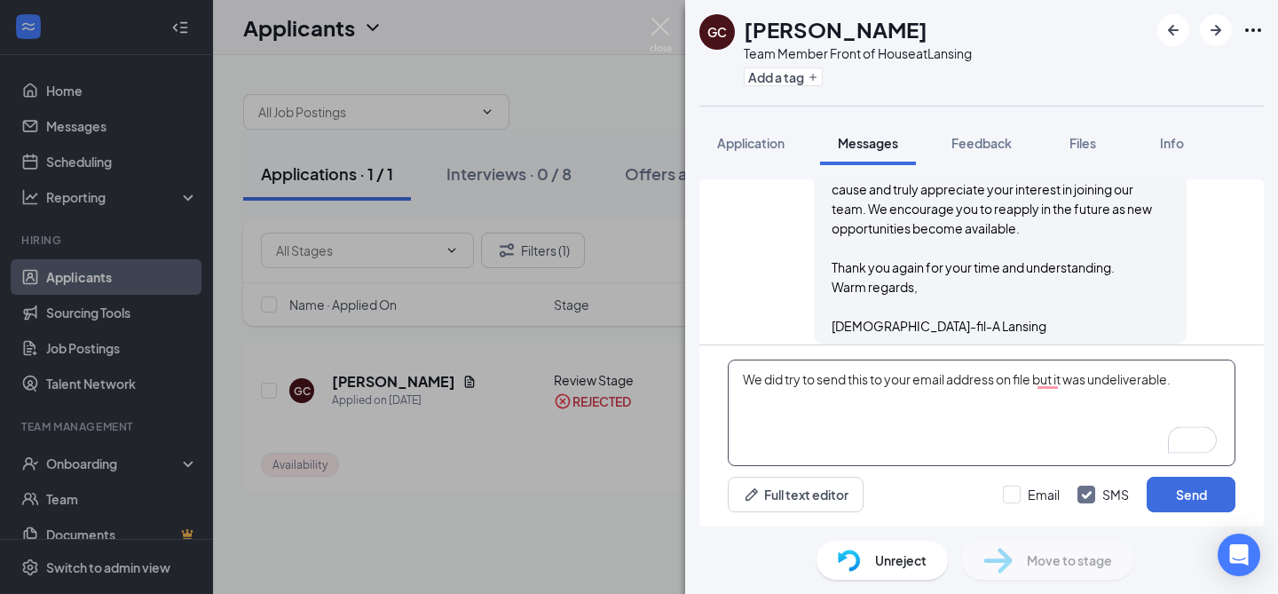
click at [1033, 382] on textarea "We did try to send this to your email address on file but it was undeliverable." at bounding box center [982, 412] width 508 height 106
type textarea "We did try to send this to your email address on file, but it was undeliverable."
click at [1170, 488] on button "Send" at bounding box center [1191, 494] width 89 height 35
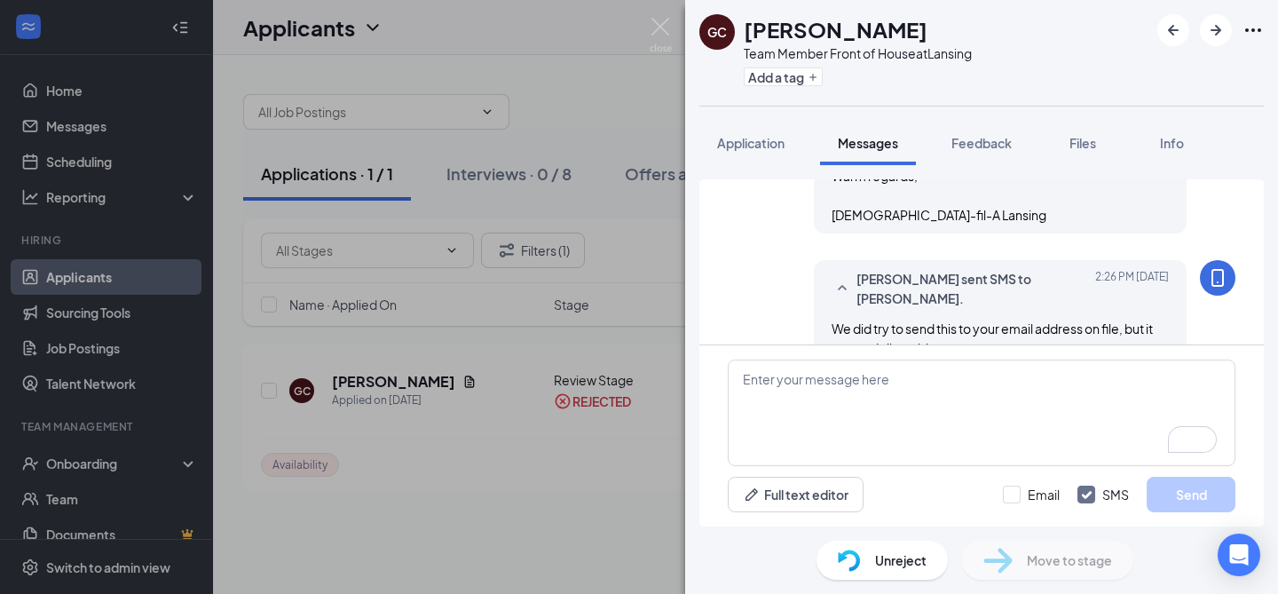
scroll to position [854, 0]
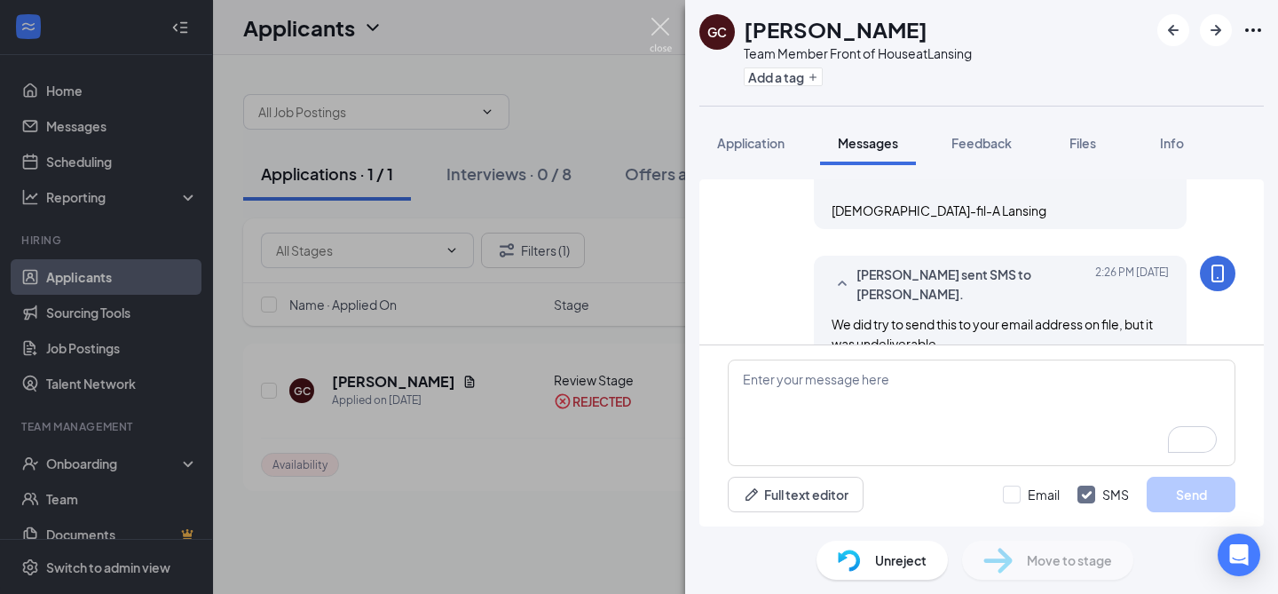
click at [658, 28] on img at bounding box center [661, 35] width 22 height 35
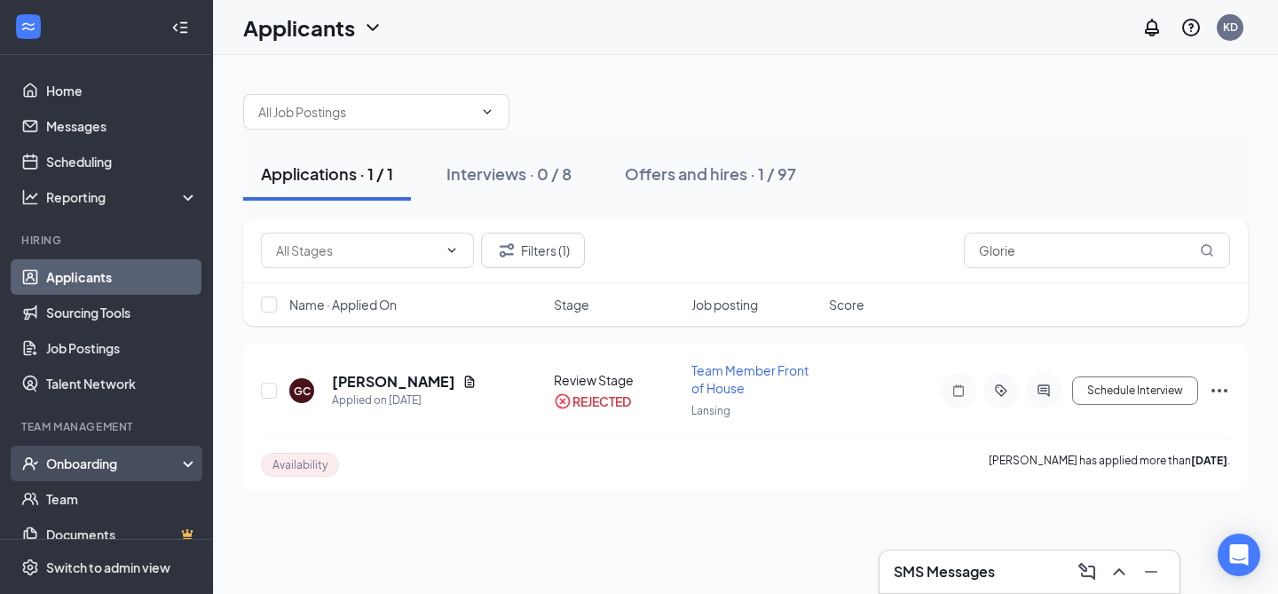
click at [90, 467] on div "Onboarding" at bounding box center [114, 463] width 137 height 18
click at [89, 494] on link "Overview" at bounding box center [122, 498] width 152 height 35
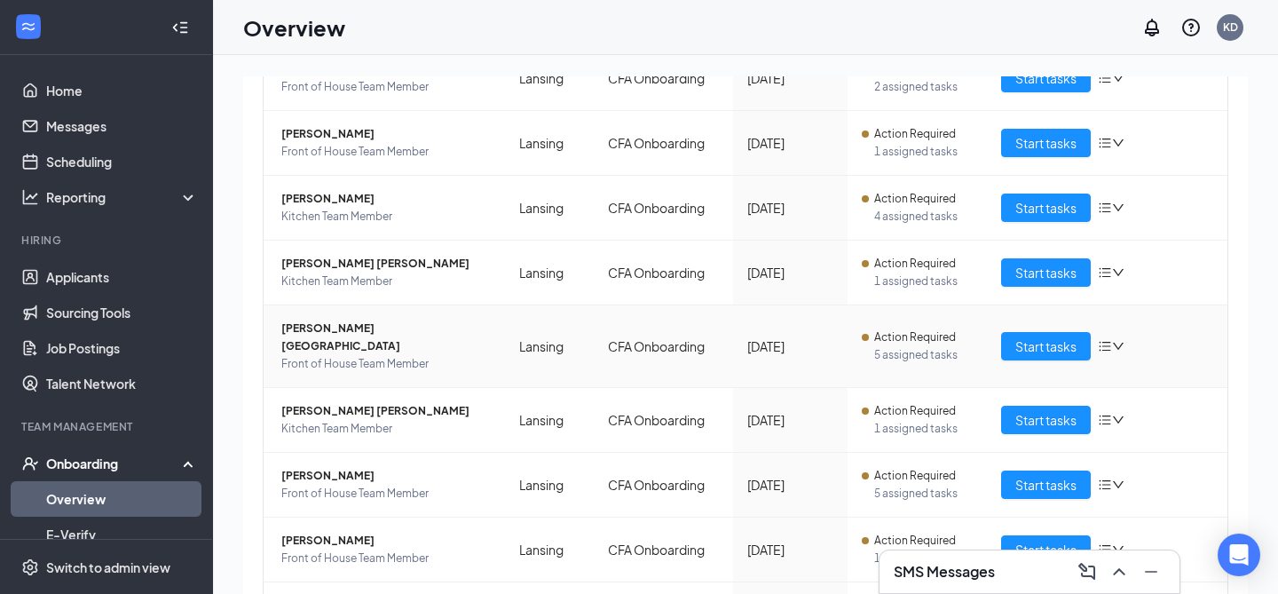
scroll to position [399, 0]
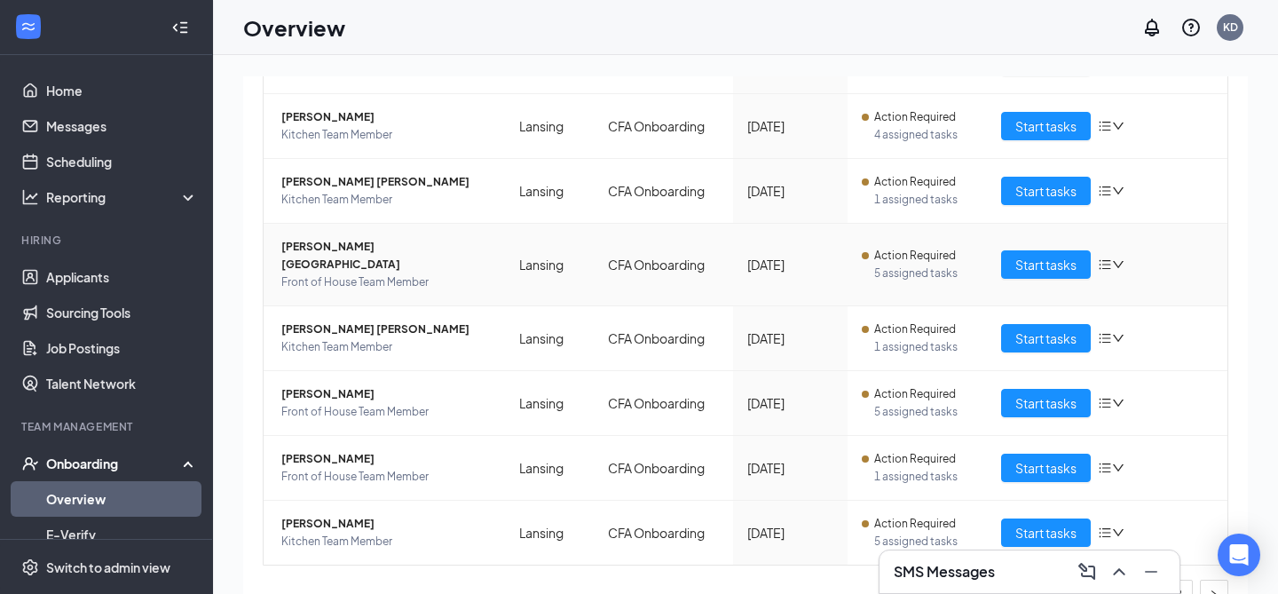
click at [1118, 258] on icon "down" at bounding box center [1118, 264] width 12 height 12
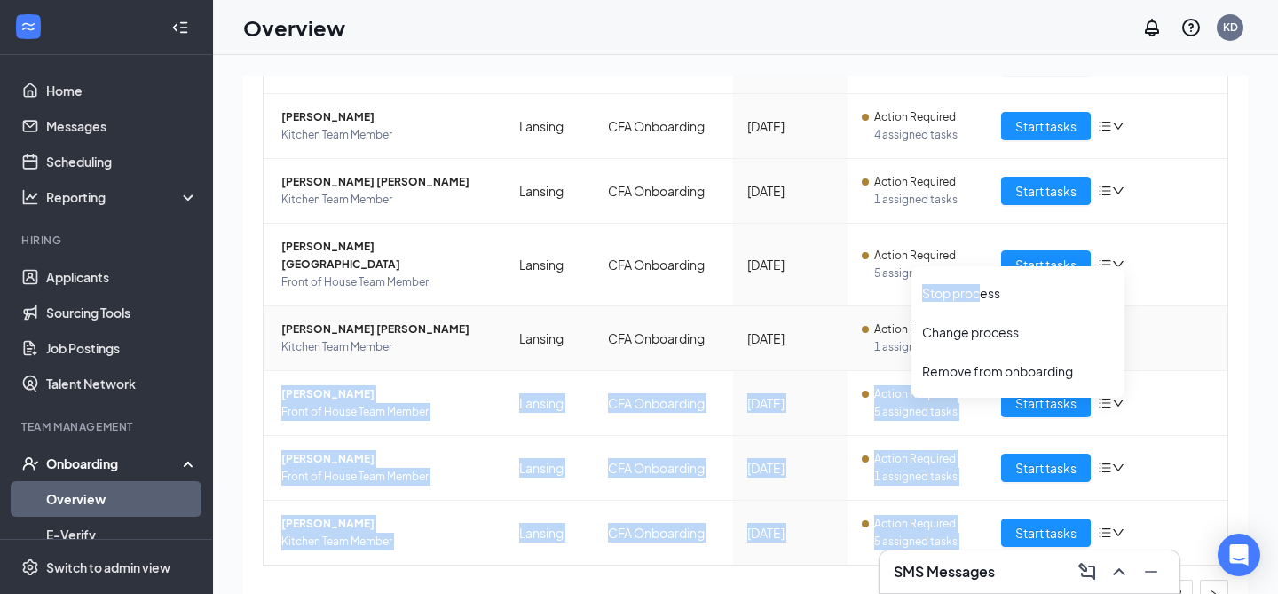
drag, startPoint x: 983, startPoint y: 293, endPoint x: 1194, endPoint y: 309, distance: 210.9
click at [1194, 309] on body "Home Messages Scheduling Reporting Hiring Applicants Sourcing Tools Job Posting…" at bounding box center [639, 297] width 1278 height 594
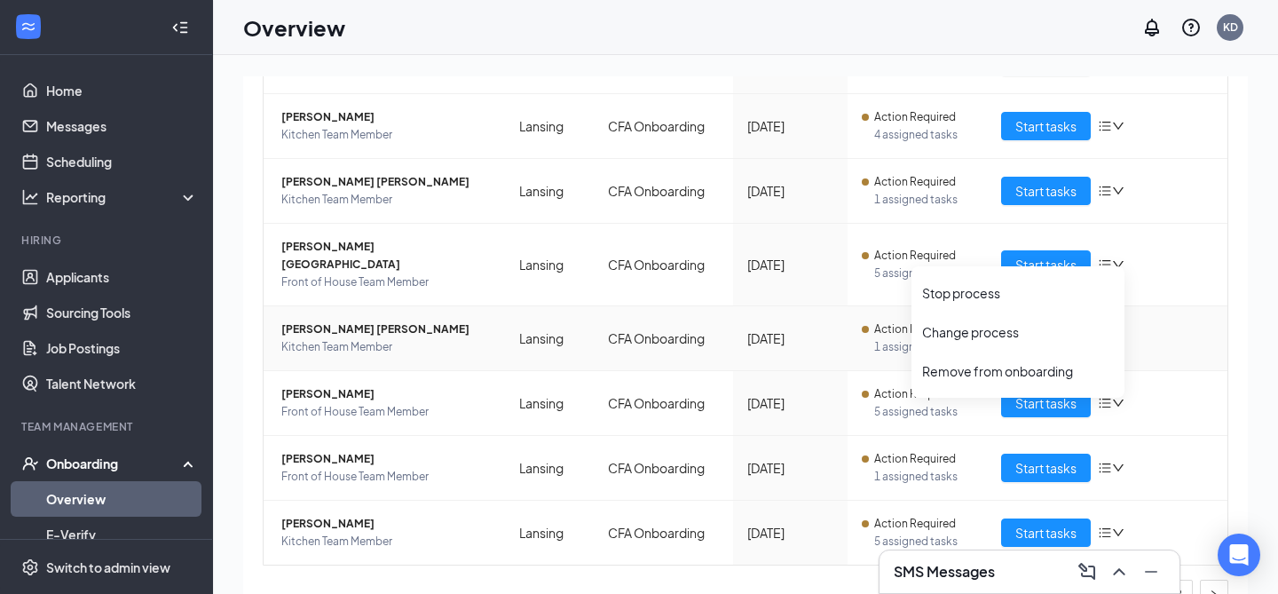
click at [1194, 324] on div "Start tasks" at bounding box center [1107, 338] width 213 height 28
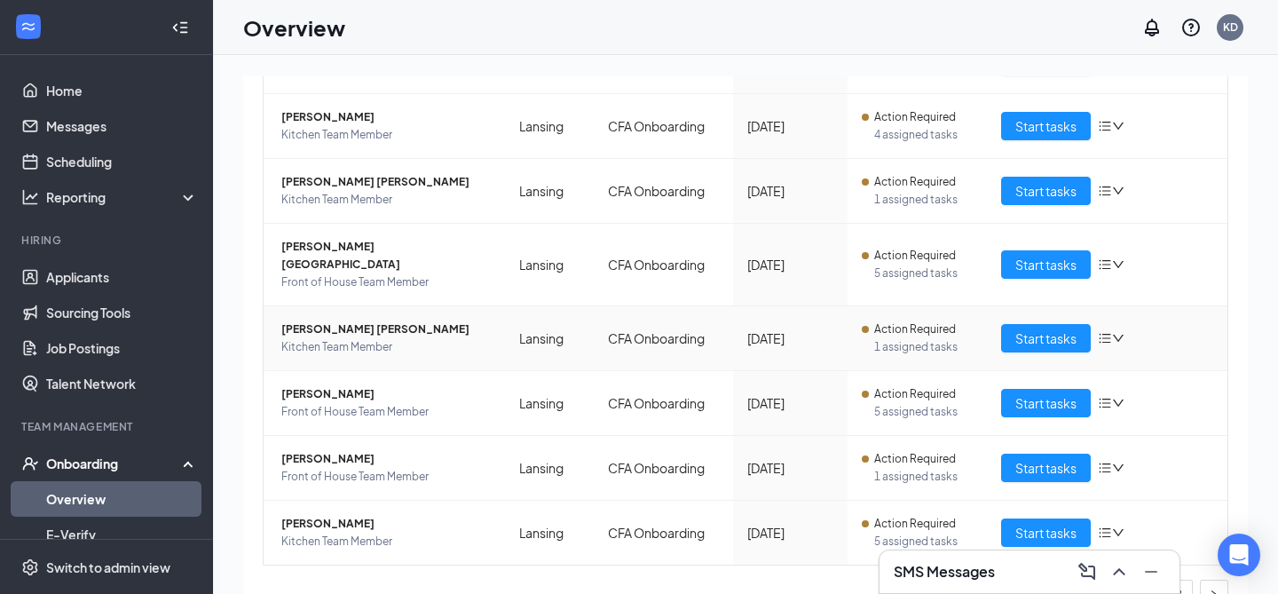
click at [1118, 332] on icon "down" at bounding box center [1118, 338] width 12 height 12
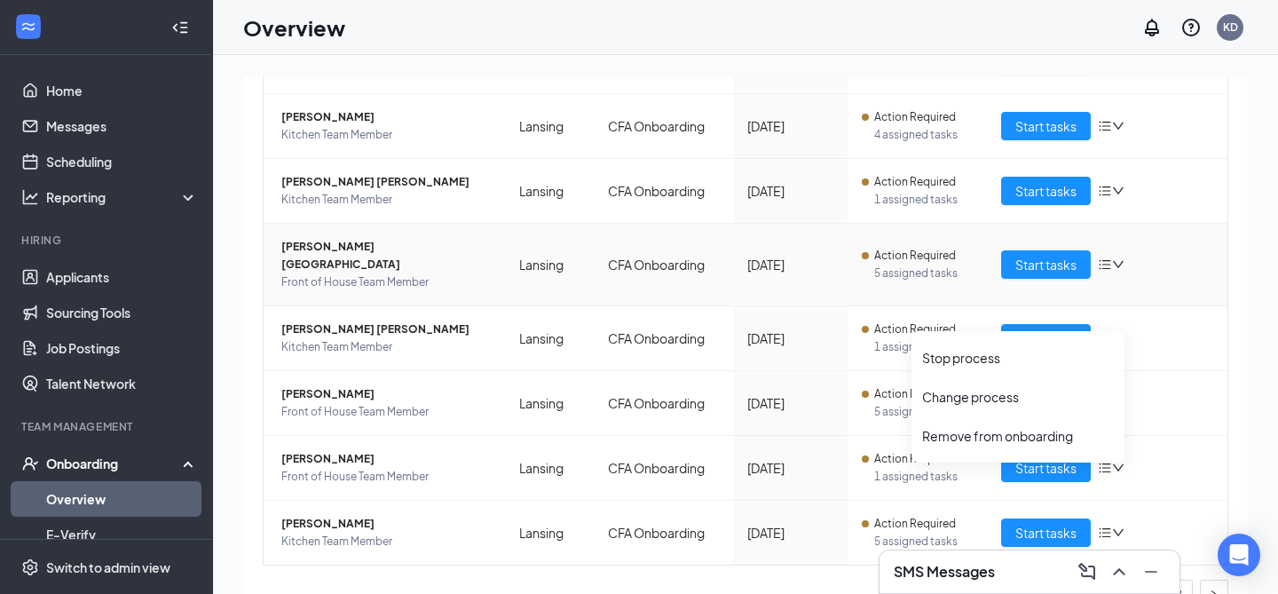
click at [431, 241] on span "Divaya V Andino" at bounding box center [385, 255] width 209 height 35
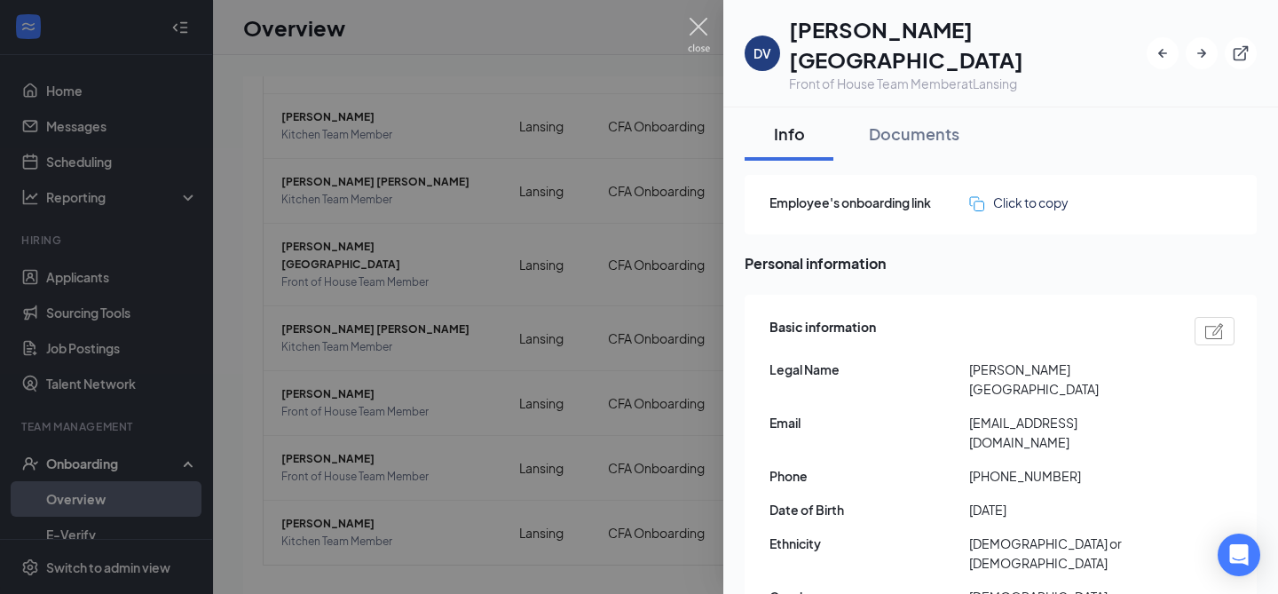
click at [697, 27] on img at bounding box center [699, 35] width 22 height 35
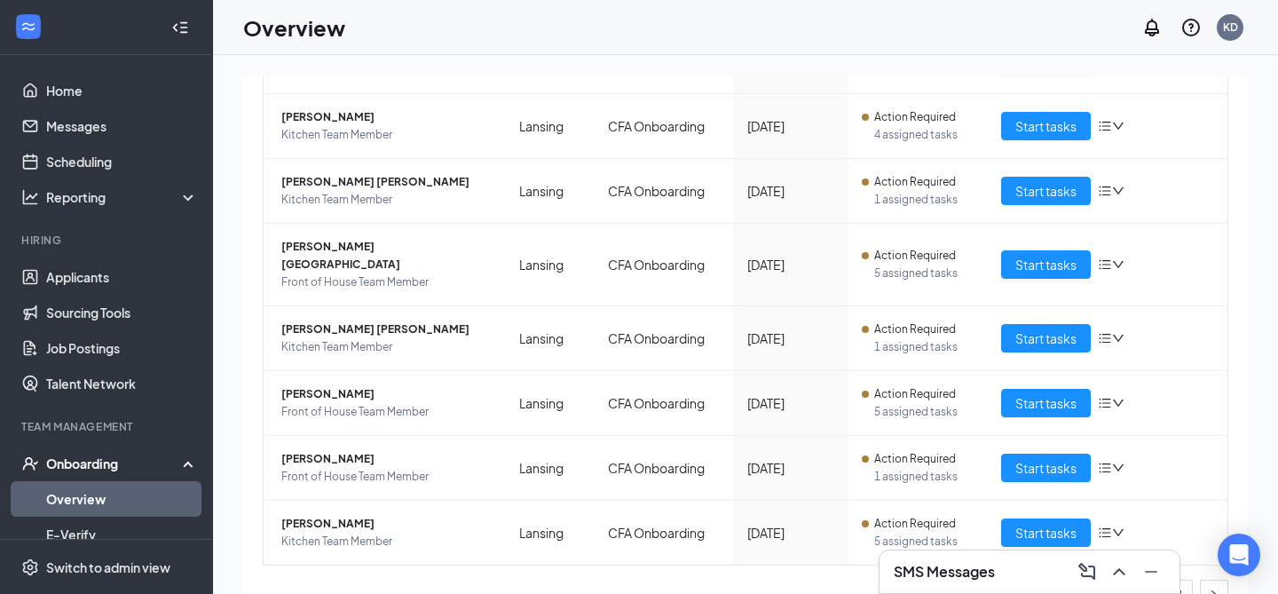
click at [698, 23] on div "Overview KD" at bounding box center [745, 27] width 1065 height 55
click at [1113, 259] on icon "down" at bounding box center [1118, 264] width 12 height 12
click at [338, 241] on span "Divaya V Andino" at bounding box center [385, 255] width 209 height 35
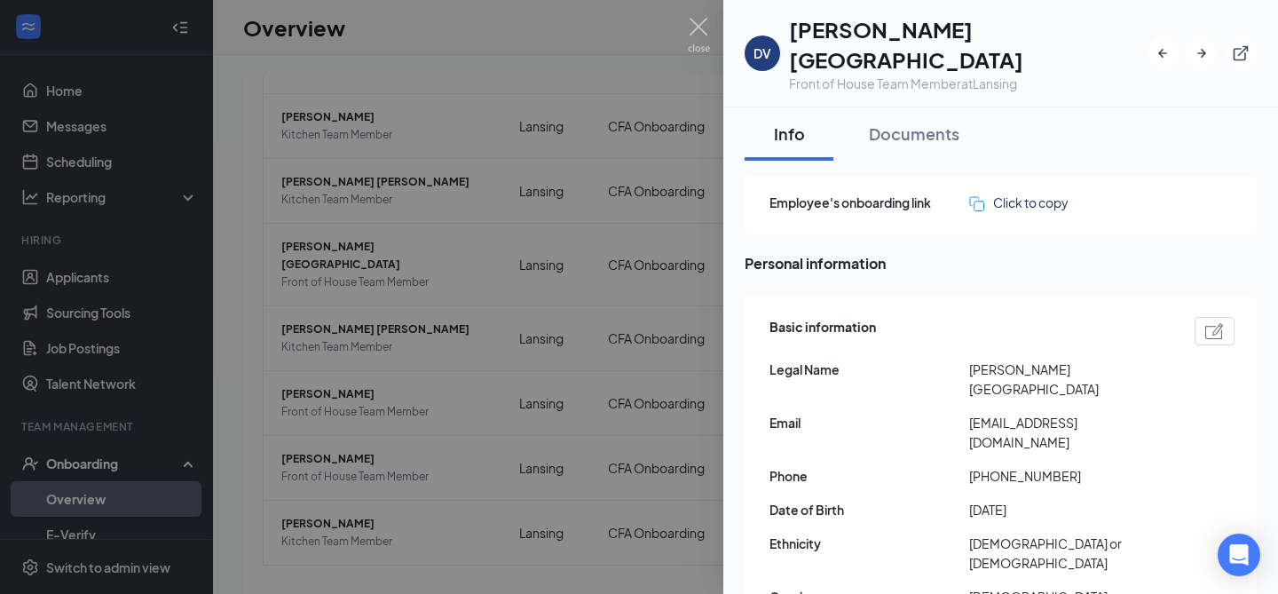
click at [690, 33] on img at bounding box center [699, 35] width 22 height 35
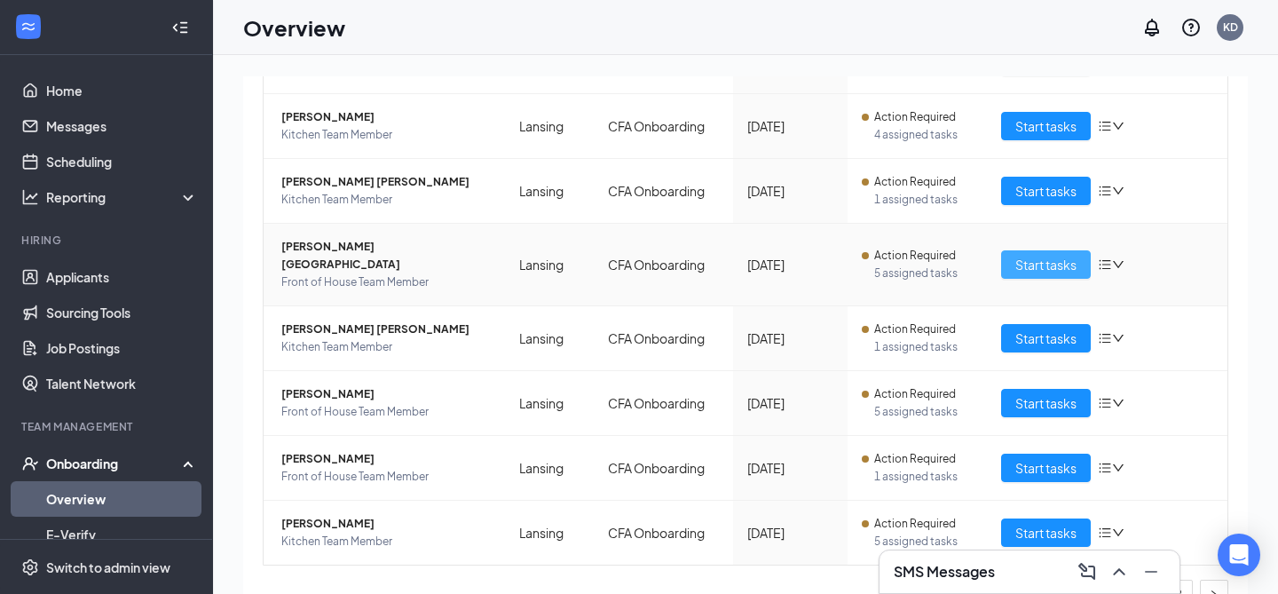
click at [1047, 262] on span "Start tasks" at bounding box center [1045, 265] width 61 height 20
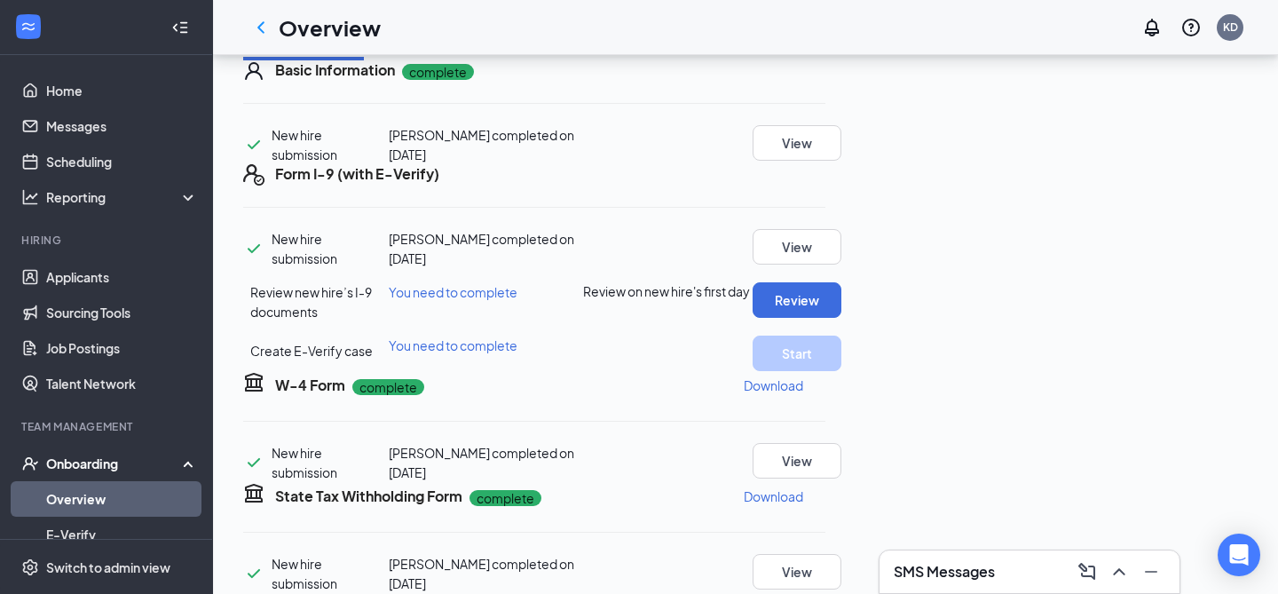
scroll to position [173, 0]
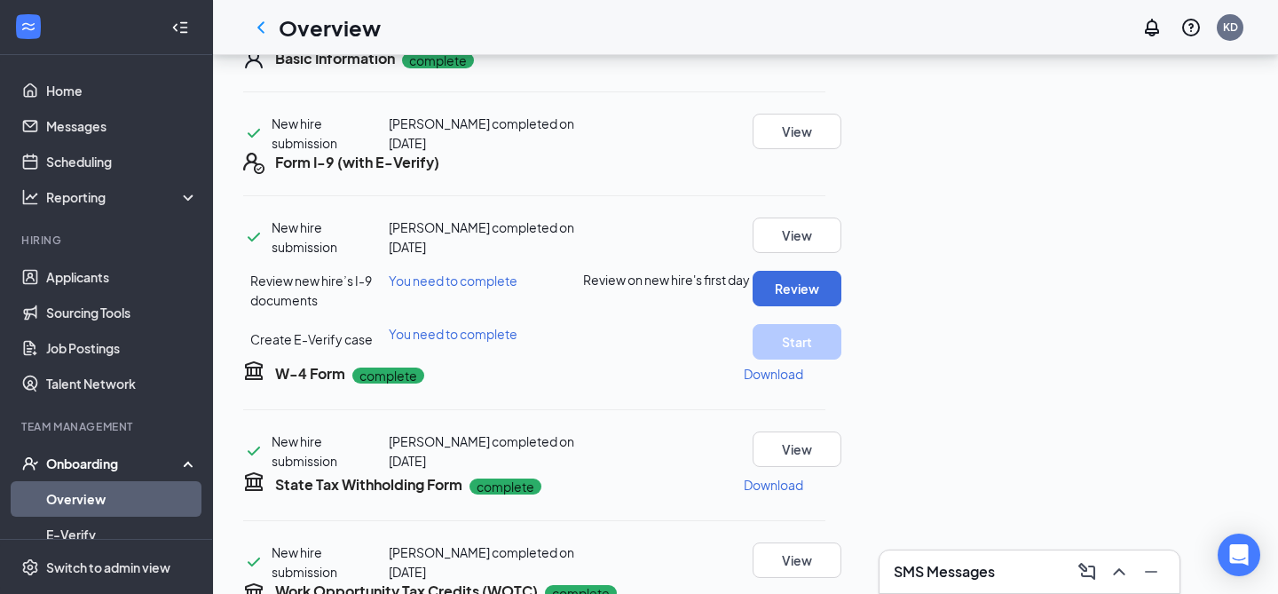
click at [825, 162] on icon "Ellipses" at bounding box center [825, 162] width 0 height 0
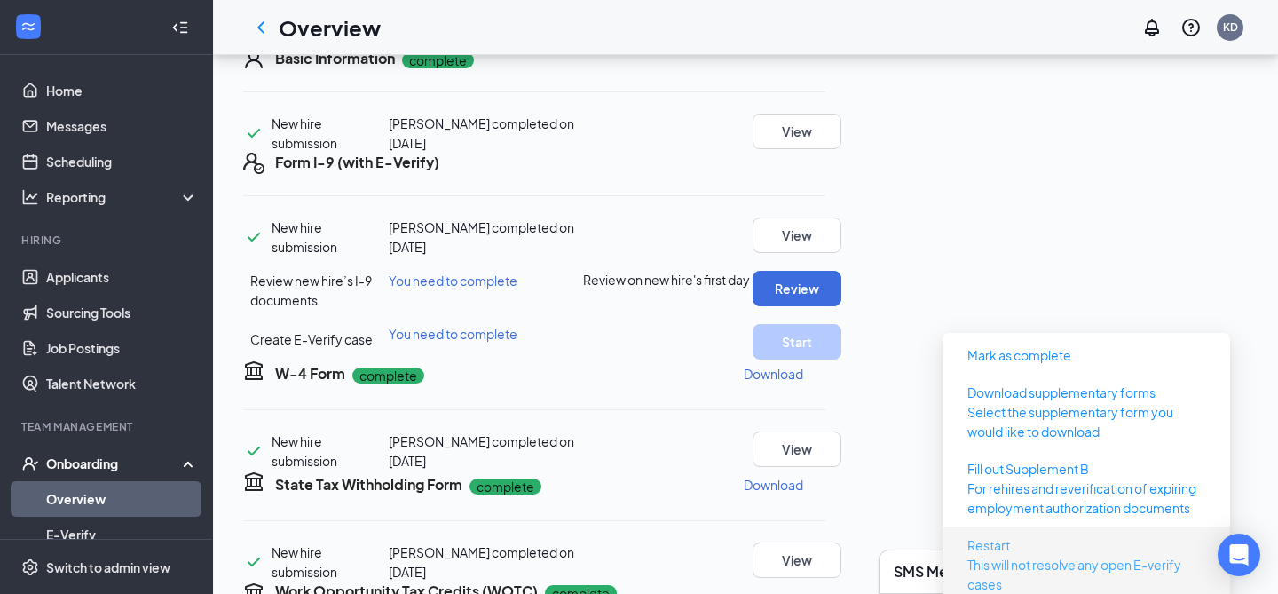
click at [1048, 533] on button "Restart This will not resolve any open E-verify cases" at bounding box center [1086, 564] width 266 height 67
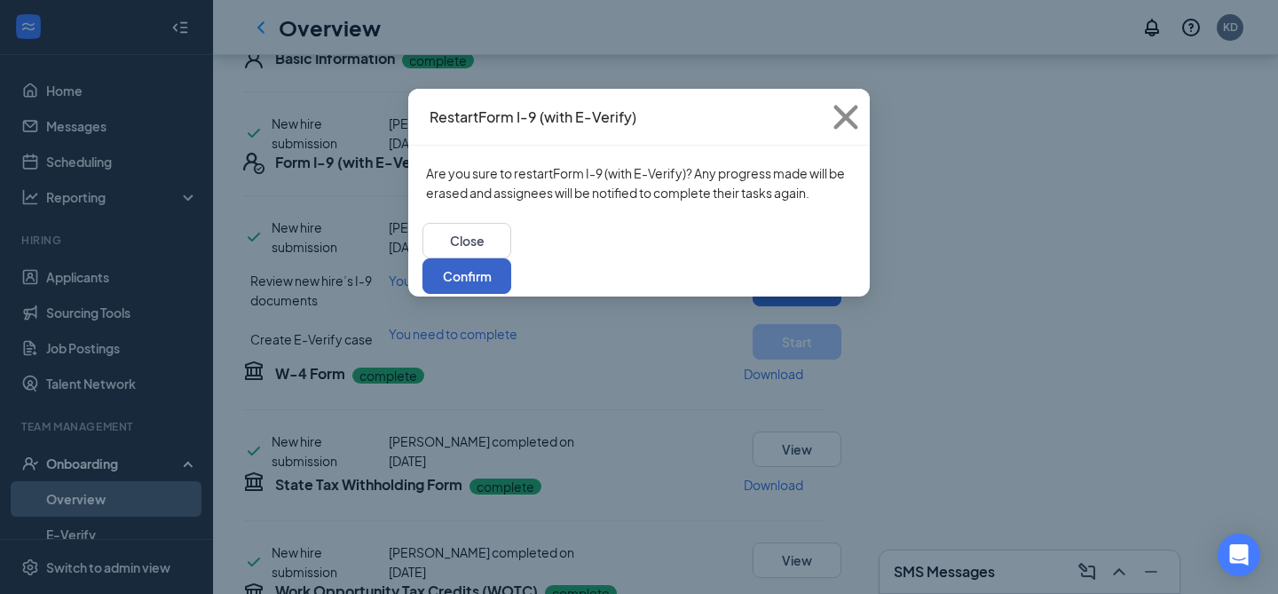
click at [511, 267] on button "Confirm" at bounding box center [466, 275] width 89 height 35
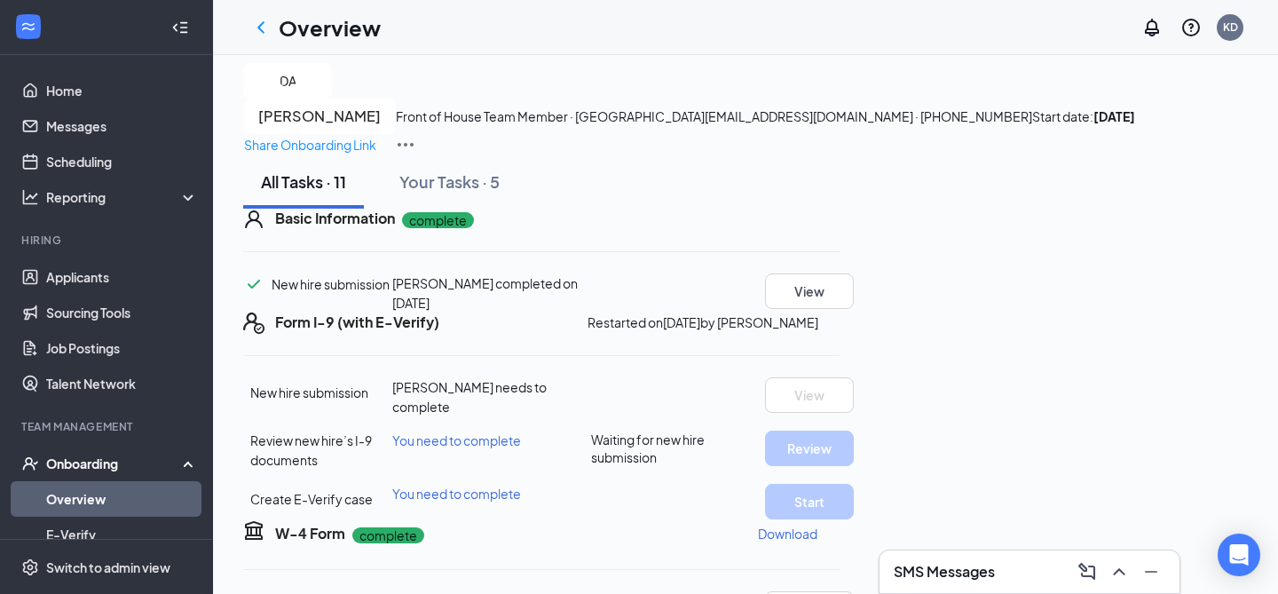
scroll to position [0, 0]
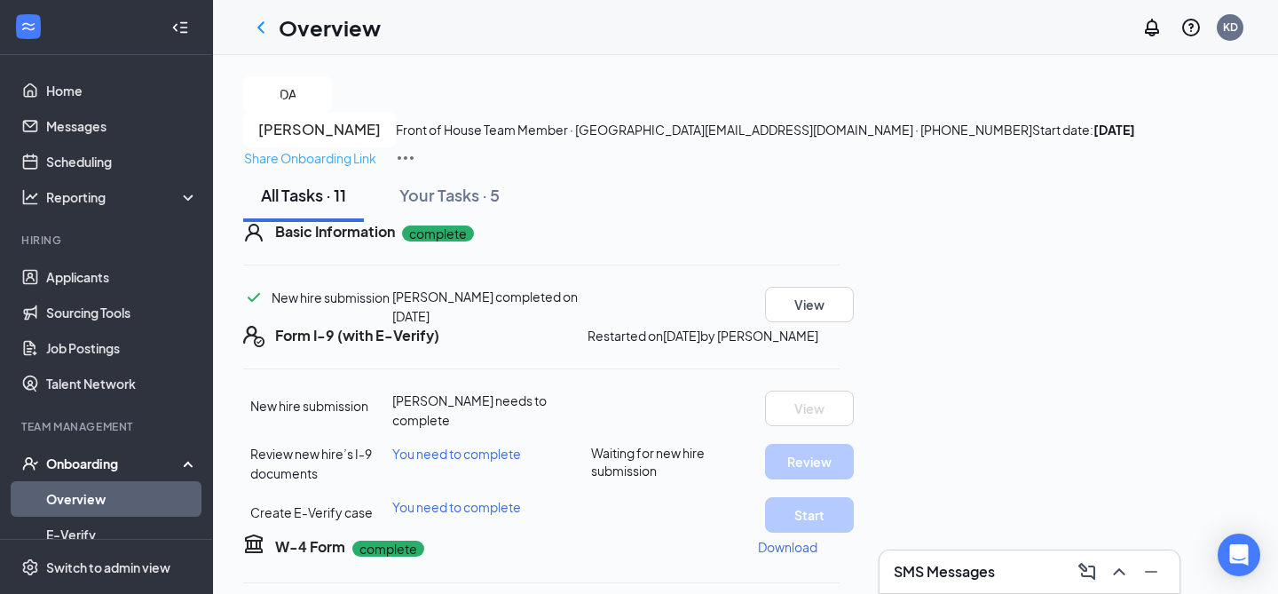
click at [376, 148] on p "Share Onboarding Link" at bounding box center [310, 158] width 132 height 20
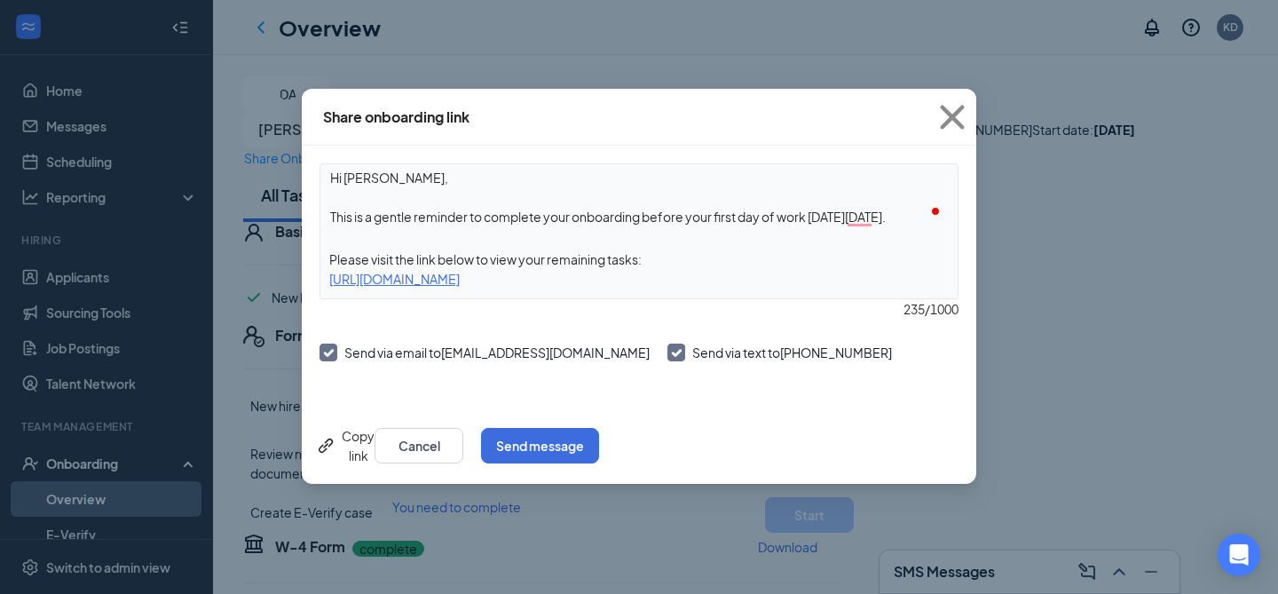
drag, startPoint x: 481, startPoint y: 206, endPoint x: 888, endPoint y: 216, distance: 407.4
click at [888, 216] on textarea "Hi Divaya, This is a gentle reminder to complete your onboarding before your fi…" at bounding box center [638, 197] width 637 height 66
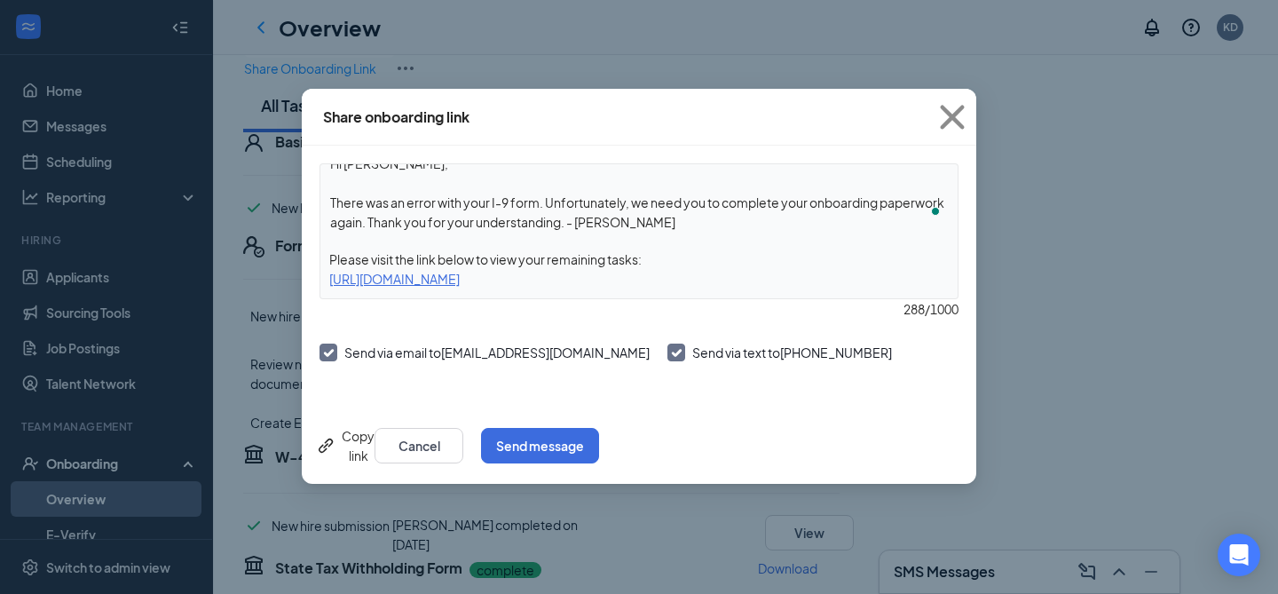
scroll to position [97, 0]
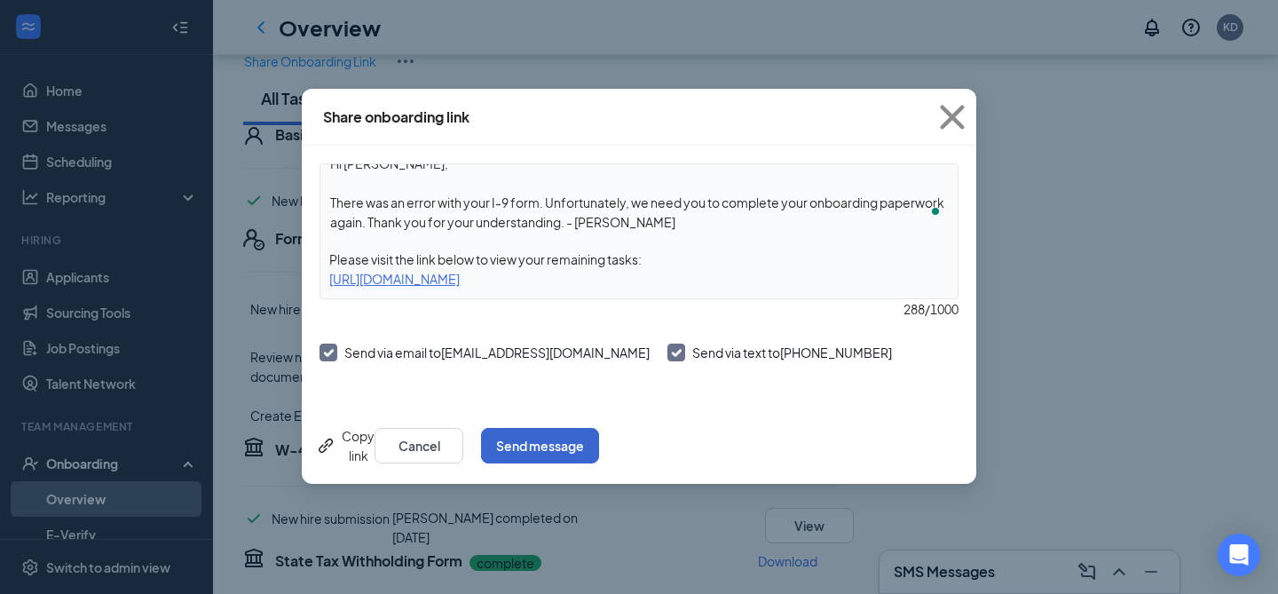
type textarea "Hi Divaya, There was an error with your I-9 form. Unfortunately, we need you to…"
click at [599, 449] on button "Send message" at bounding box center [540, 445] width 118 height 35
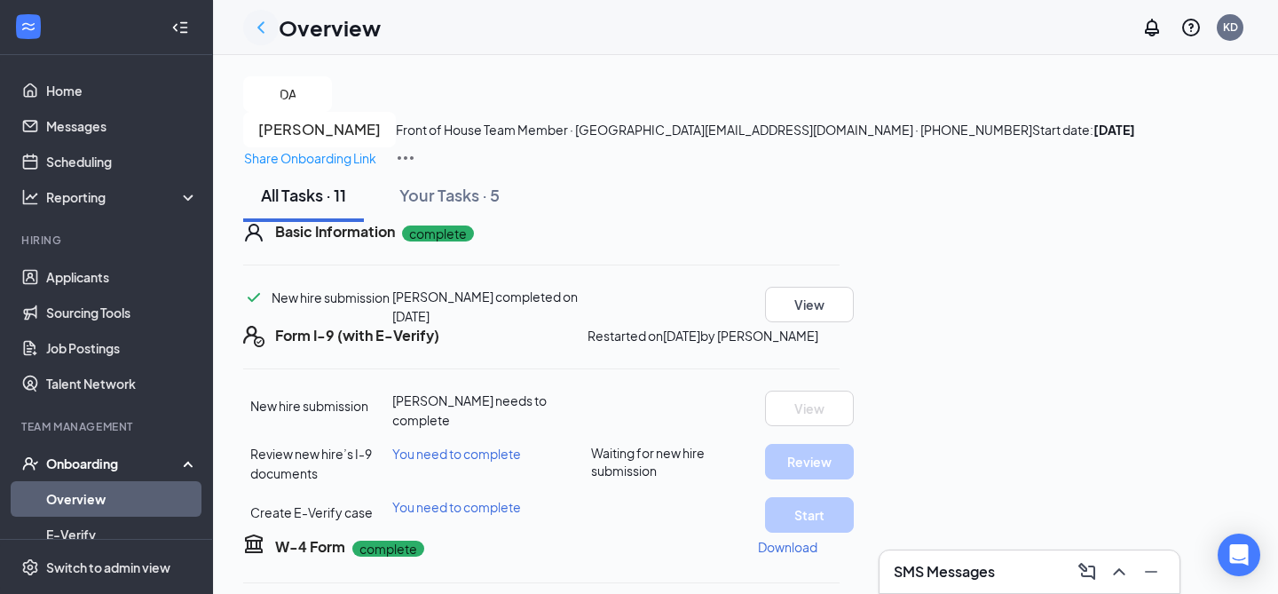
click at [256, 32] on icon "ChevronLeft" at bounding box center [260, 27] width 21 height 21
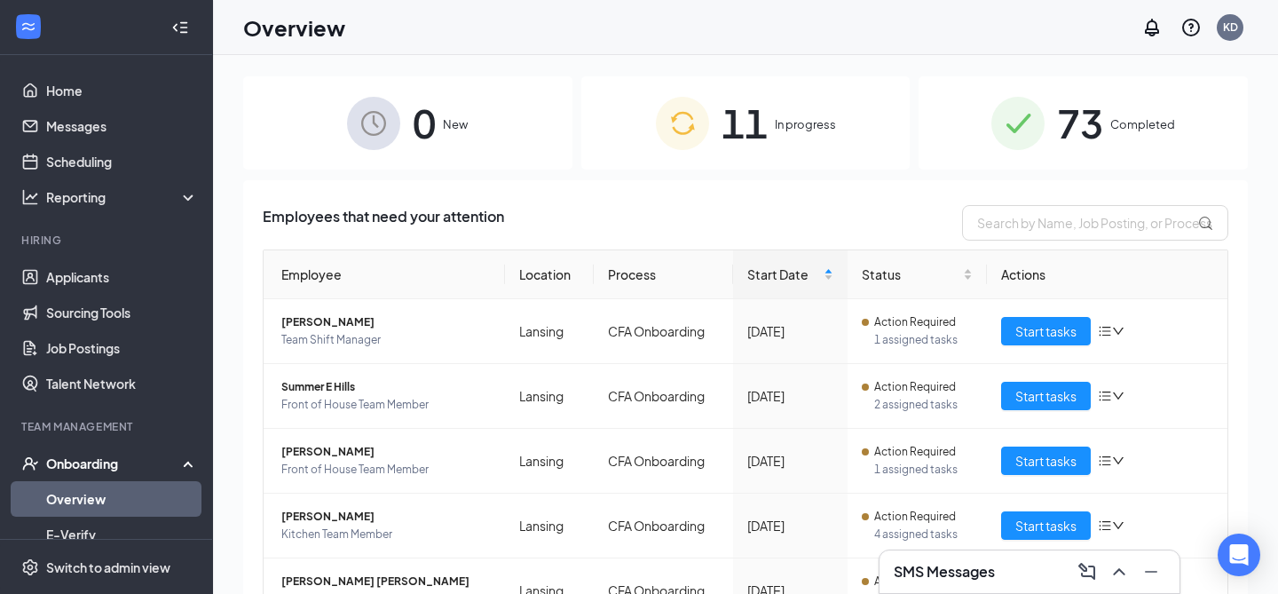
click at [96, 275] on link "Applicants" at bounding box center [122, 276] width 152 height 35
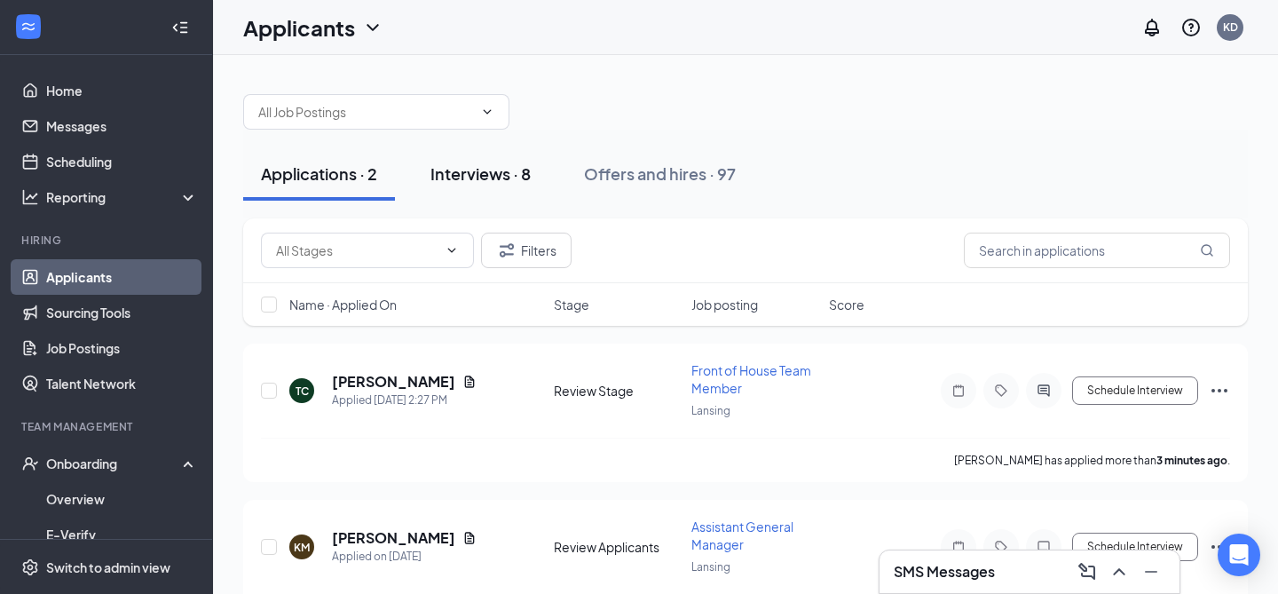
click at [486, 182] on div "Interviews · 8" at bounding box center [480, 173] width 100 height 22
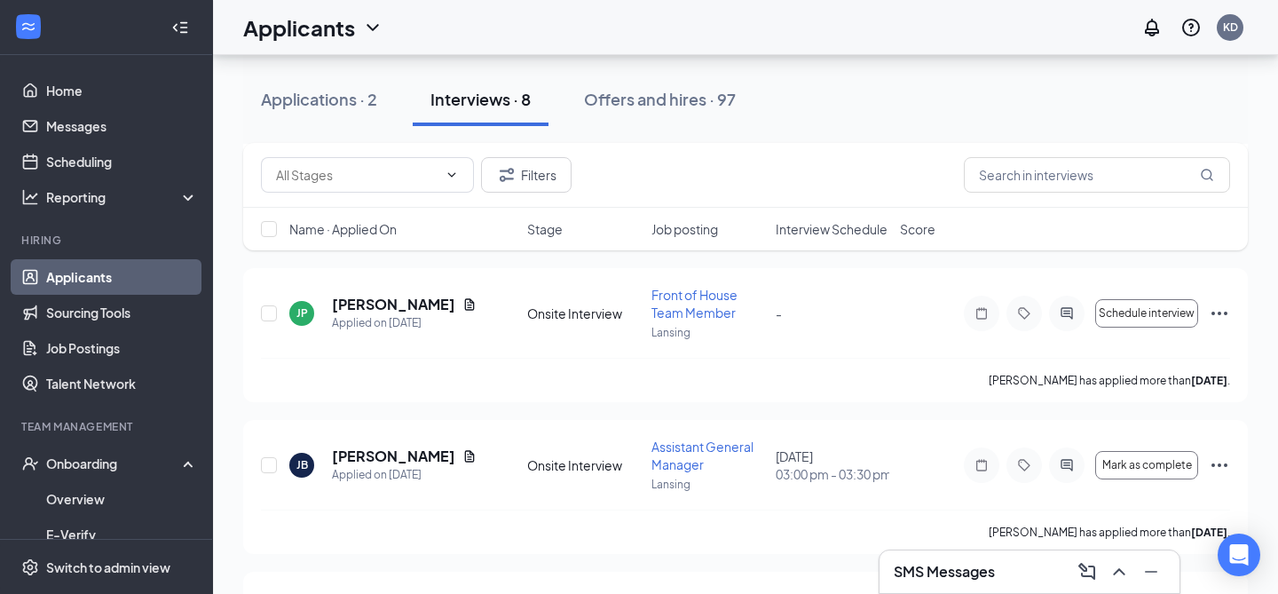
scroll to position [501, 0]
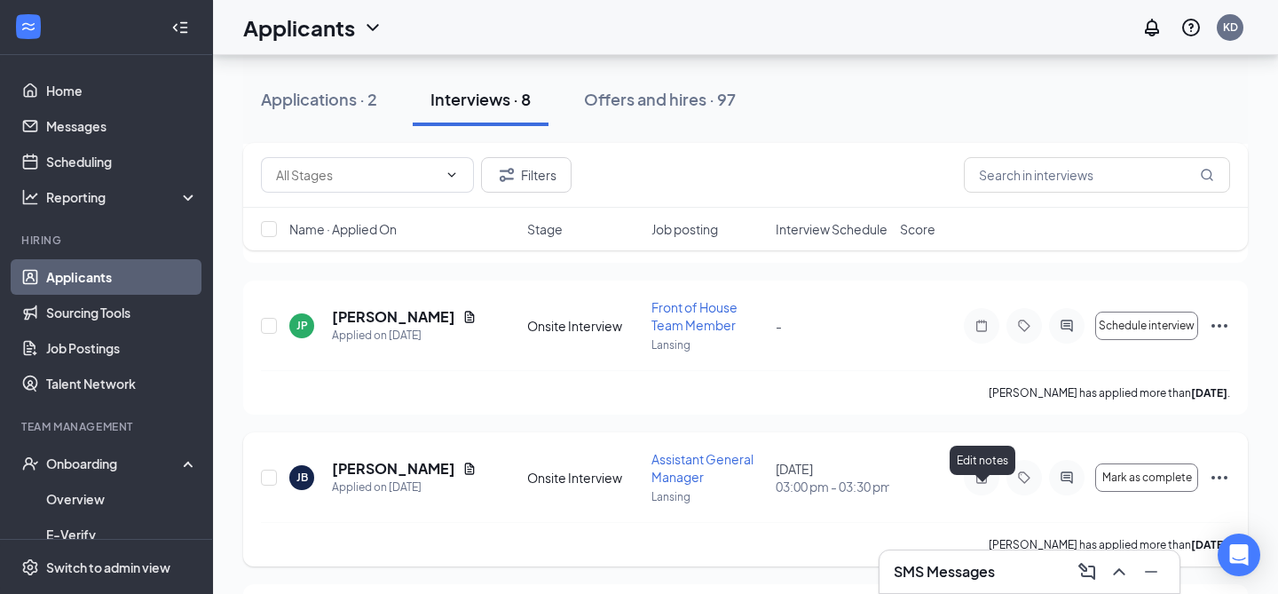
click at [987, 485] on icon "Note" at bounding box center [981, 477] width 21 height 14
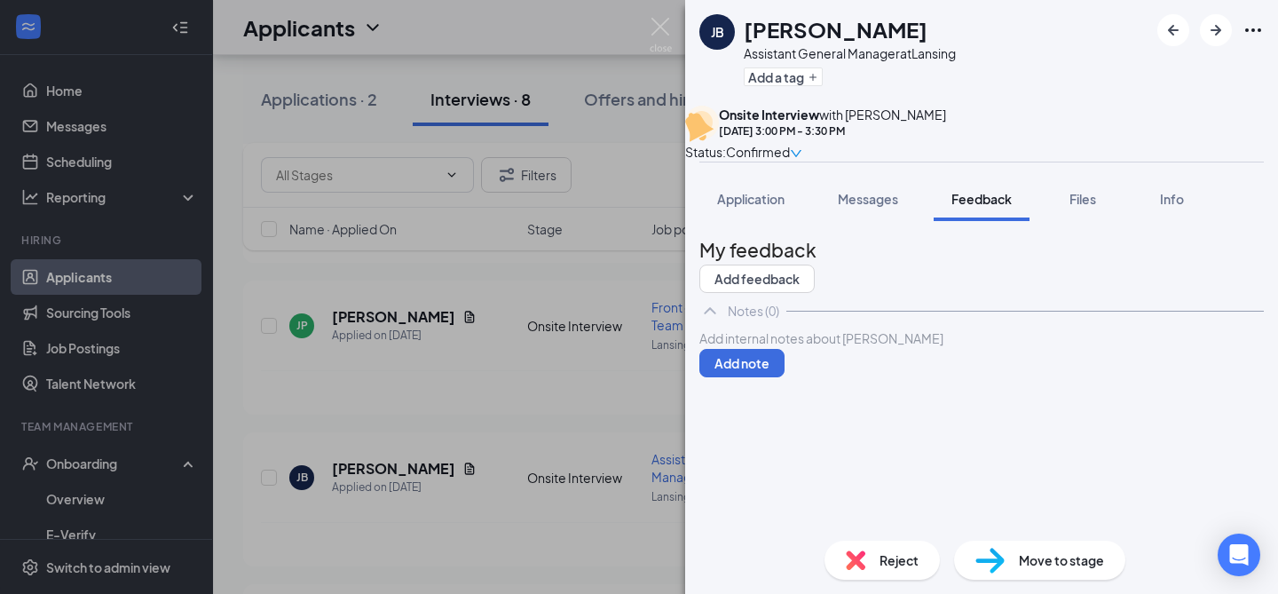
click at [717, 321] on icon "ChevronUp" at bounding box center [709, 310] width 21 height 21
click at [717, 321] on icon "ChevronDown" at bounding box center [709, 310] width 21 height 21
click at [775, 349] on div at bounding box center [981, 338] width 564 height 20
click at [780, 348] on div at bounding box center [981, 338] width 563 height 19
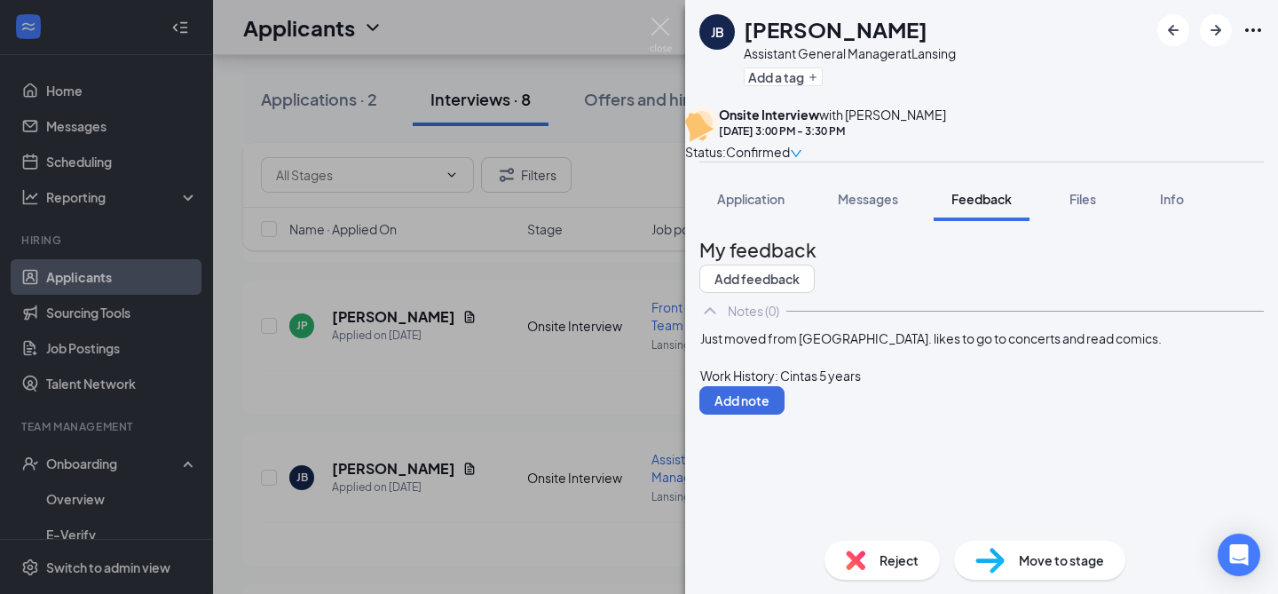
click at [857, 383] on span "Work History: Cintas 5 years" at bounding box center [780, 375] width 161 height 16
click at [1025, 385] on div "Work History: Cintas and Bob's Paintland 5 years" at bounding box center [981, 376] width 563 height 19
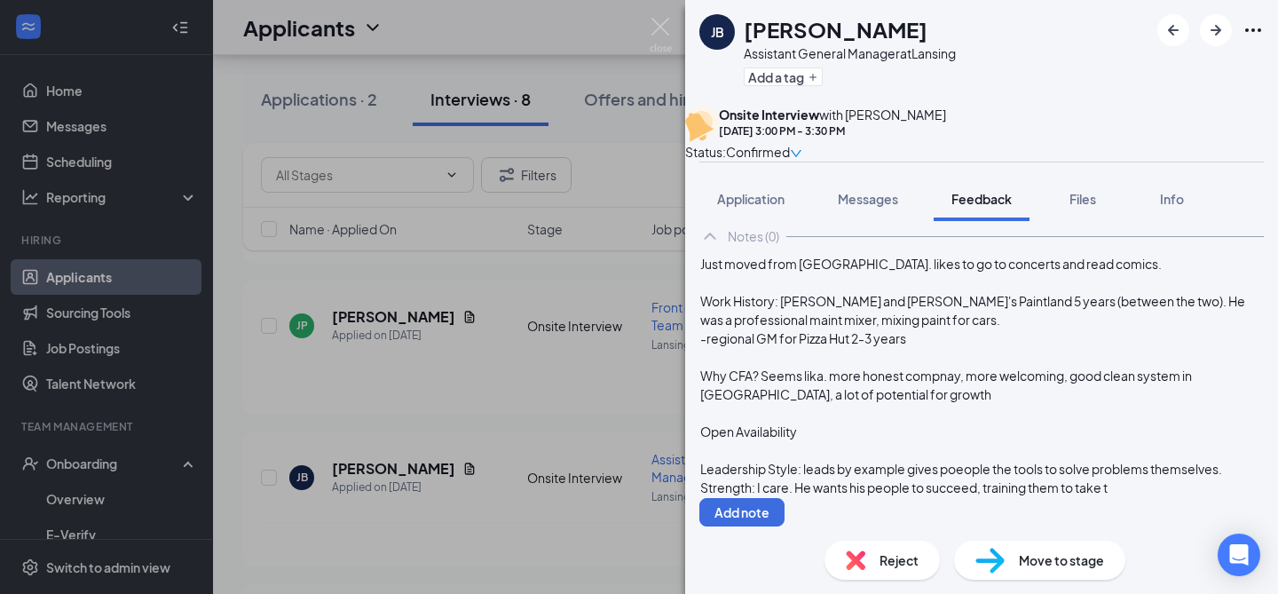
scroll to position [152, 0]
click at [1024, 495] on span "Strength: I care. He wants his people to succeed, training them to take their p…" at bounding box center [934, 487] width 469 height 16
click at [1023, 495] on span "Strength: I care. He wants his people to succeed, training them to take their p…" at bounding box center [934, 487] width 469 height 16
click at [825, 497] on div "Strength: I care. He wants his people to succeed, "training them to take their …" at bounding box center [981, 487] width 563 height 19
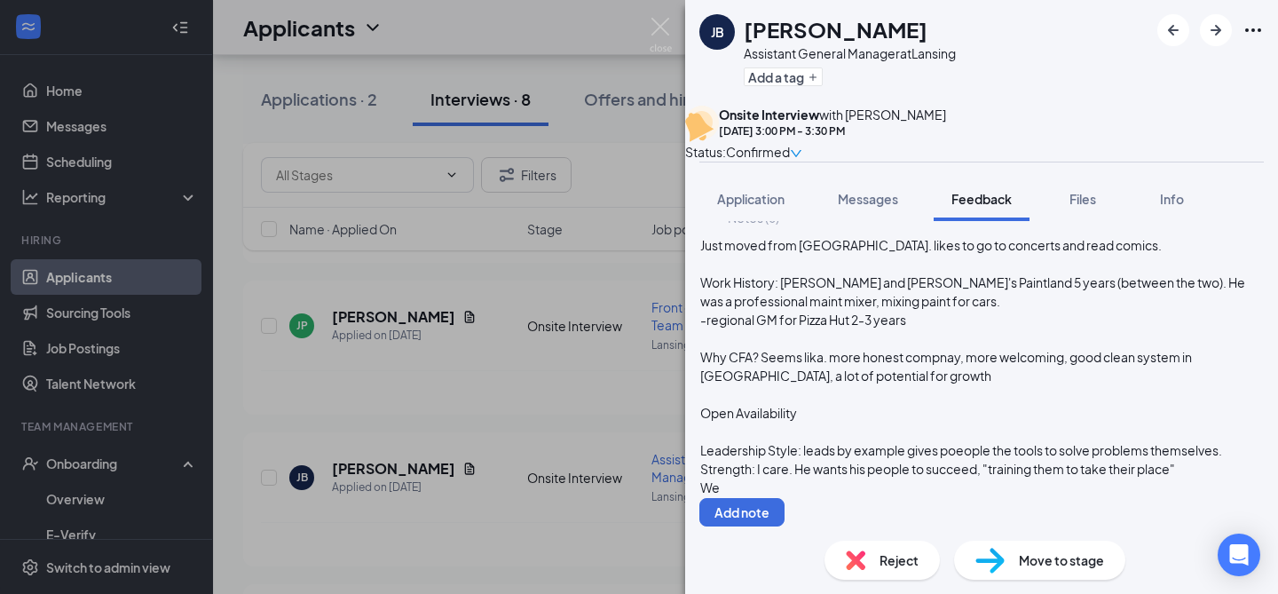
scroll to position [170, 0]
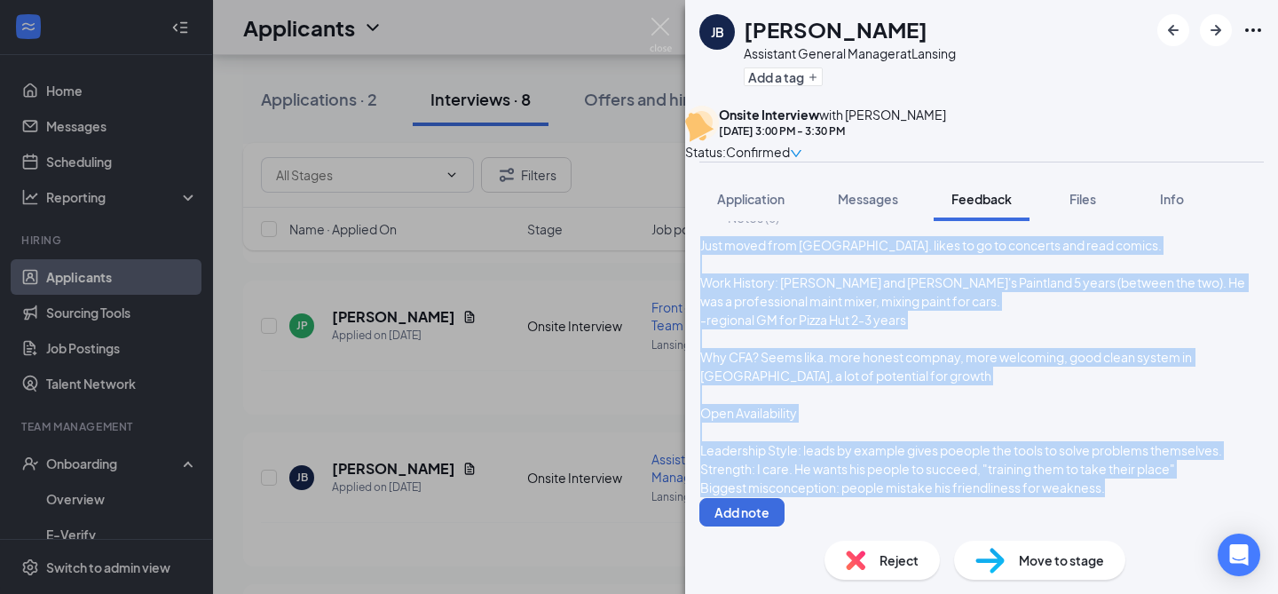
copy div "Just moved from WA. likes to go to concerts and read comics. Work History: Cint…"
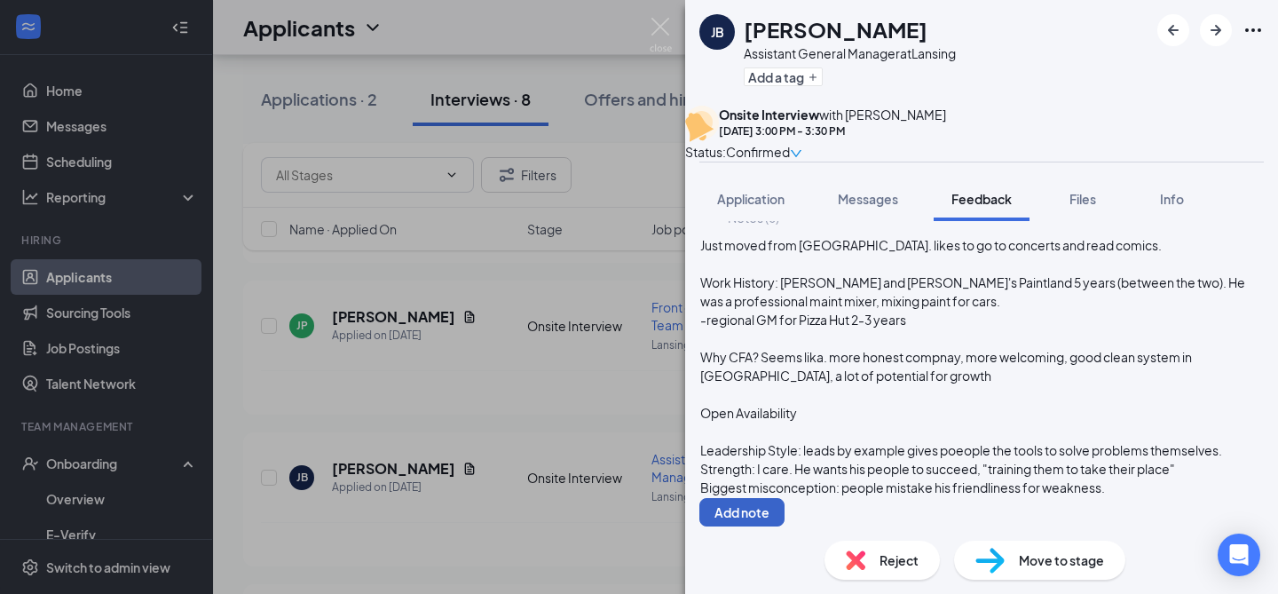
click at [784, 498] on button "Add note" at bounding box center [741, 512] width 85 height 28
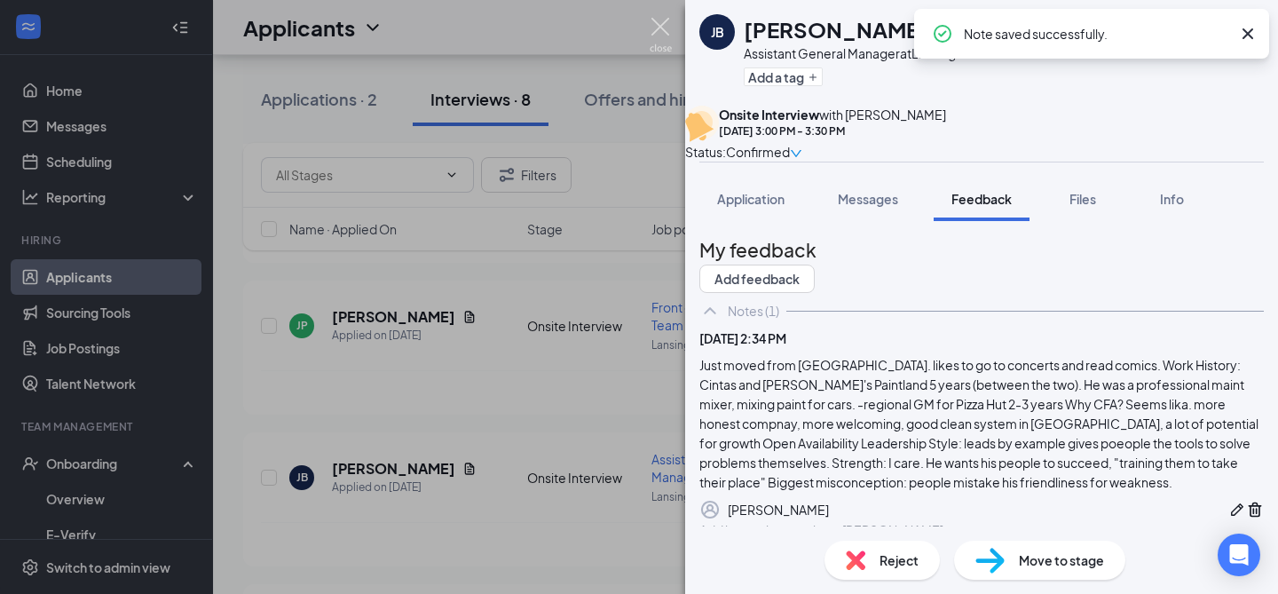
click at [661, 34] on img at bounding box center [661, 35] width 22 height 35
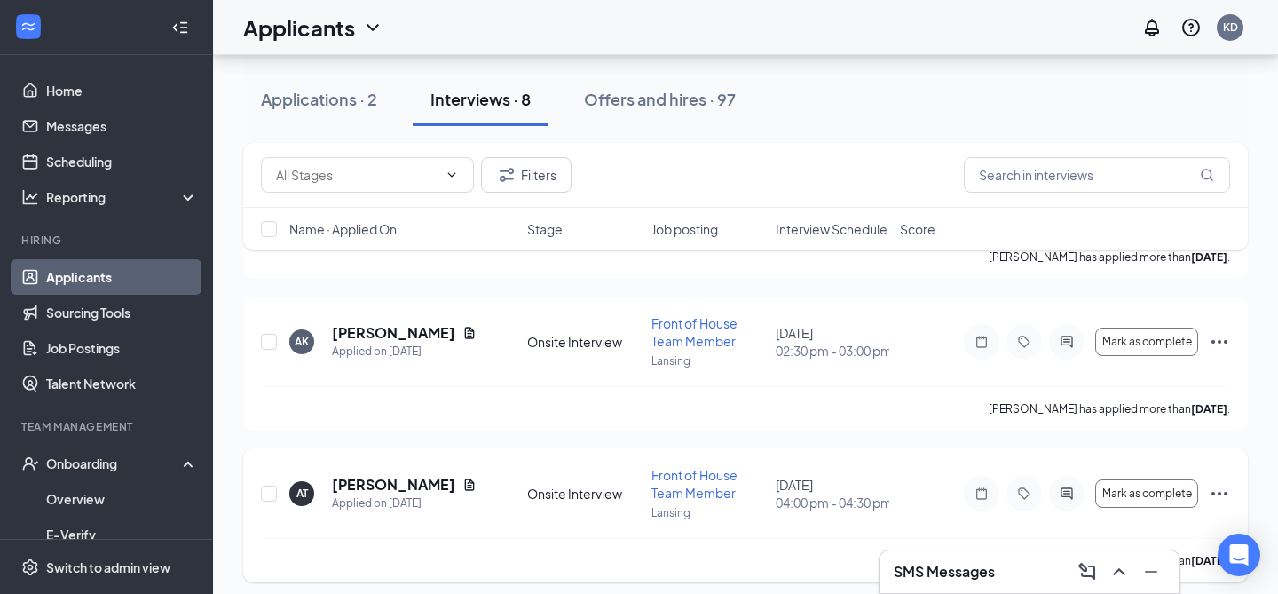
scroll to position [947, 0]
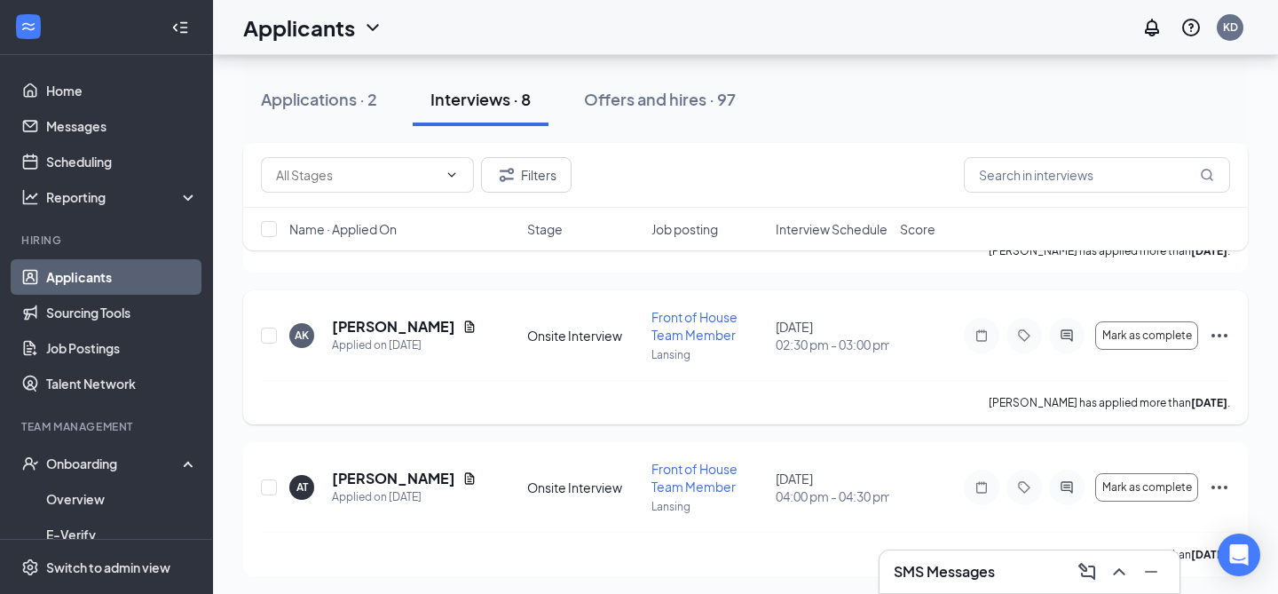
click at [1218, 346] on icon "Ellipses" at bounding box center [1219, 335] width 21 height 21
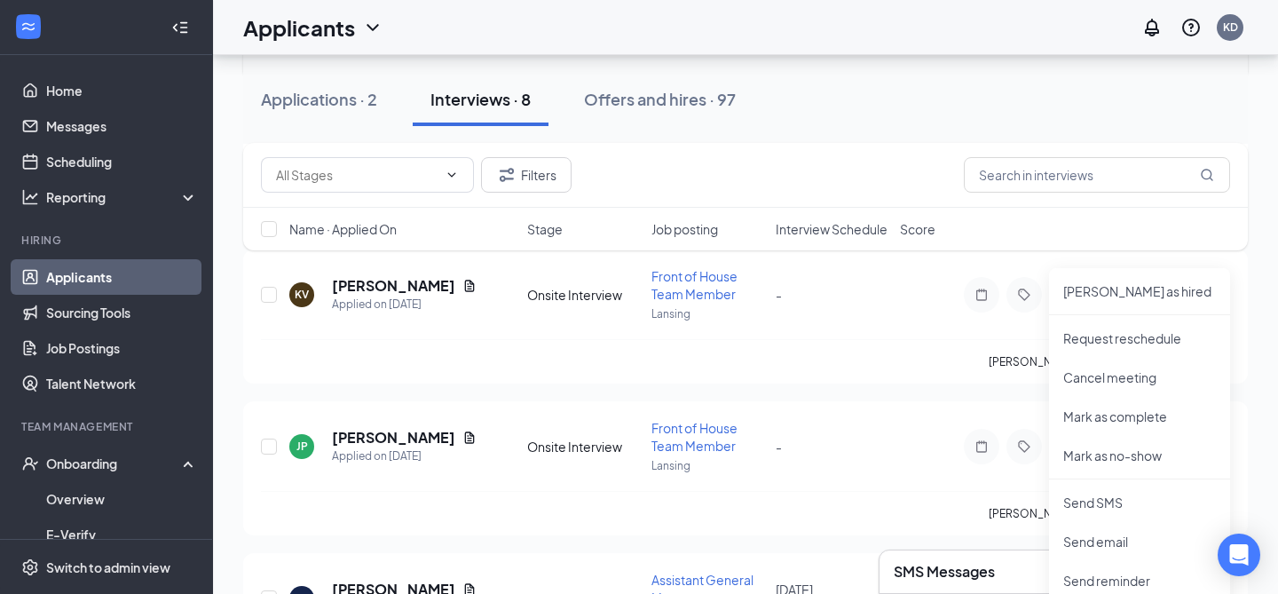
scroll to position [354, 0]
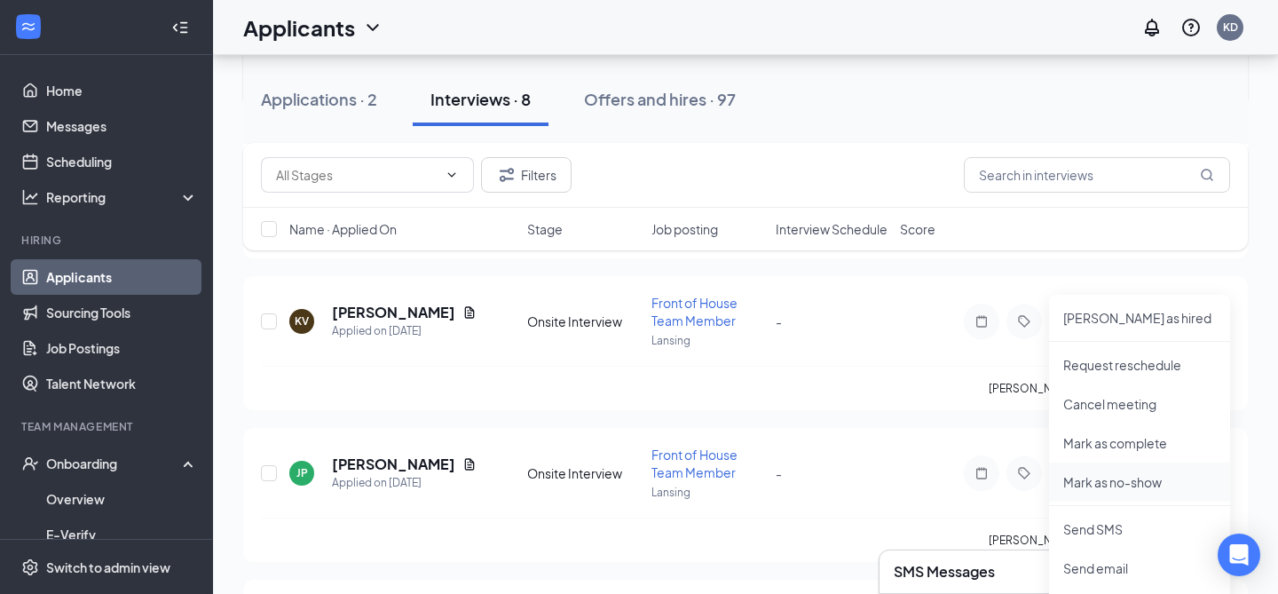
click at [1108, 481] on p "Mark as no-show" at bounding box center [1139, 482] width 153 height 18
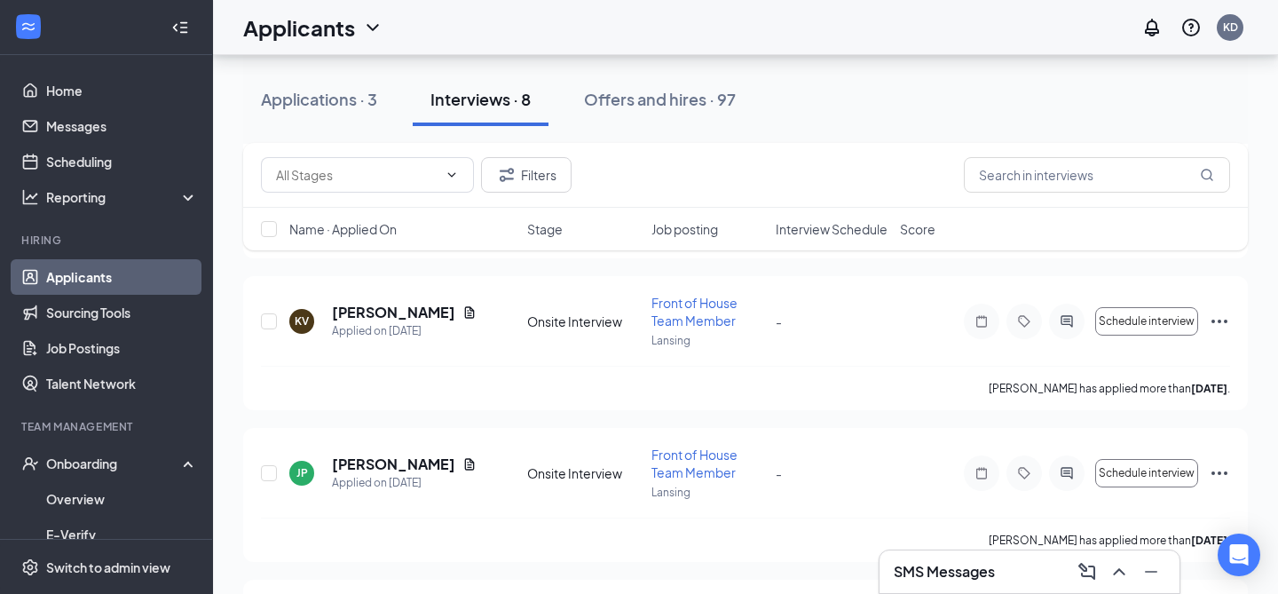
click at [366, 98] on div "Applications · 3" at bounding box center [319, 99] width 116 height 22
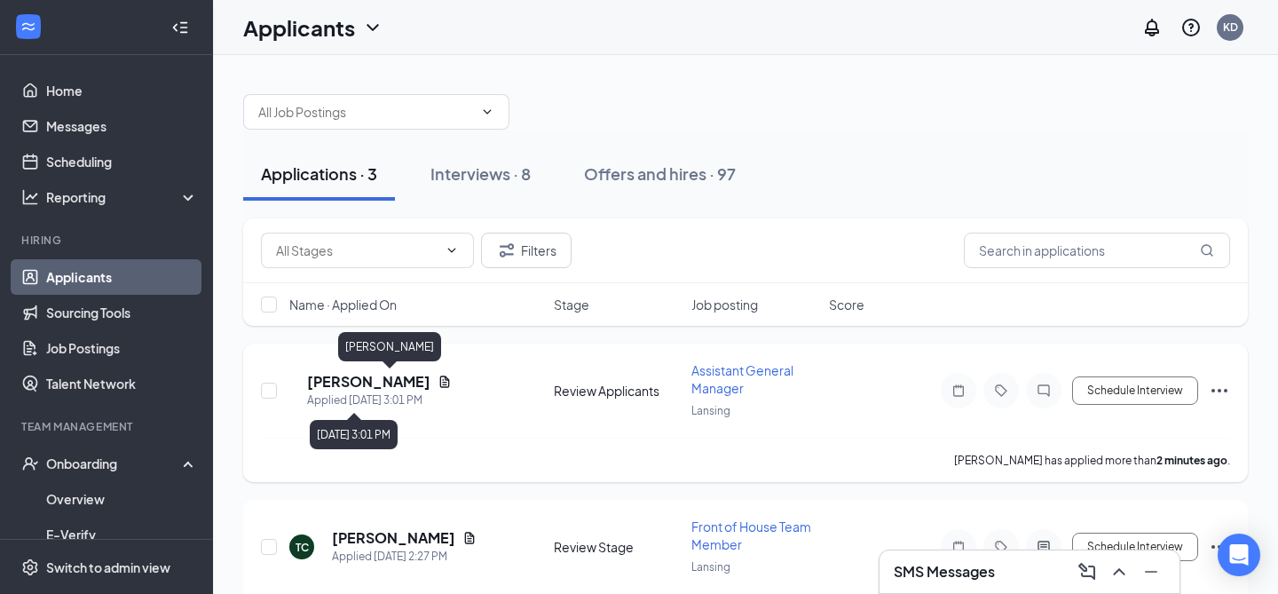
click at [393, 386] on h5 "Austin Maxey" at bounding box center [368, 382] width 123 height 20
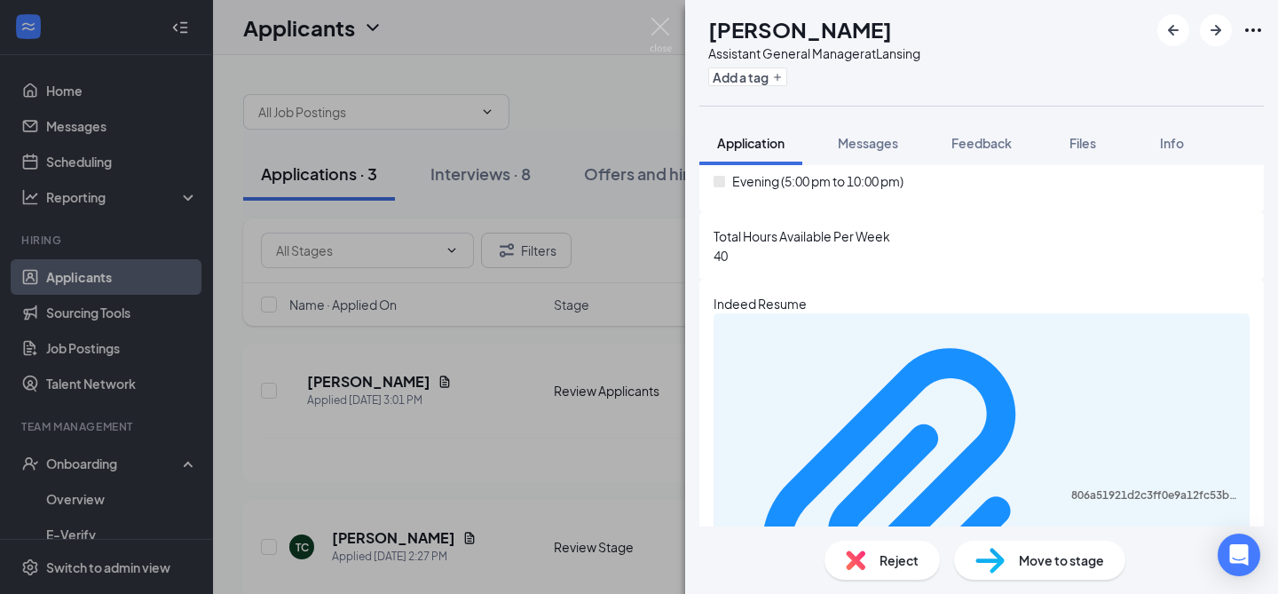
scroll to position [572, 0]
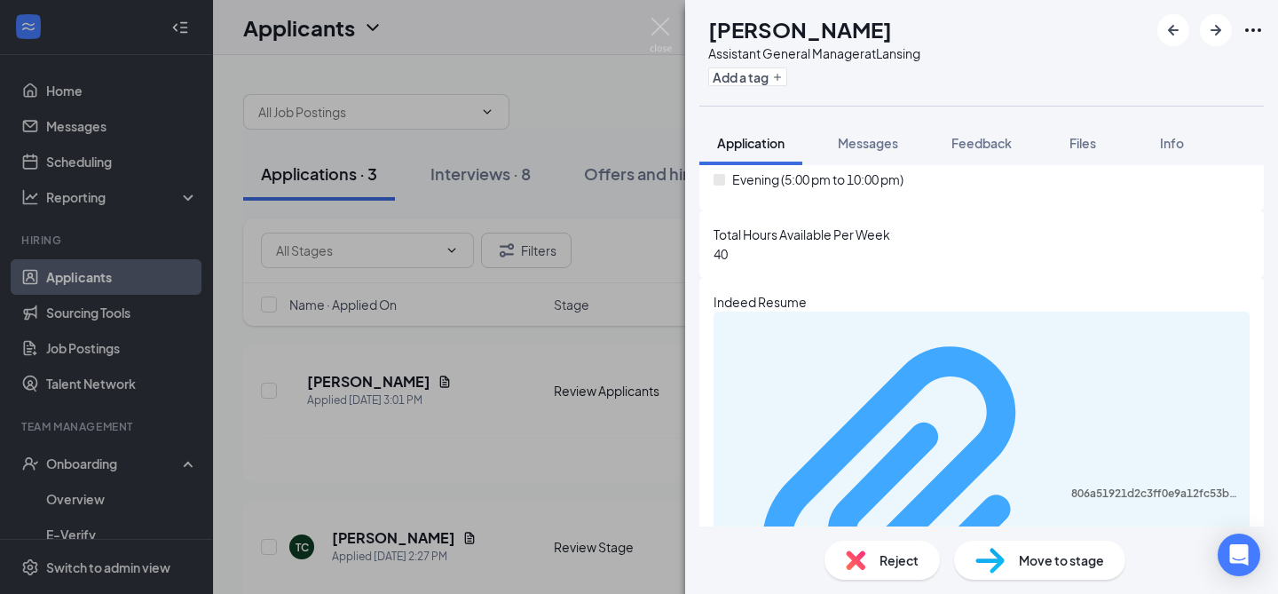
click at [1071, 486] on div "806a51921d2c3ff0e9a12fc53b3057b7.pdf" at bounding box center [1155, 493] width 168 height 14
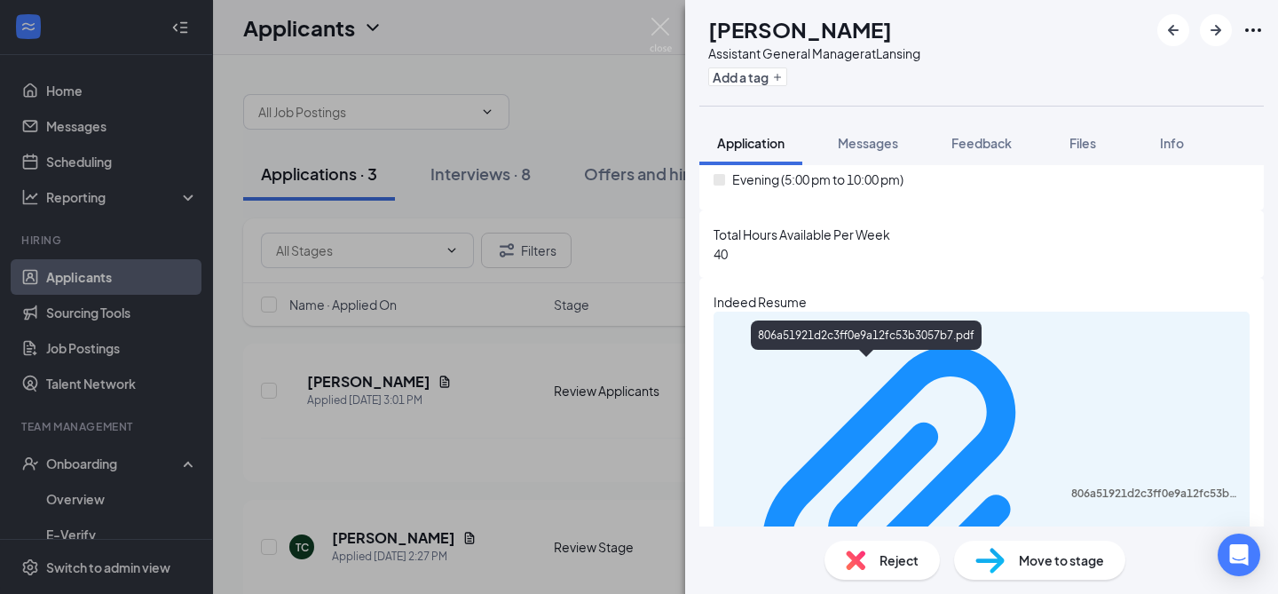
click at [848, 551] on img at bounding box center [856, 560] width 20 height 20
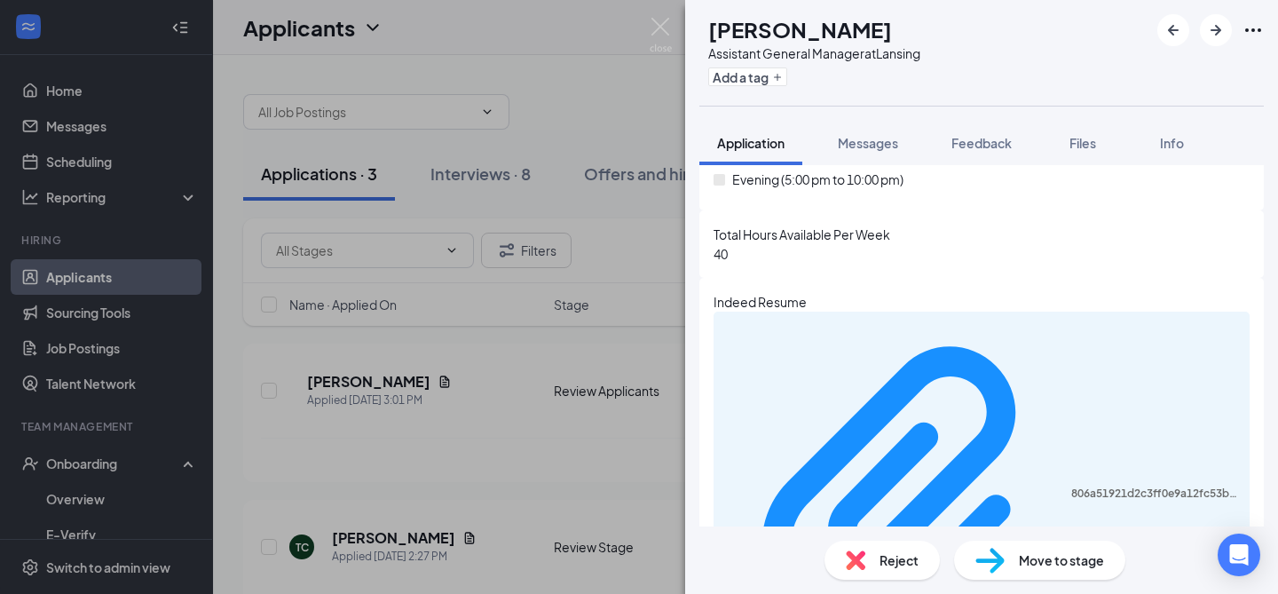
scroll to position [566, 0]
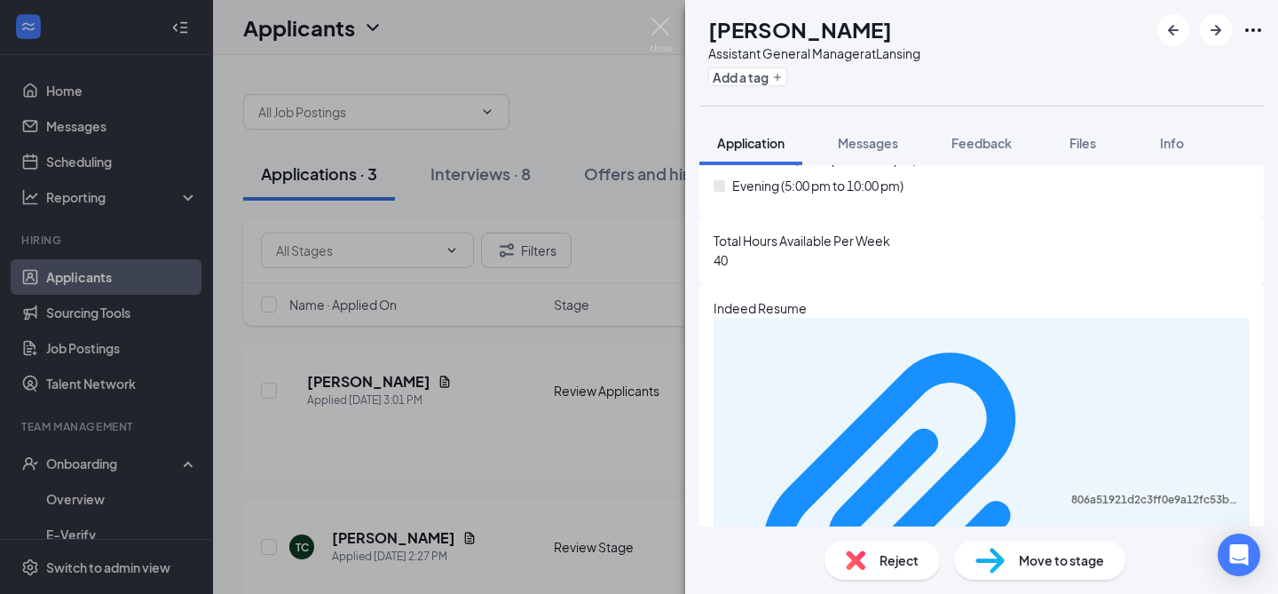
checkbox input "true"
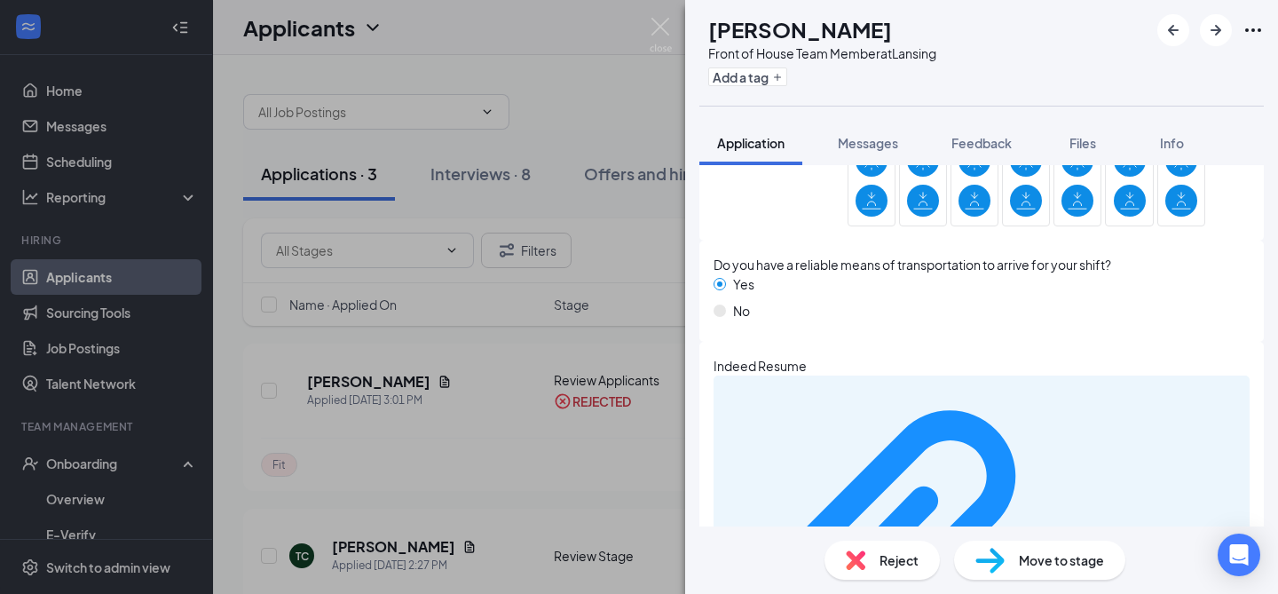
scroll to position [1064, 0]
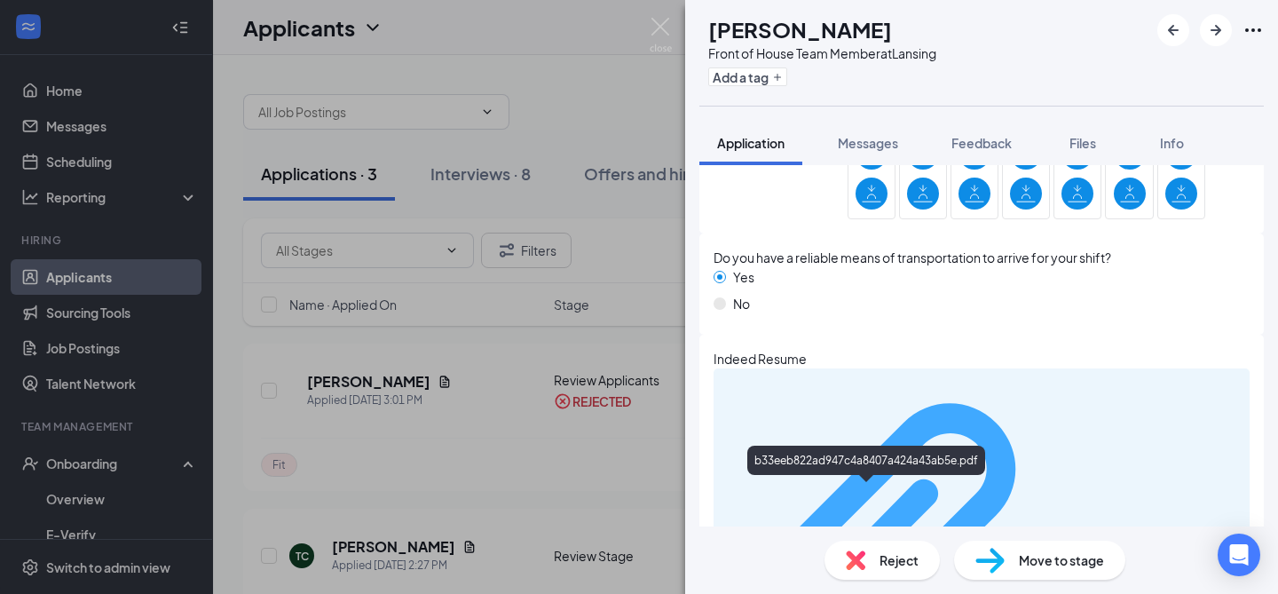
click at [1071, 543] on div "b33eeb822ad947c4a8407a424a43ab5e.pdf" at bounding box center [1155, 550] width 168 height 14
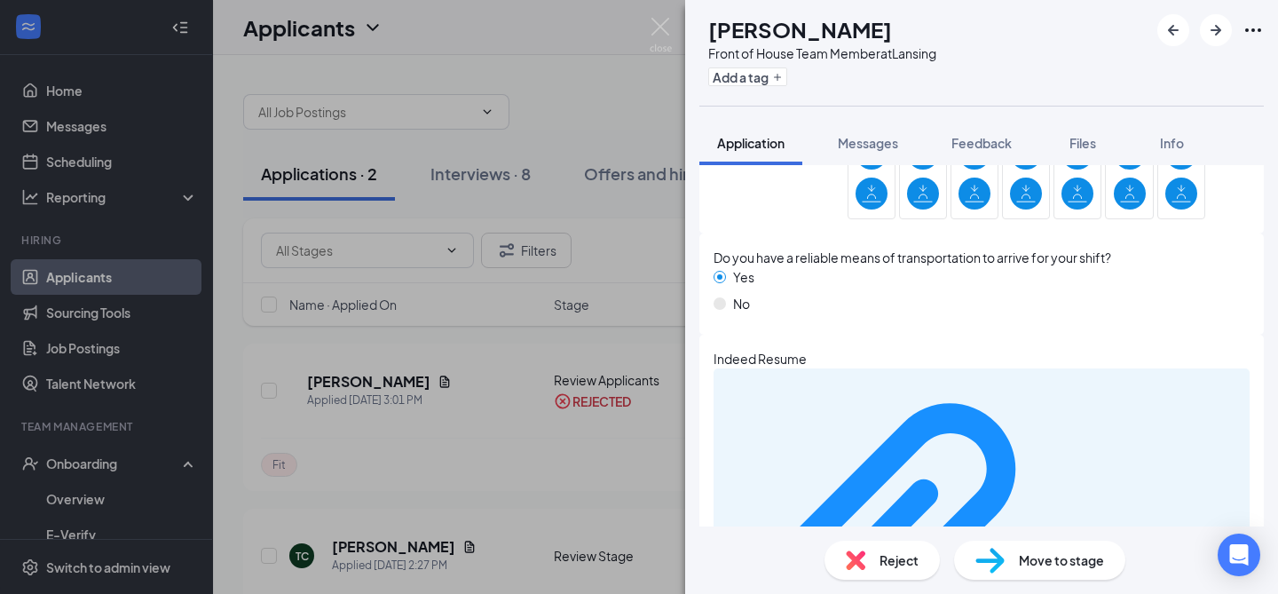
scroll to position [0, 0]
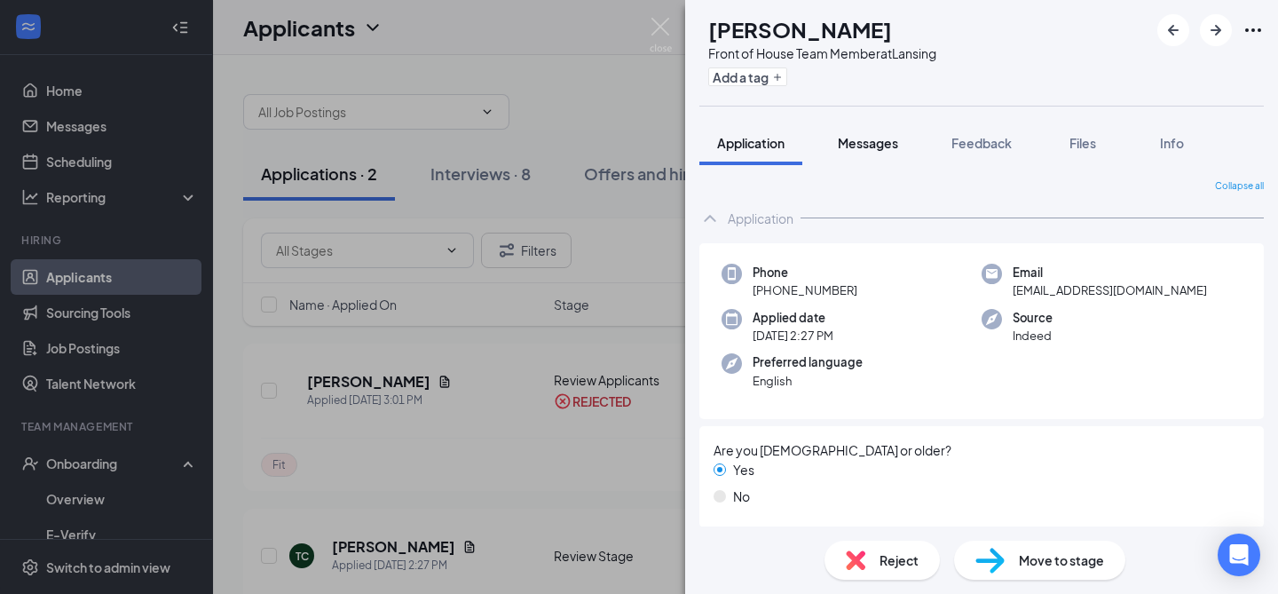
click at [887, 141] on span "Messages" at bounding box center [868, 143] width 60 height 16
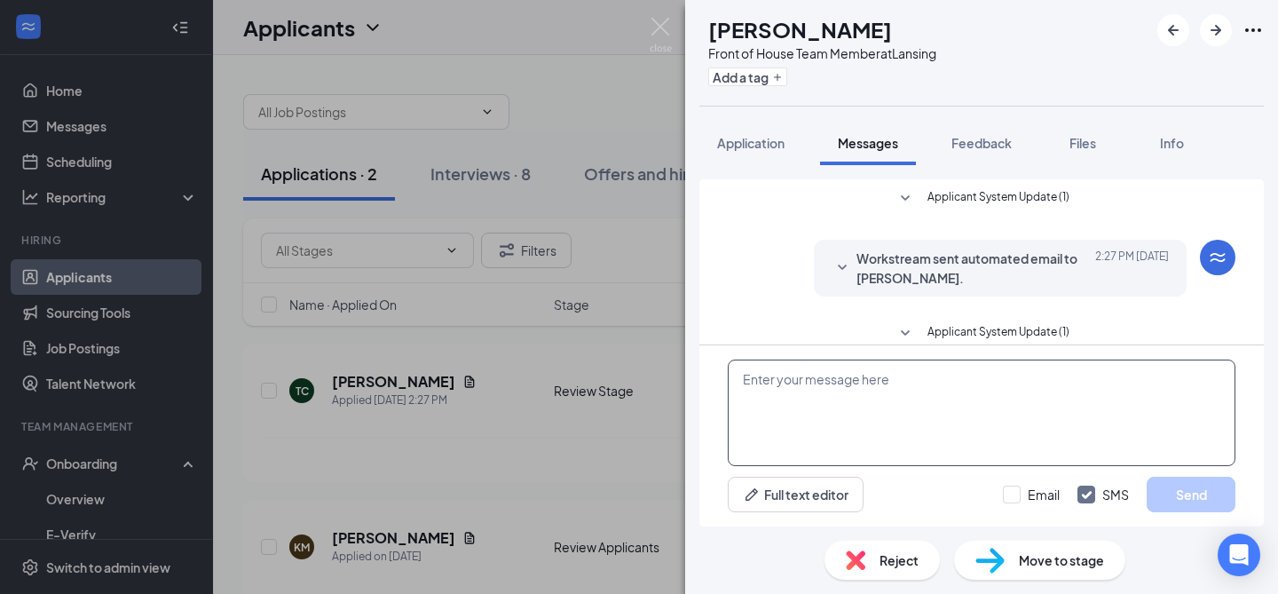
scroll to position [105, 0]
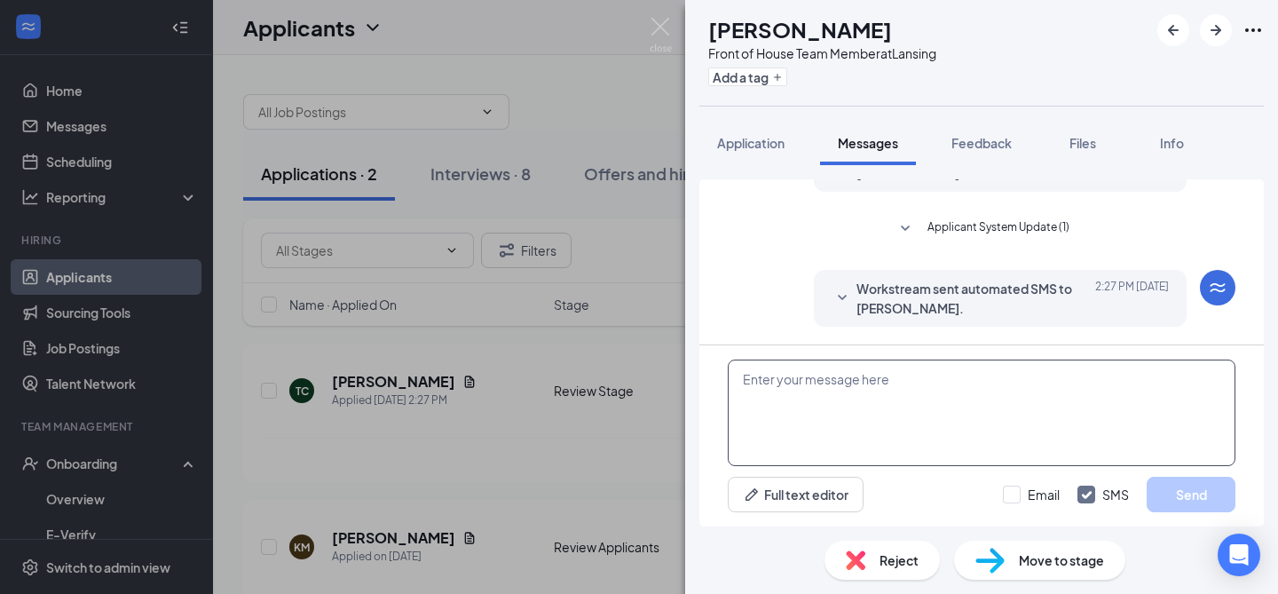
click at [842, 427] on textarea at bounding box center [982, 412] width 508 height 106
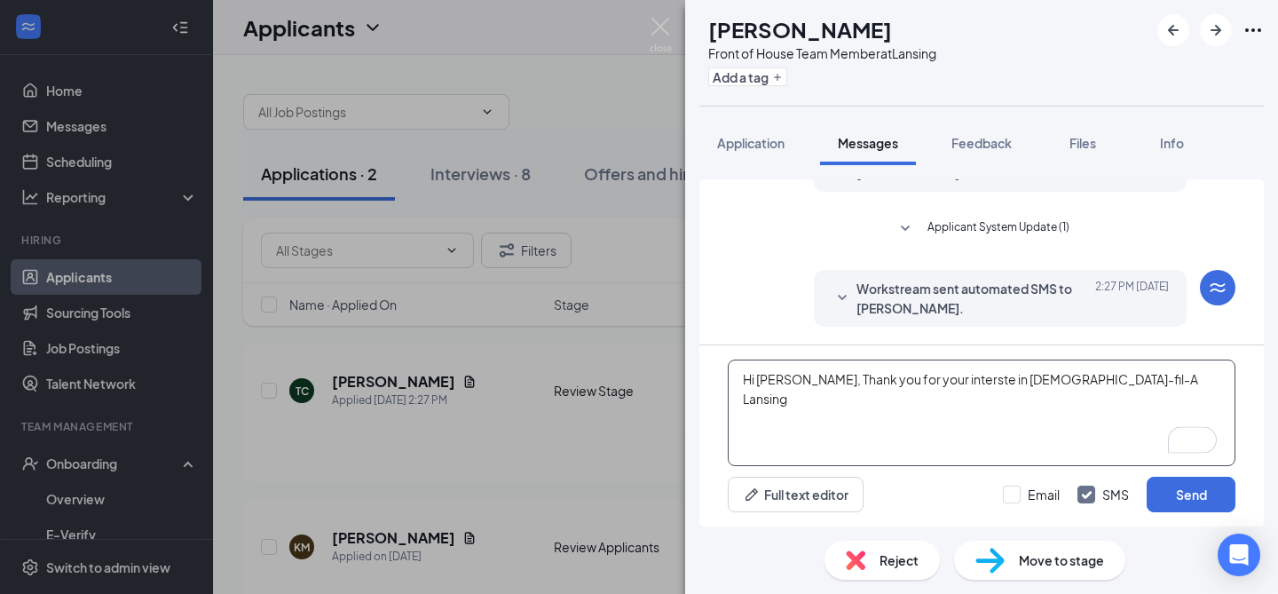
click at [956, 382] on textarea "Hi Timothy, Thank you for your interste in Chick-fil-A Lansing" at bounding box center [982, 412] width 508 height 106
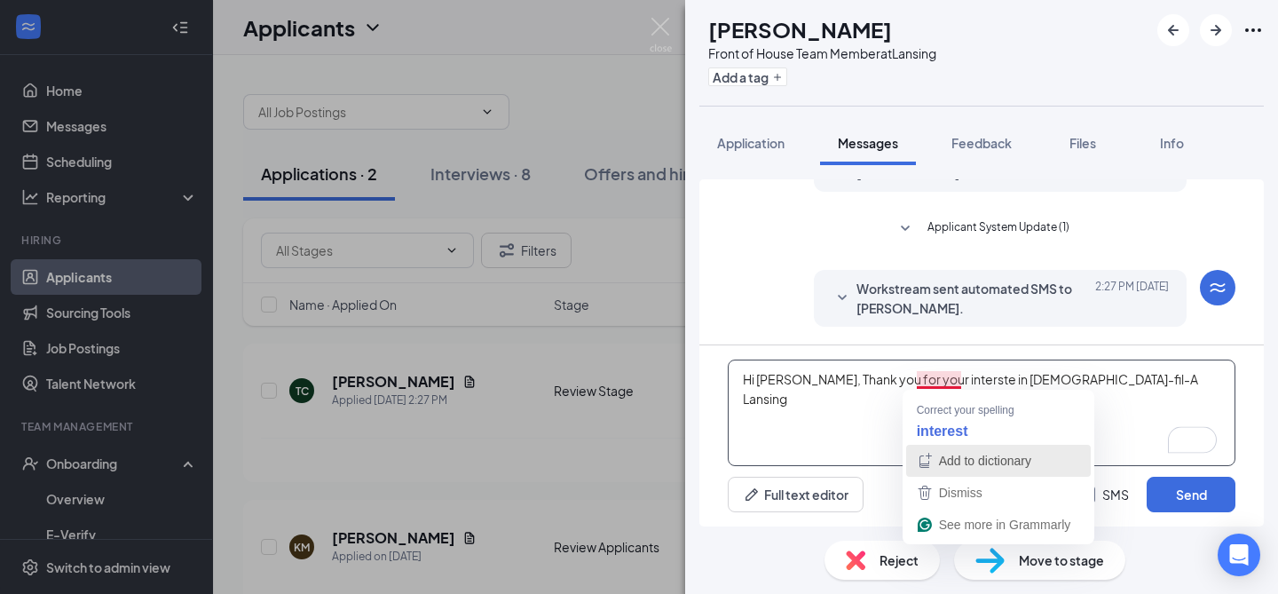
drag, startPoint x: 953, startPoint y: 475, endPoint x: 952, endPoint y: 442, distance: 32.8
click at [953, 472] on button "Add to dictionary" at bounding box center [998, 461] width 185 height 32
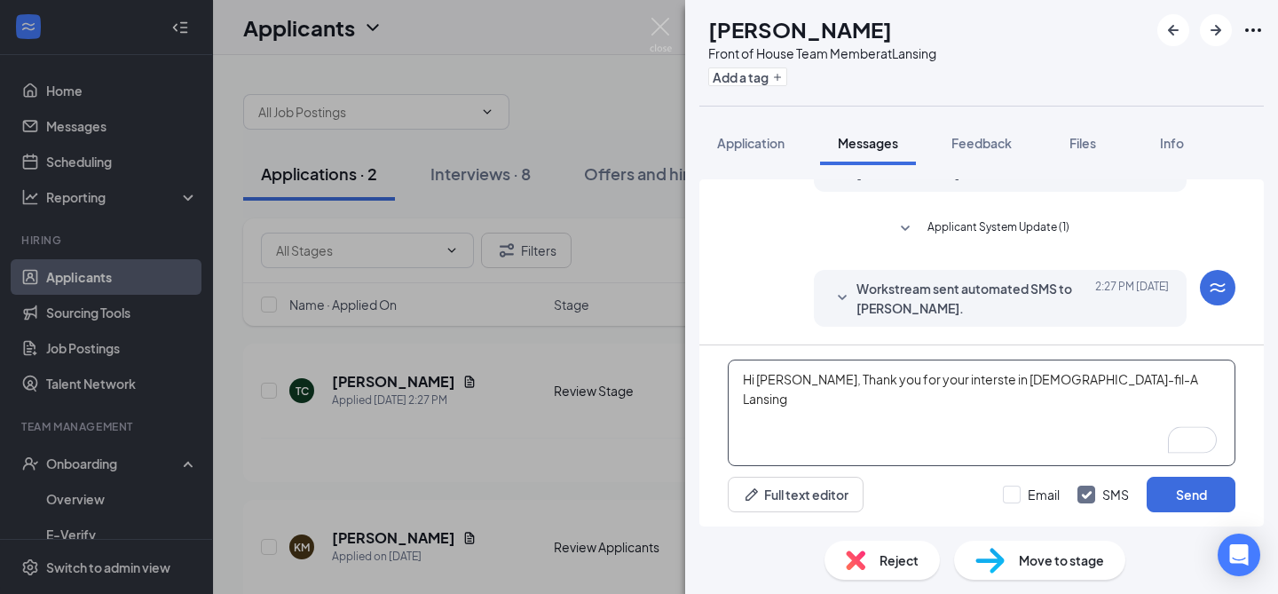
click at [959, 382] on textarea "Hi Timothy, Thank you for your interste in Chick-fil-A Lansing" at bounding box center [982, 412] width 508 height 106
drag, startPoint x: 959, startPoint y: 382, endPoint x: 950, endPoint y: 382, distance: 9.8
click at [950, 382] on textarea "Hi Timothy, Thank you for your interste in Chick-fil-A Lansing" at bounding box center [982, 412] width 508 height 106
click at [976, 377] on textarea "Hi Timothy, Thank you for your interest in Chick-fil-A Lansing" at bounding box center [982, 412] width 508 height 106
click at [1159, 380] on textarea "Hi Timothy, Thank you for your interest in working at Chick-fil-A Lansing" at bounding box center [982, 412] width 508 height 106
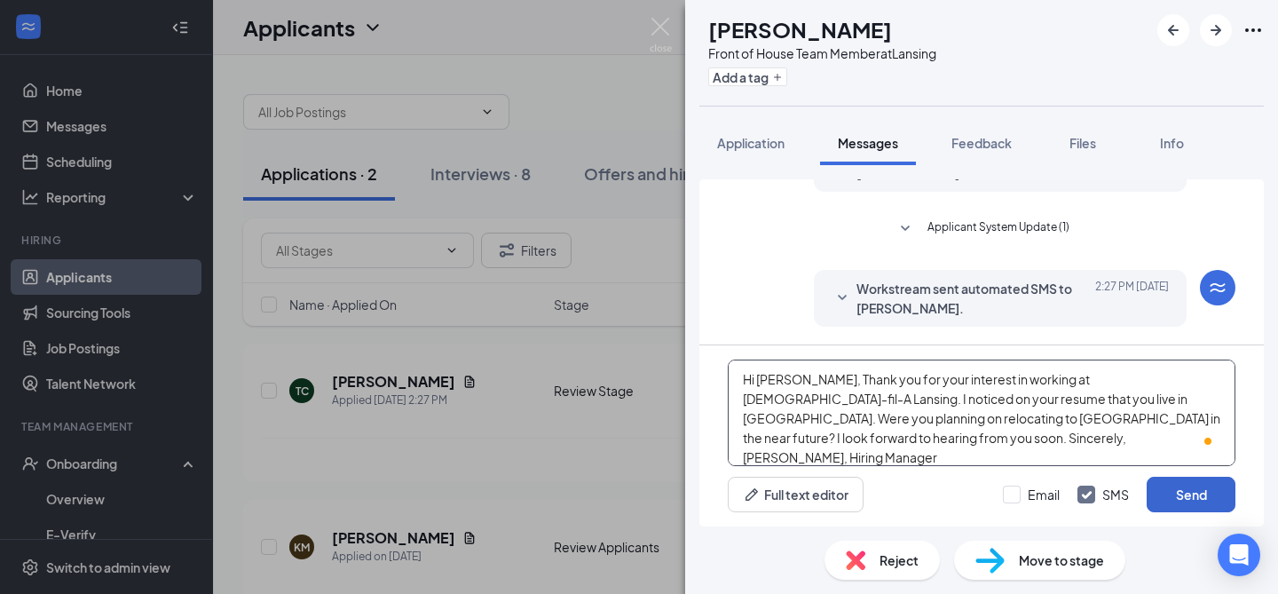
type textarea "Hi [PERSON_NAME], Thank you for your interest in working at [DEMOGRAPHIC_DATA]-…"
click at [1196, 497] on button "Send" at bounding box center [1191, 494] width 89 height 35
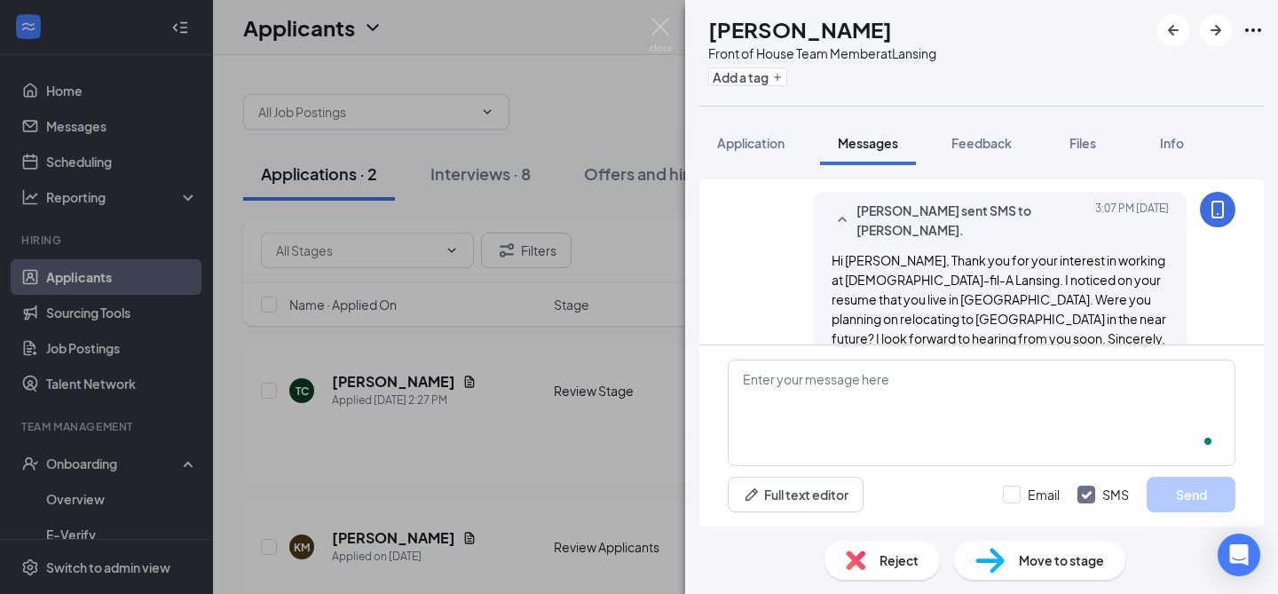
scroll to position [296, 0]
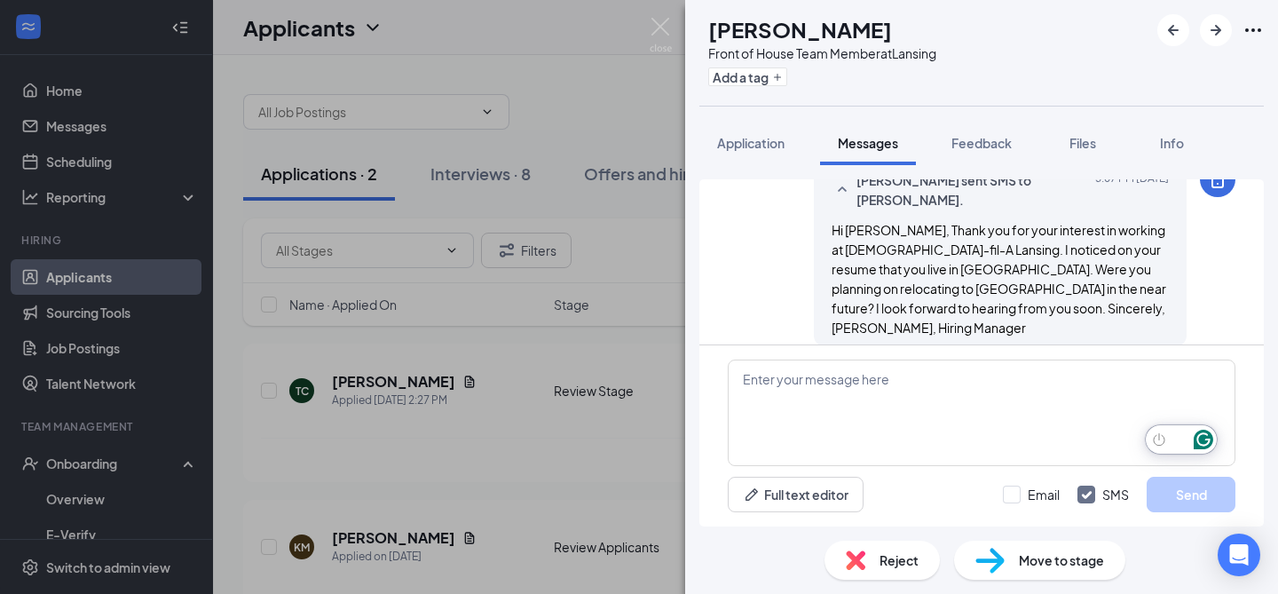
click at [1206, 438] on icon "Open Grammarly. 0 Suggestions." at bounding box center [1202, 438] width 13 height 13
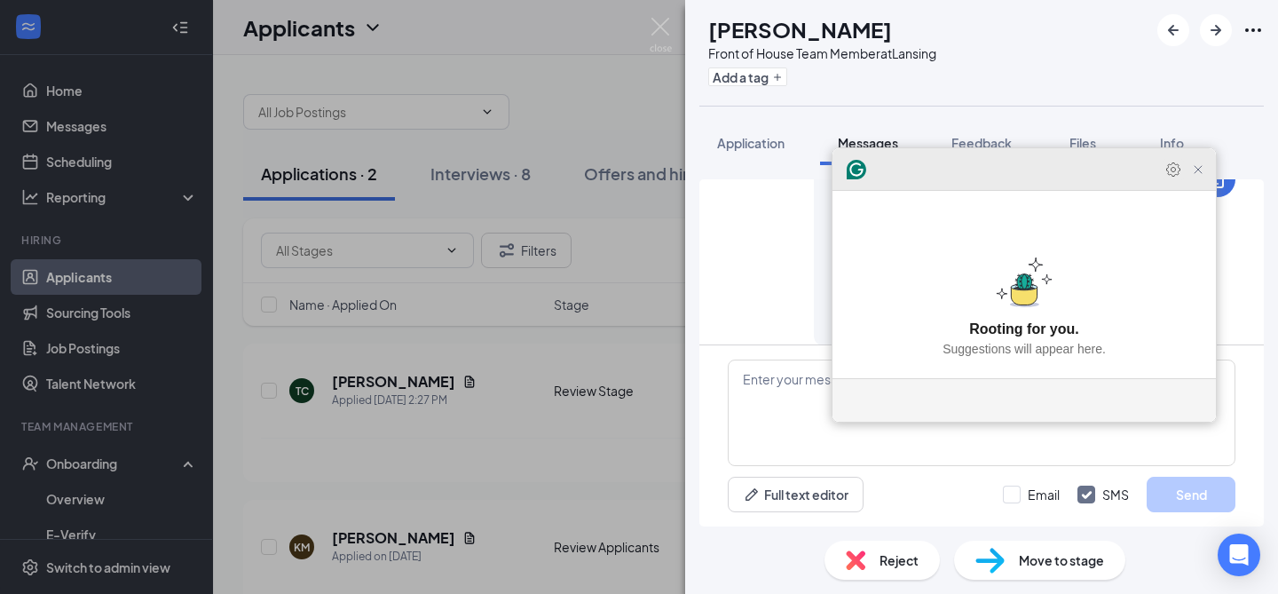
click at [1176, 178] on icon "Open Settings" at bounding box center [1173, 170] width 18 height 18
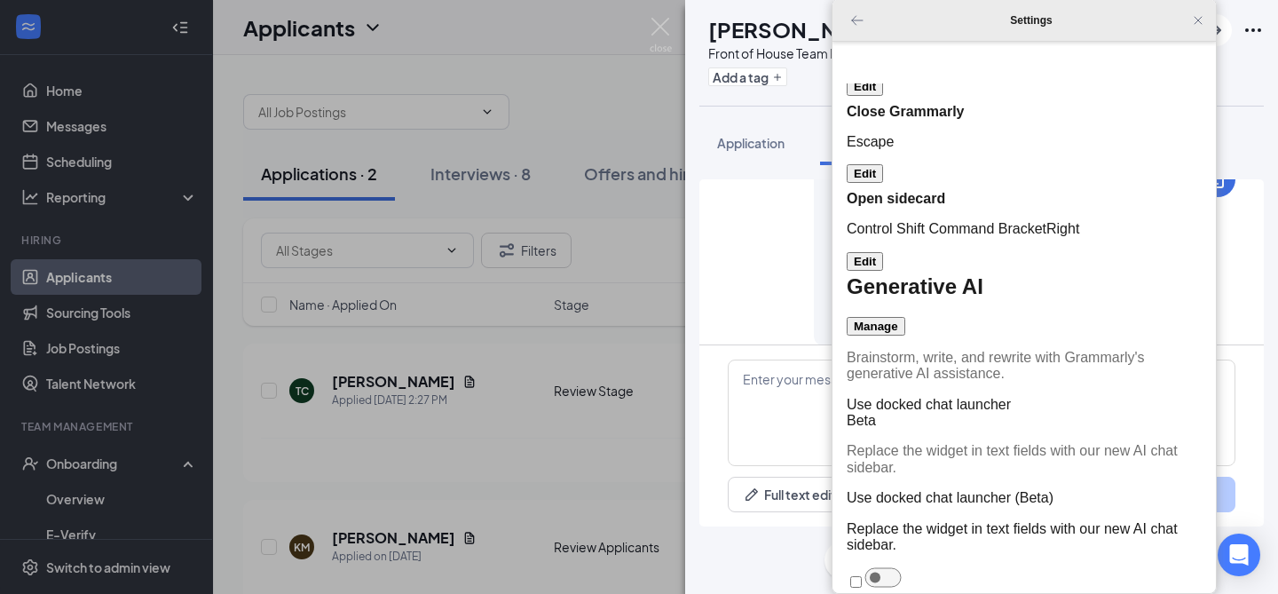
scroll to position [428, 0]
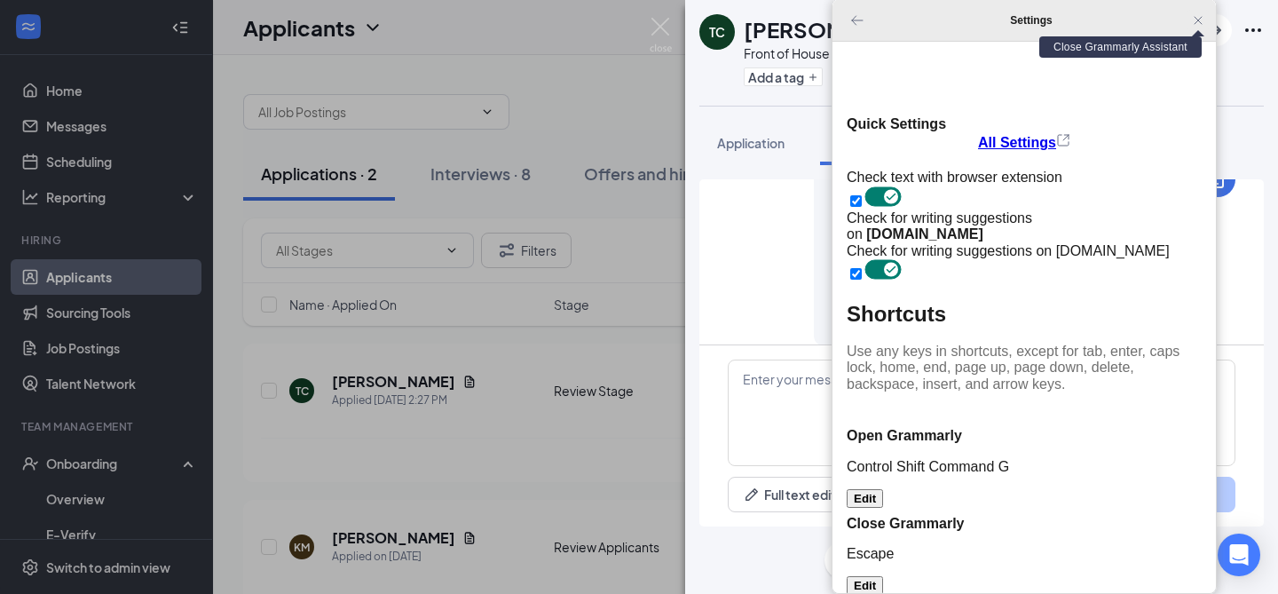
click at [1202, 20] on icon "Close Grammarly Assistant" at bounding box center [1198, 20] width 14 height 14
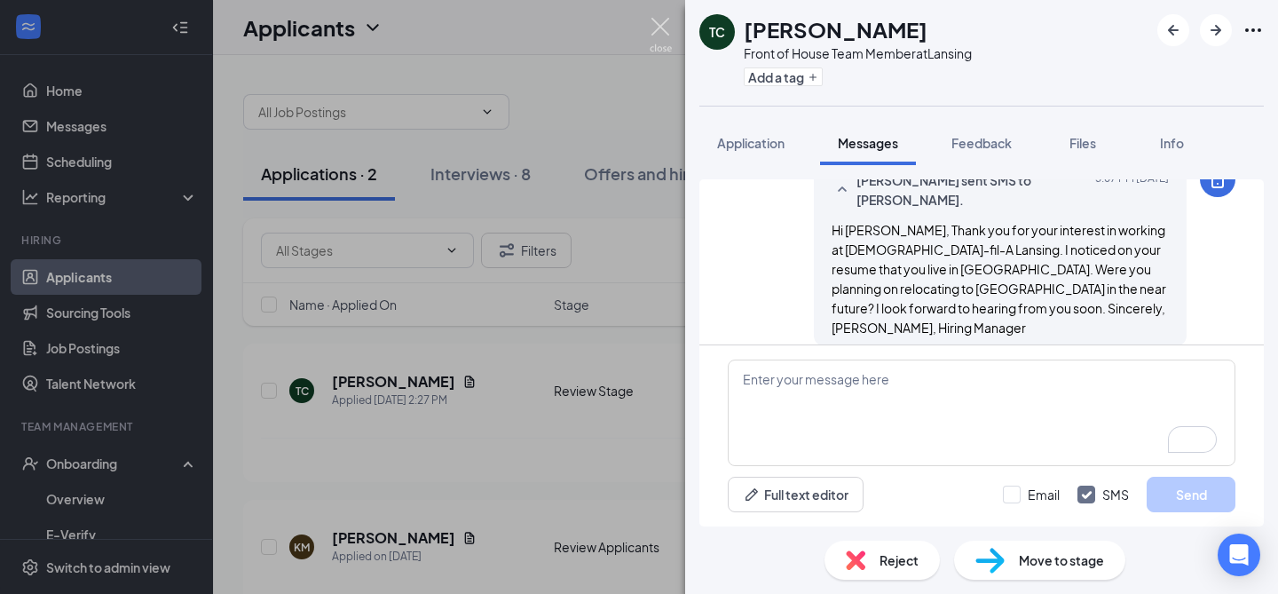
click at [660, 26] on img at bounding box center [661, 35] width 22 height 35
